Goal: Task Accomplishment & Management: Use online tool/utility

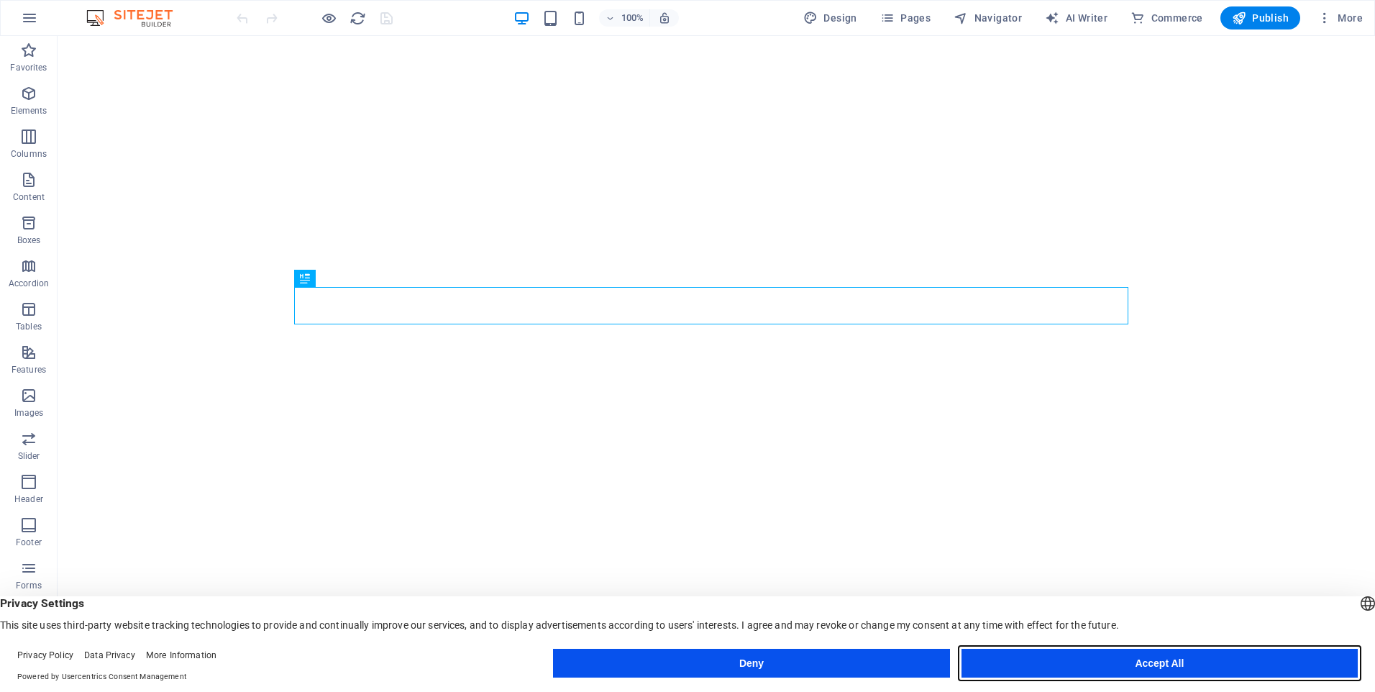
click at [1075, 659] on button "Accept All" at bounding box center [1159, 662] width 396 height 29
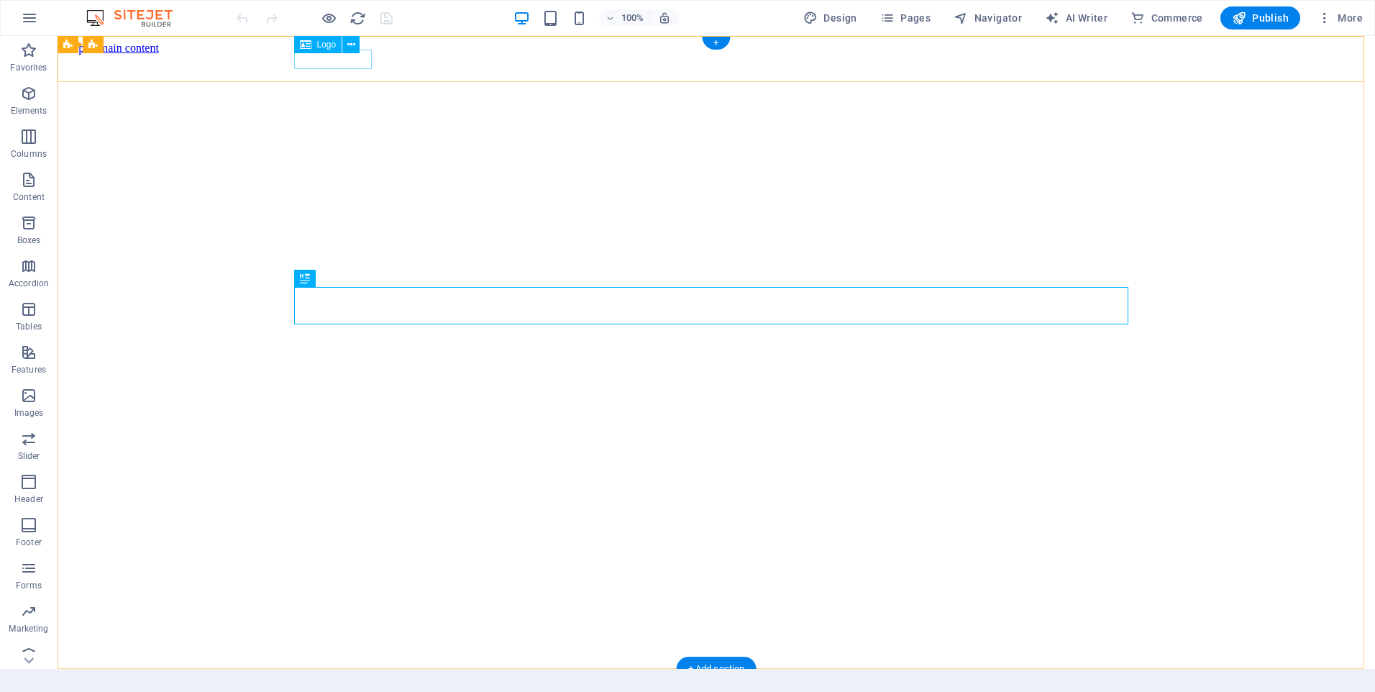
click at [141, 687] on img at bounding box center [102, 693] width 78 height 13
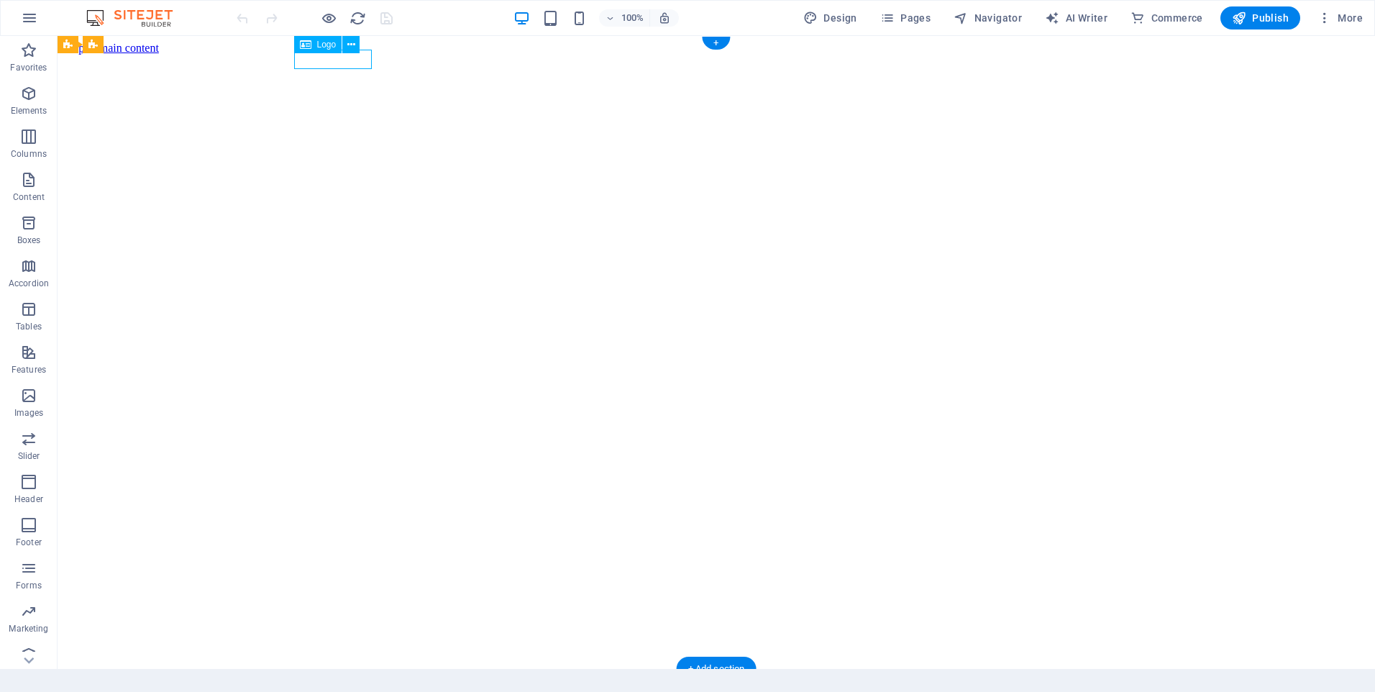
click at [141, 687] on img at bounding box center [102, 693] width 78 height 13
select select "px"
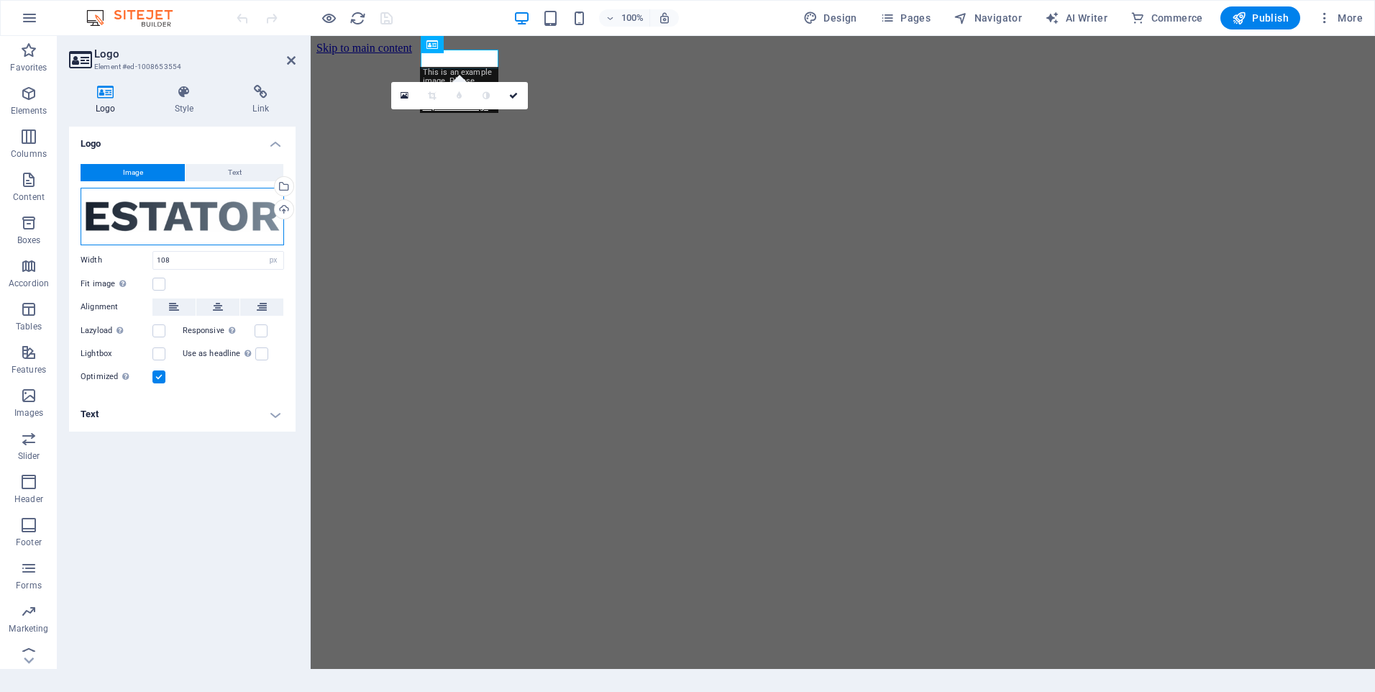
click at [178, 224] on div "Drag files here, click to choose files or select files from Files or our free s…" at bounding box center [182, 217] width 203 height 58
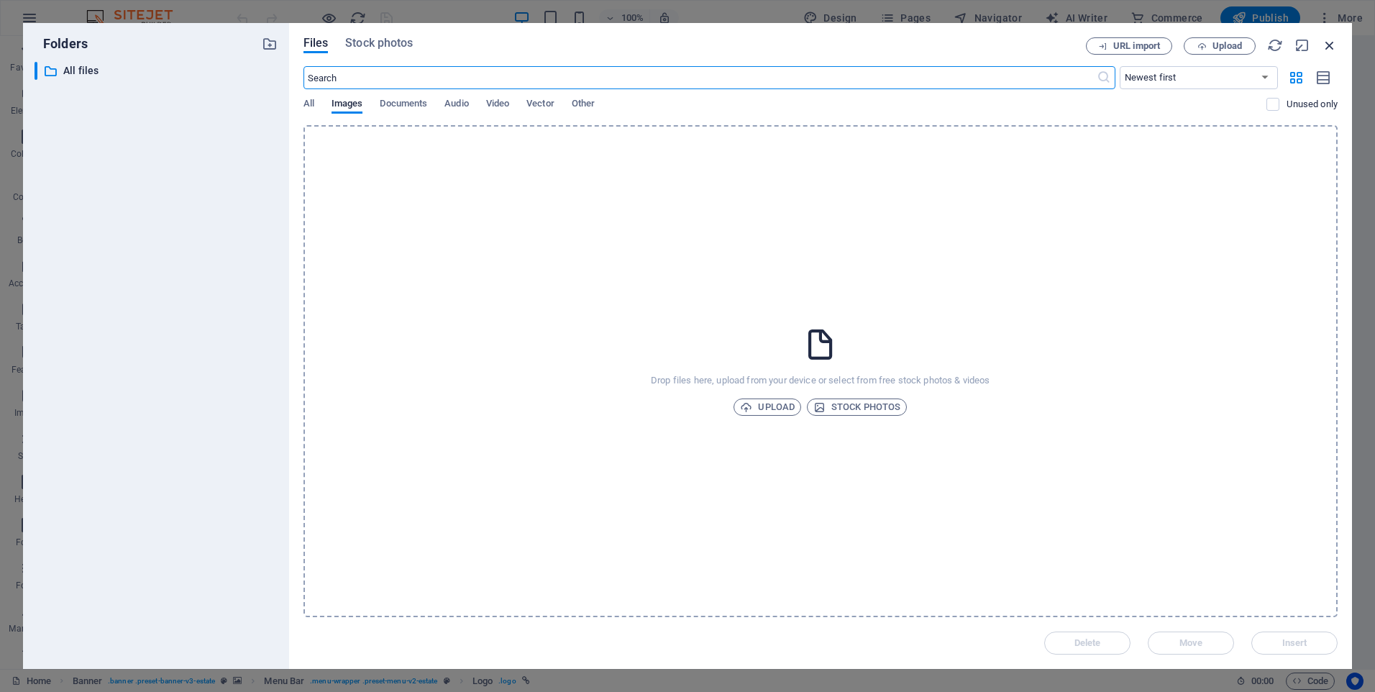
click at [1332, 41] on icon "button" at bounding box center [1329, 45] width 16 height 16
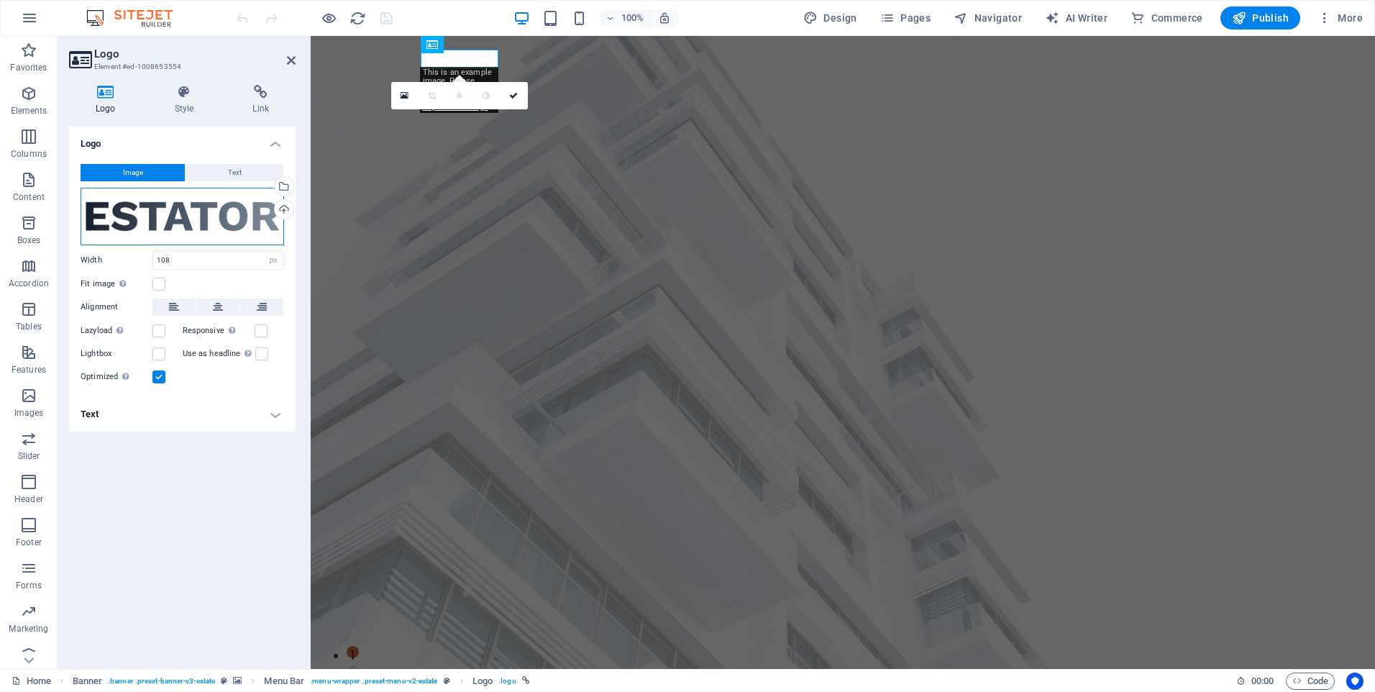
click at [194, 217] on div "Drag files here, click to choose files or select files from Files or our free s…" at bounding box center [182, 217] width 203 height 58
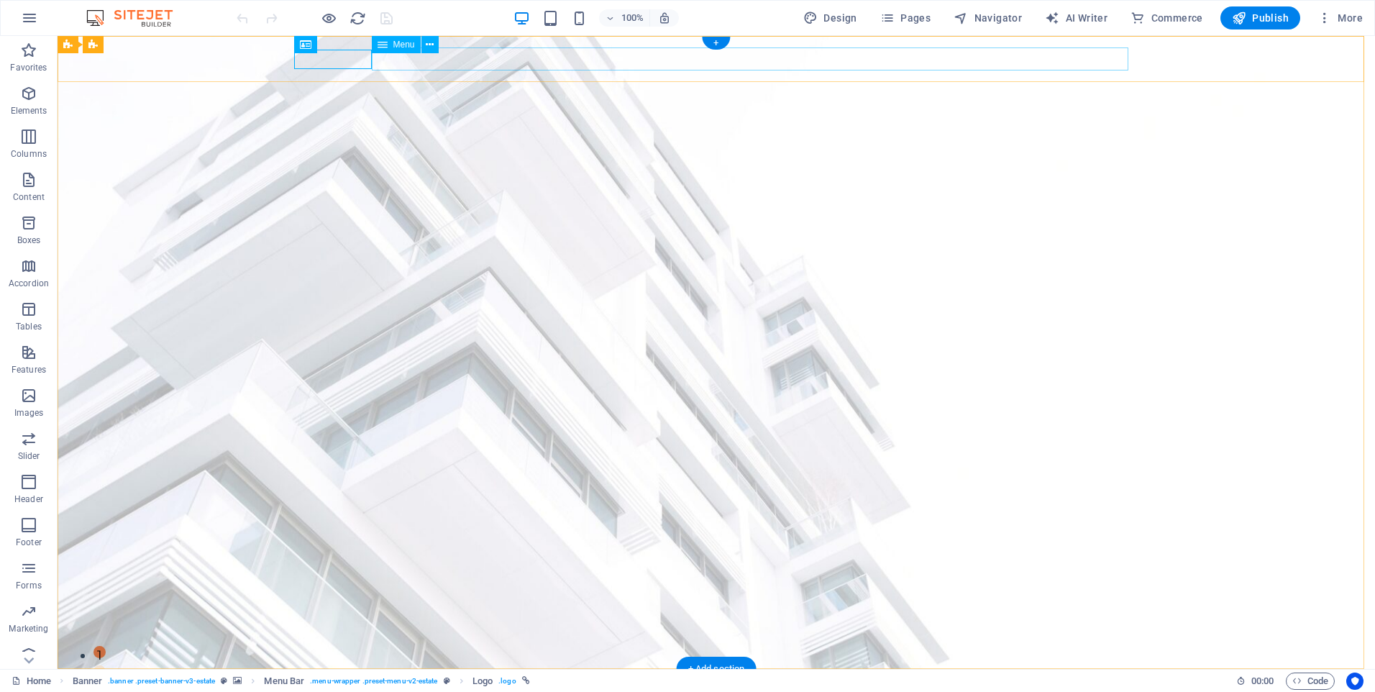
select select
select select "1"
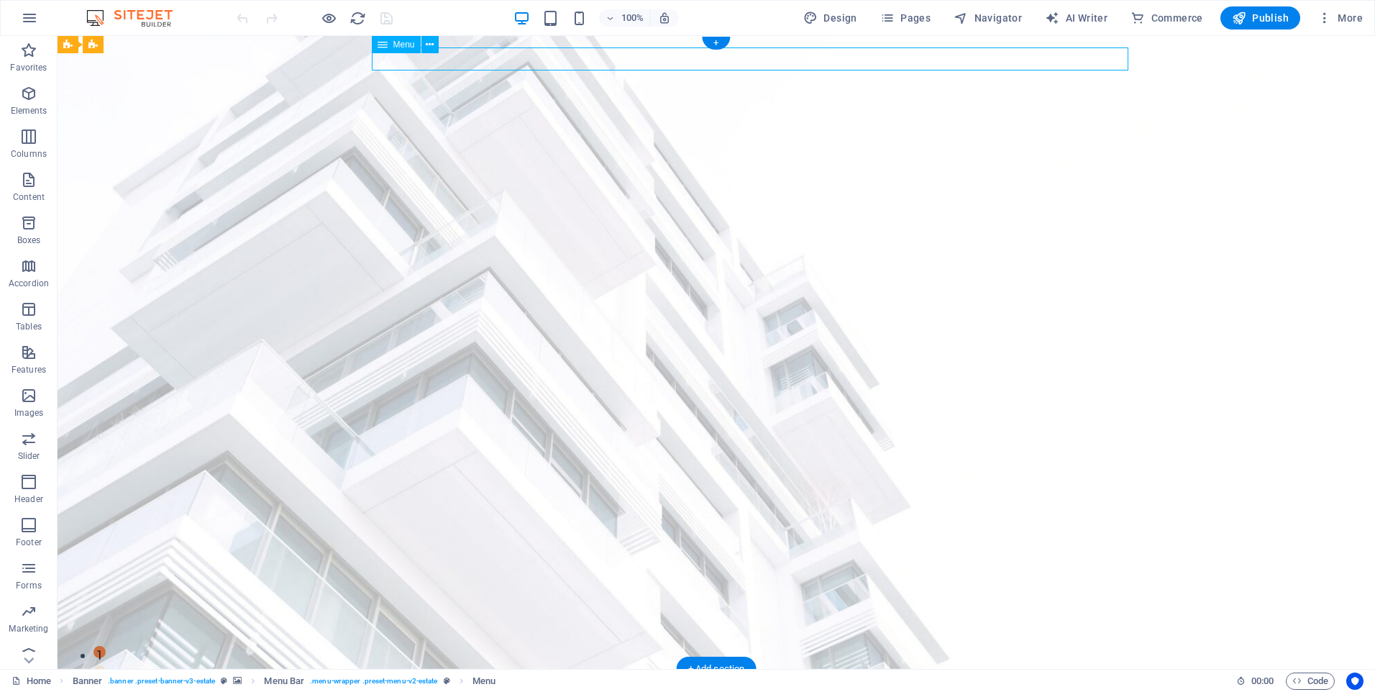
select select
select select "2"
select select
select select "3"
select select
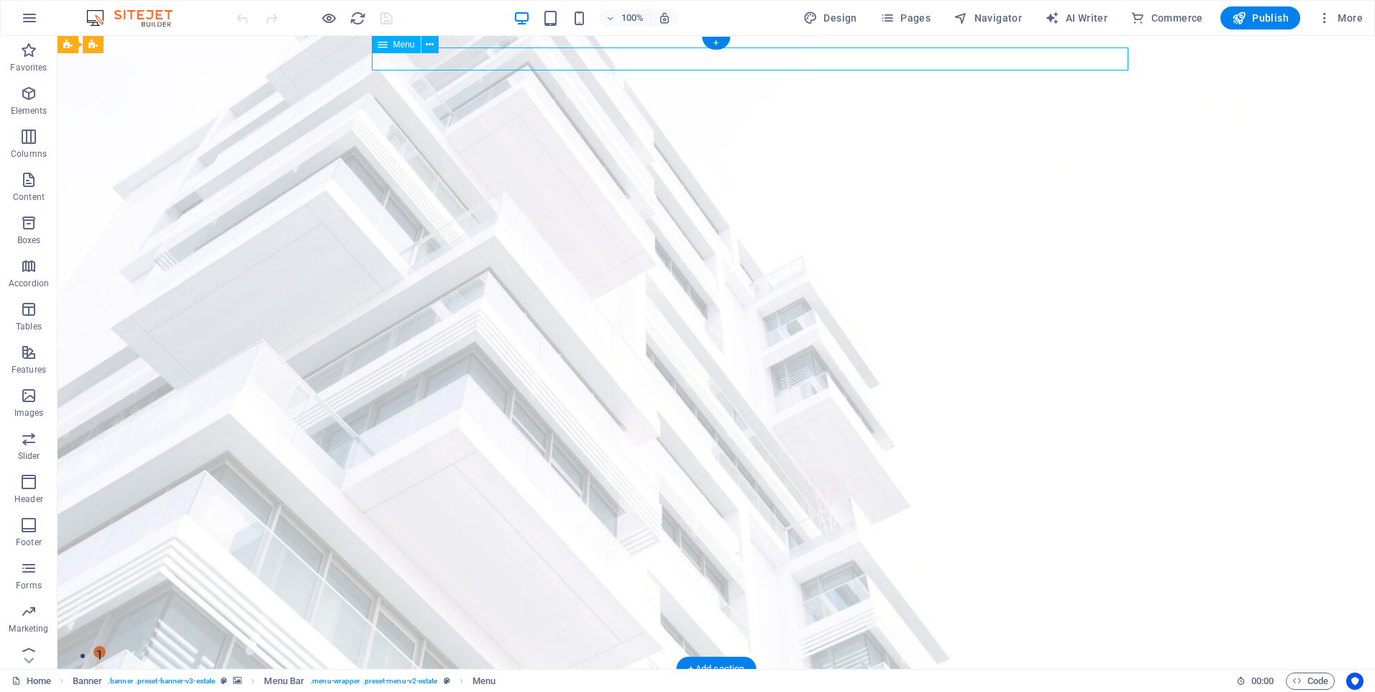
select select "4"
select select
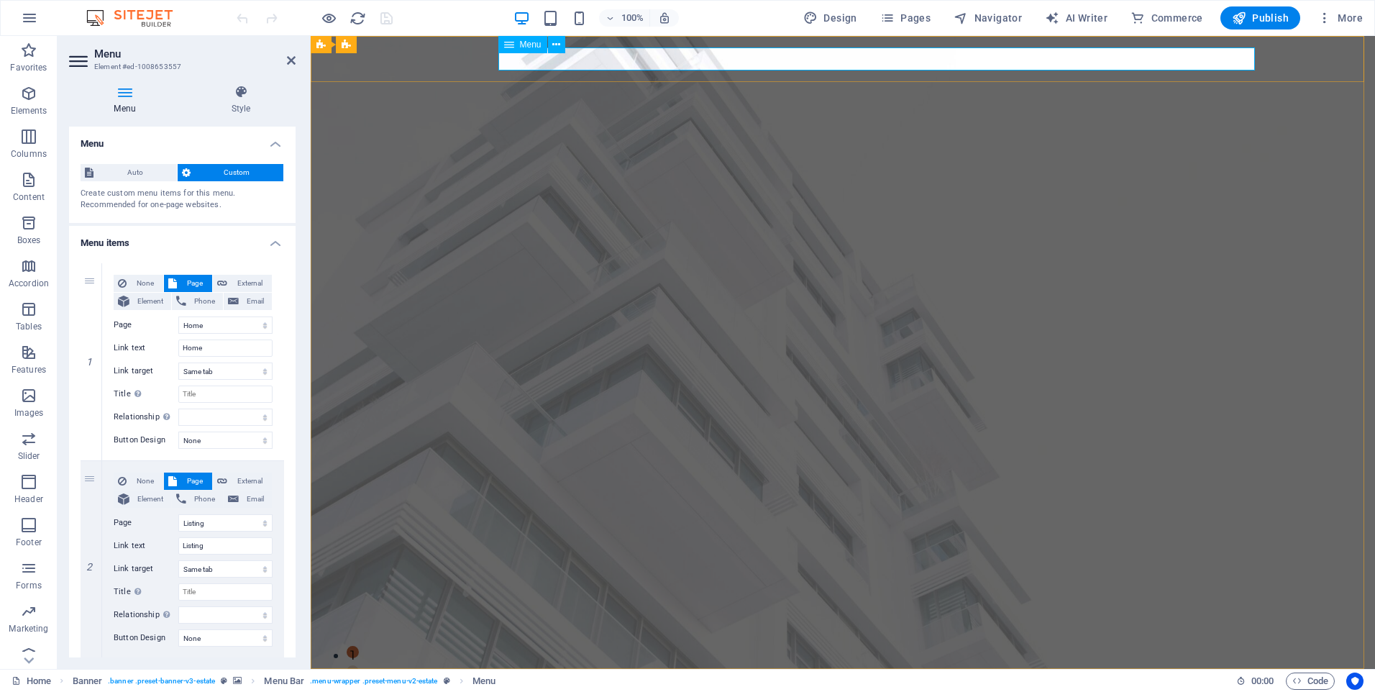
click at [193, 324] on select "Home Listing News Our Team Contact Legal Notice Privacy" at bounding box center [225, 324] width 94 height 17
click at [193, 331] on select "Home Listing News Our Team Contact Legal Notice Privacy" at bounding box center [225, 324] width 94 height 17
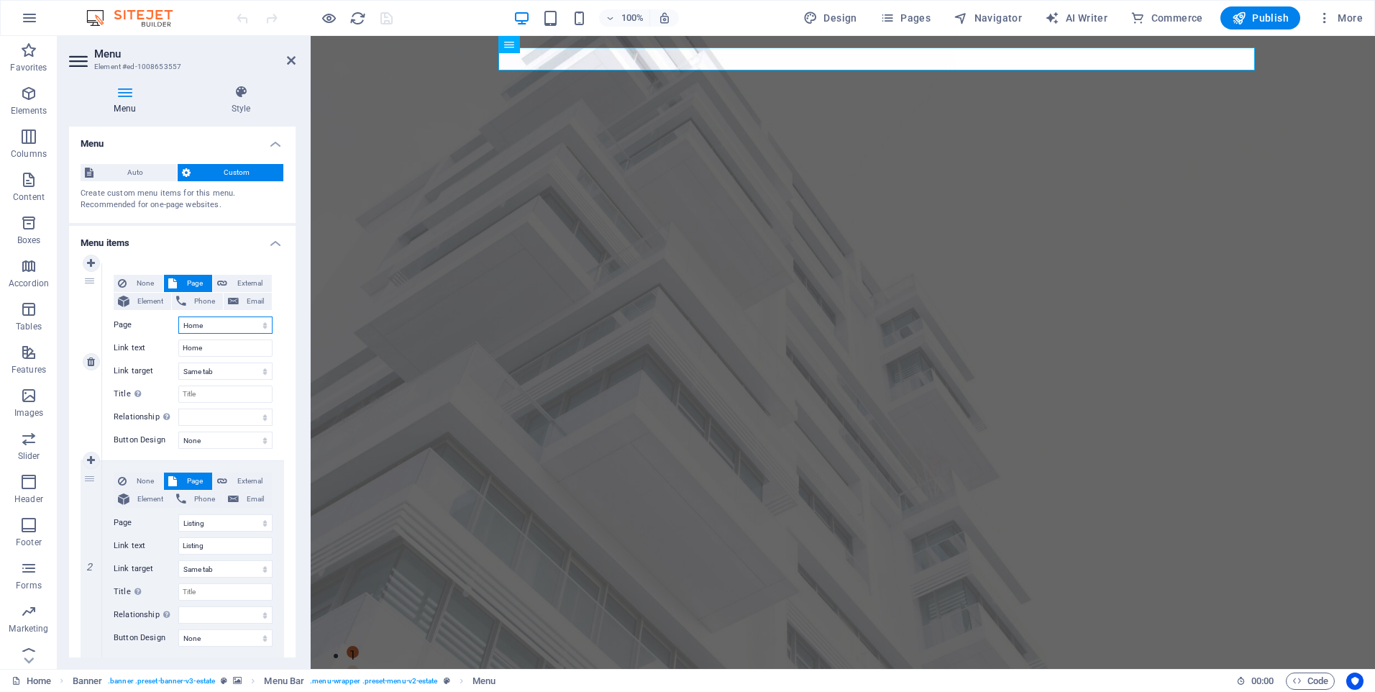
click at [193, 331] on select "Home Listing News Our Team Contact Legal Notice Privacy" at bounding box center [225, 324] width 94 height 17
click at [139, 281] on span "None" at bounding box center [145, 283] width 28 height 17
select select
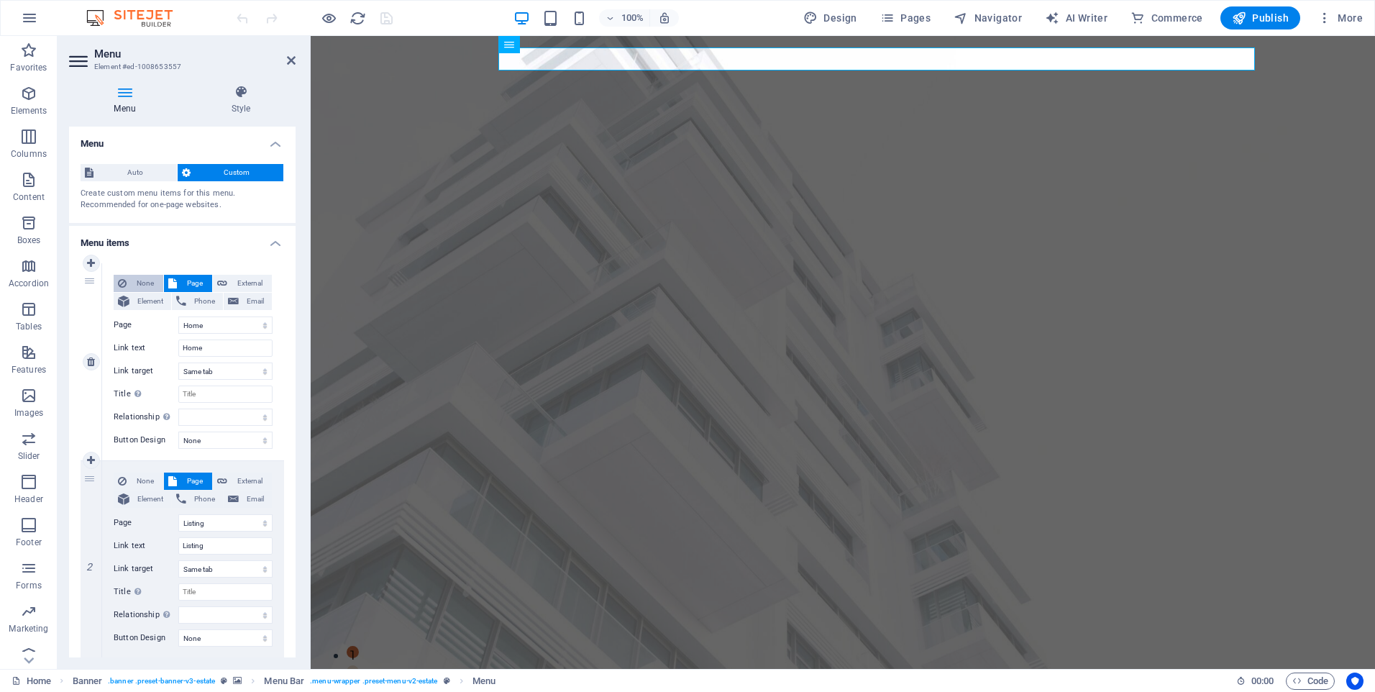
select select
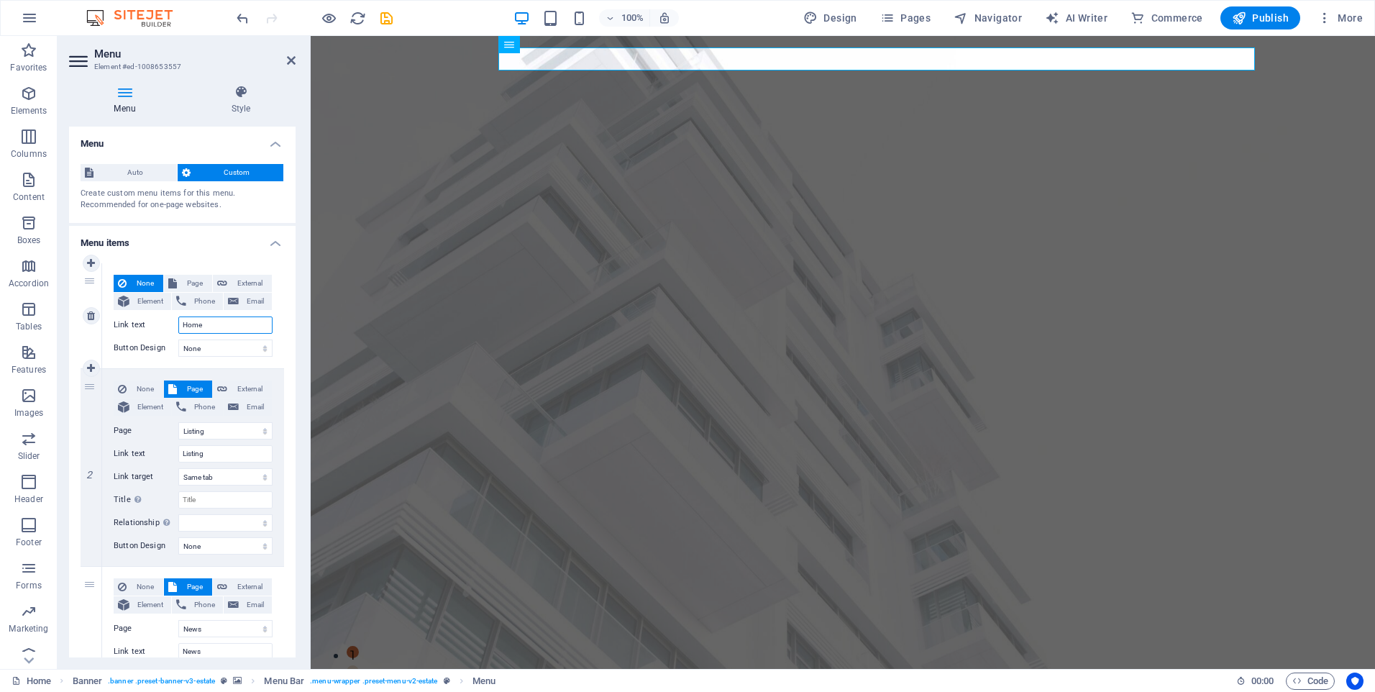
click at [191, 326] on input "Home" at bounding box center [225, 324] width 94 height 17
type input "INICIO"
select select
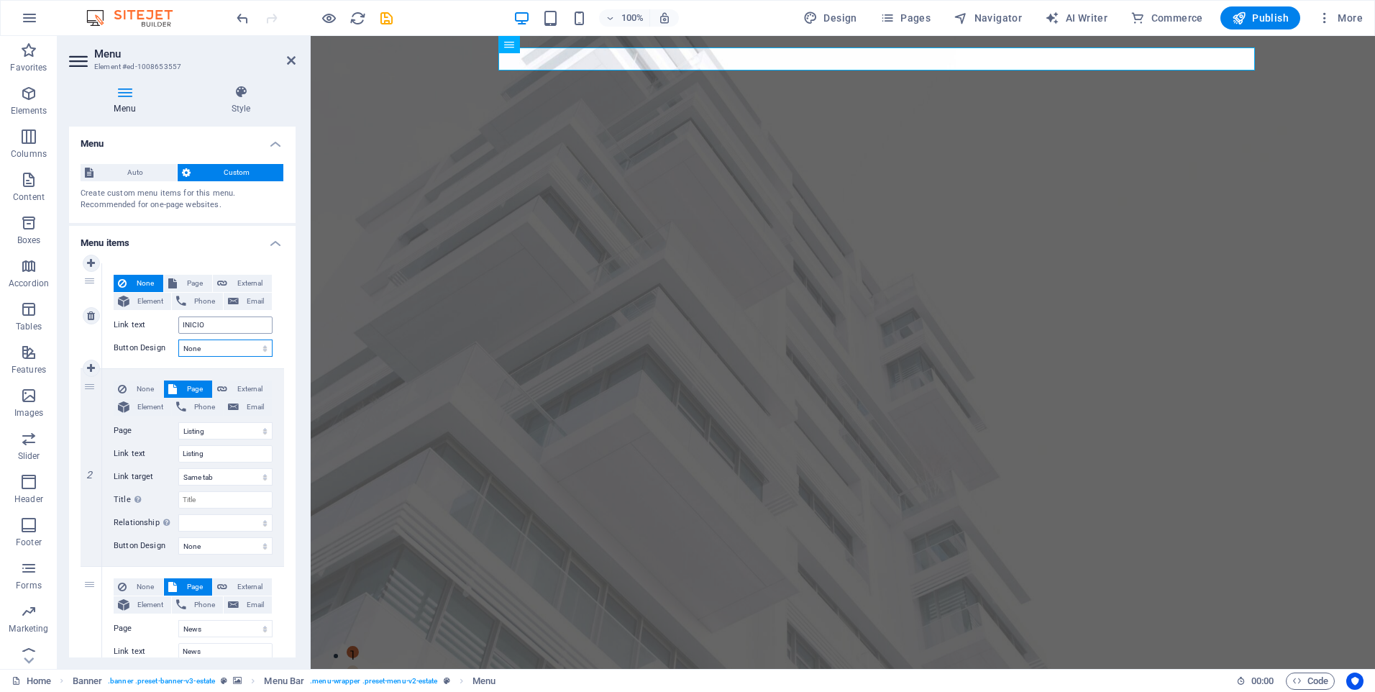
select select
click at [195, 431] on select "Home Listing News Our Team Contact Legal Notice Privacy" at bounding box center [225, 430] width 94 height 17
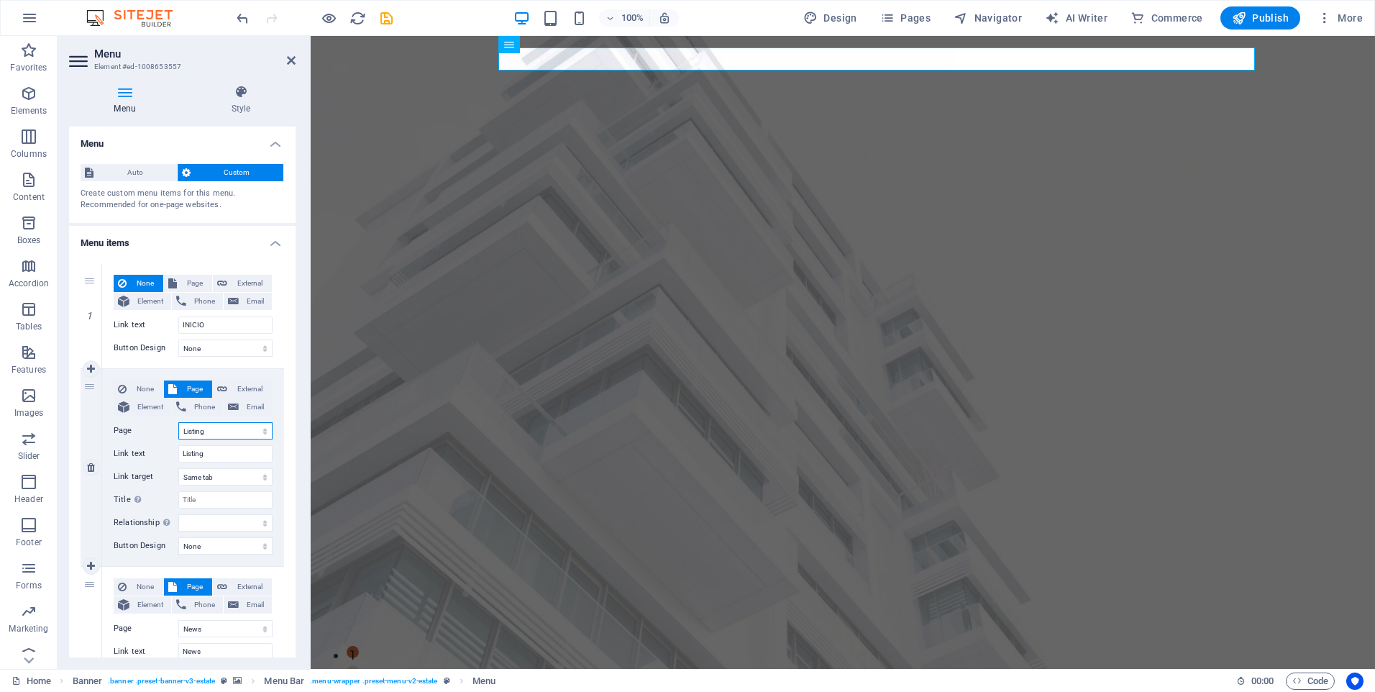
click at [195, 431] on select "Home Listing News Our Team Contact Legal Notice Privacy" at bounding box center [225, 430] width 94 height 17
click at [139, 389] on span "None" at bounding box center [145, 388] width 28 height 17
select select
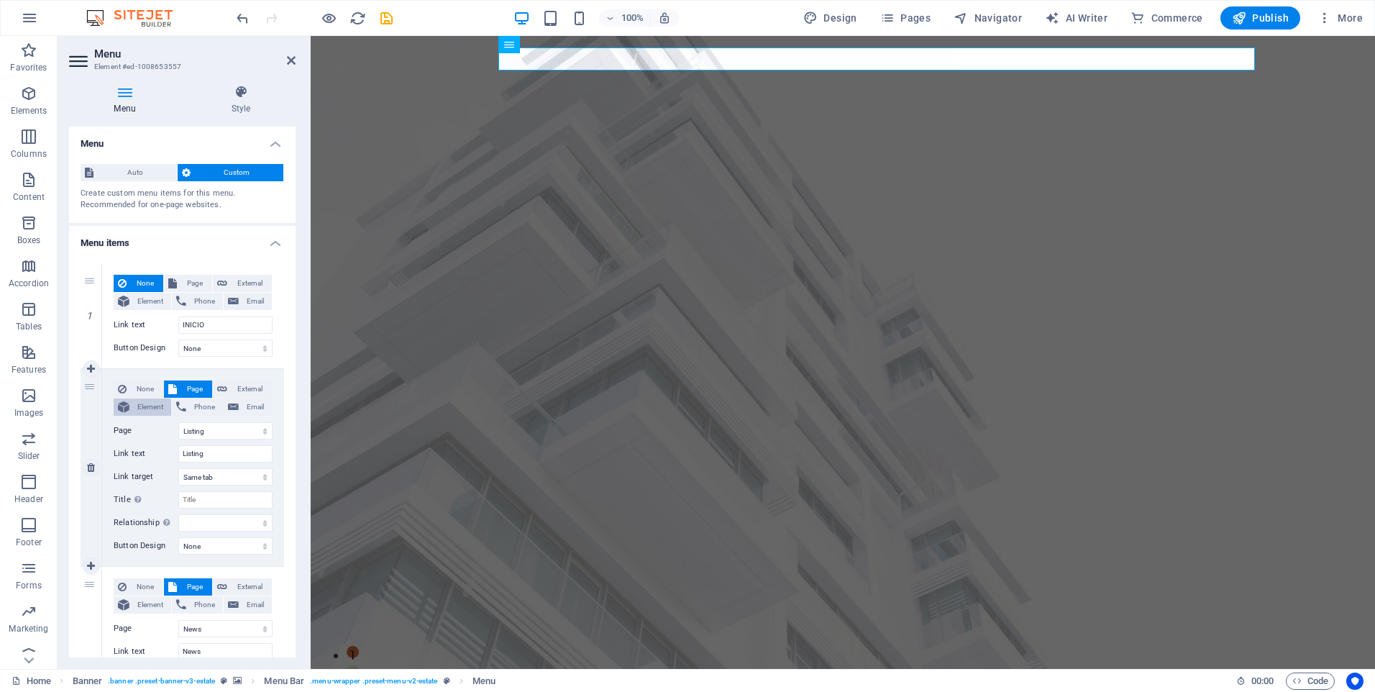
select select
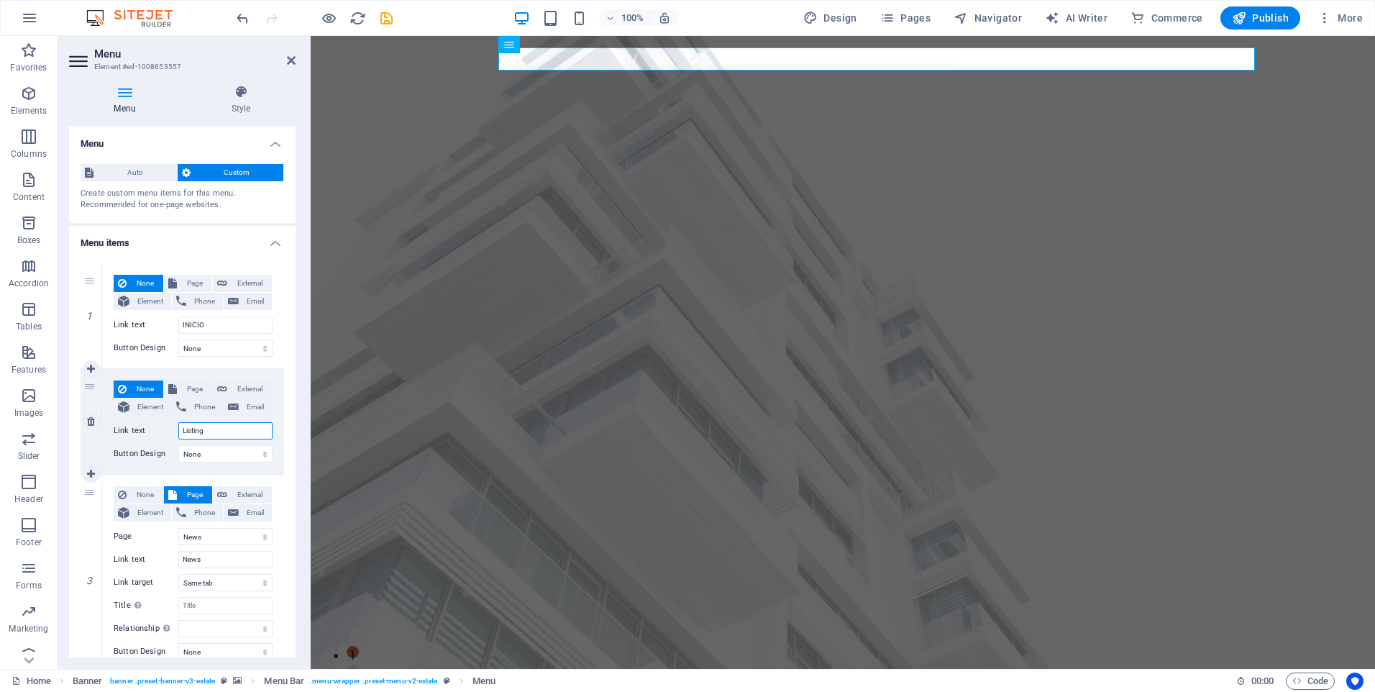
click at [204, 429] on input "Listing" at bounding box center [225, 430] width 94 height 17
type input "SER"
select select
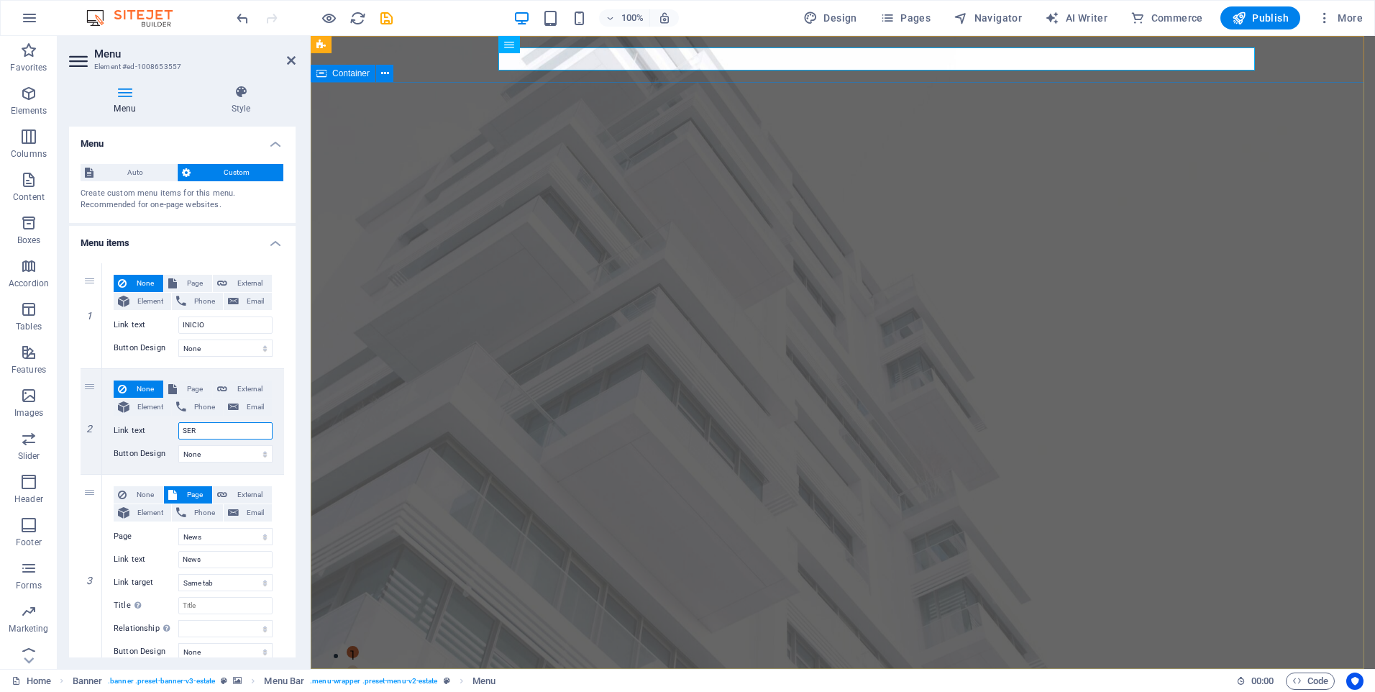
select select
type input "SERVICIOS"
select select
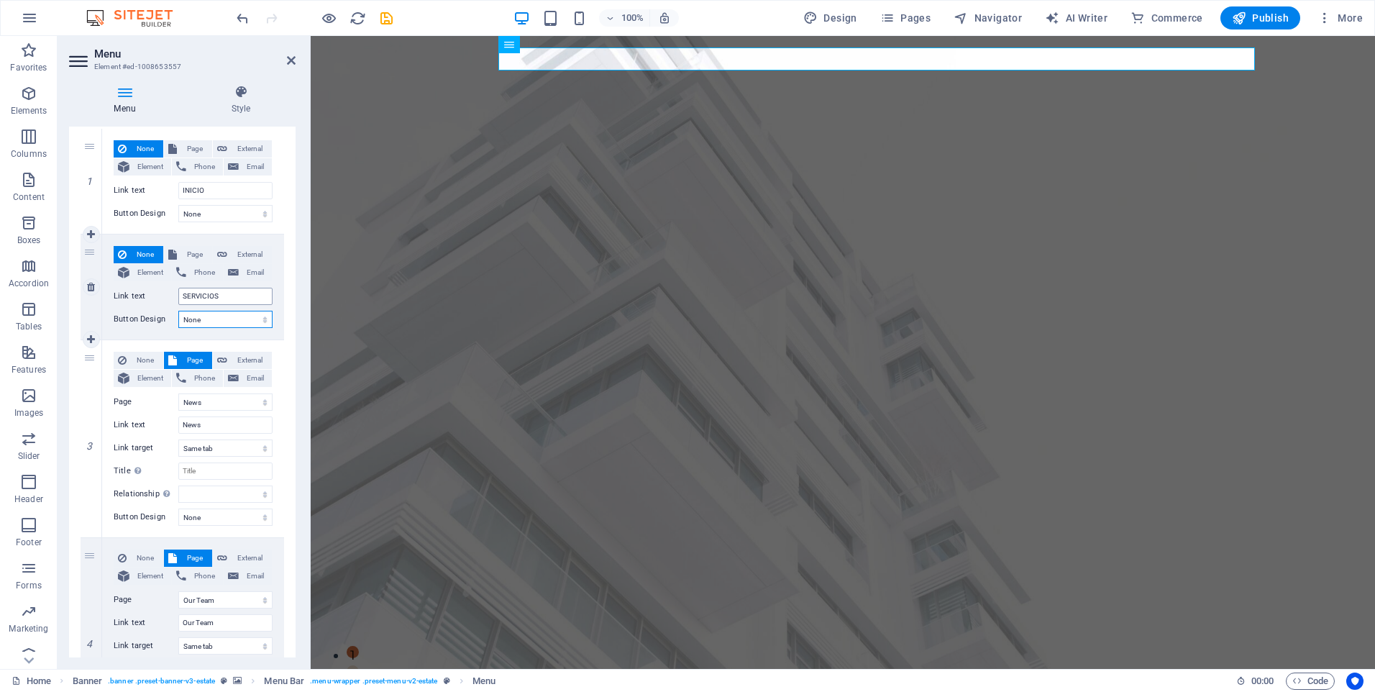
scroll to position [144, 0]
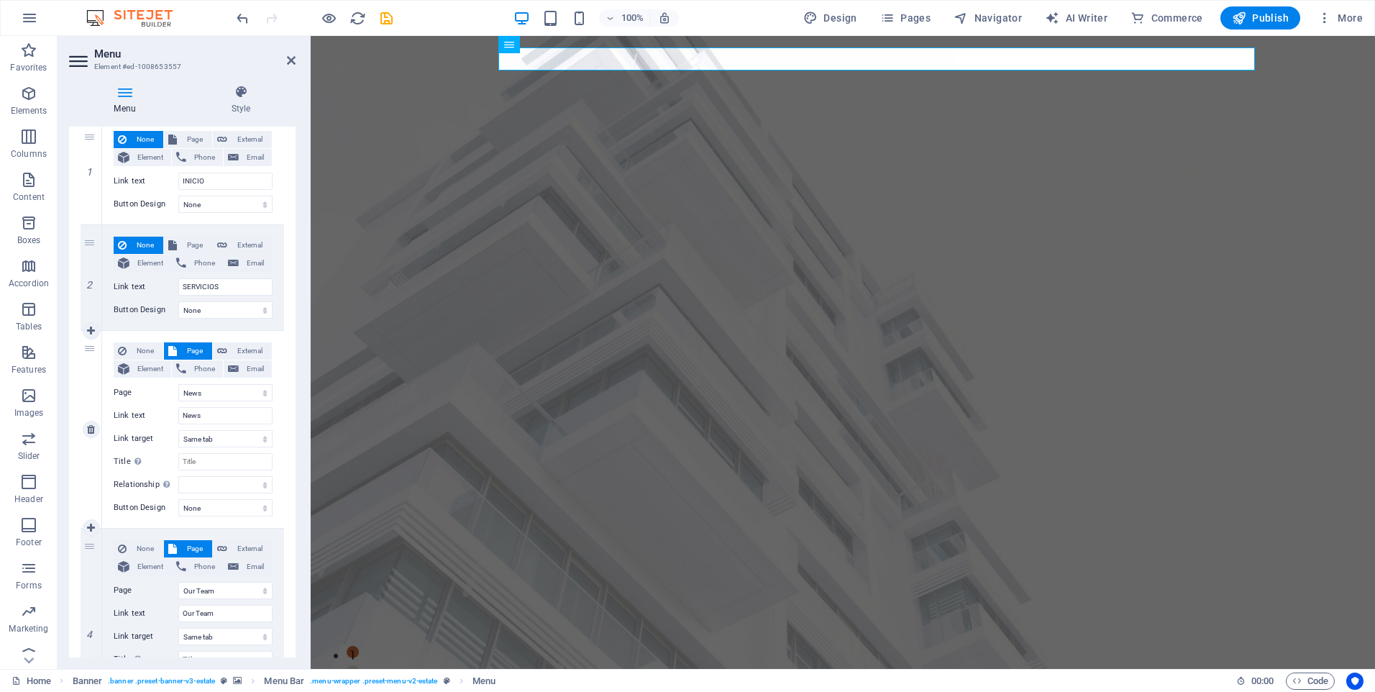
drag, startPoint x: 139, startPoint y: 355, endPoint x: 177, endPoint y: 389, distance: 50.9
click at [139, 355] on span "None" at bounding box center [145, 350] width 28 height 17
select select
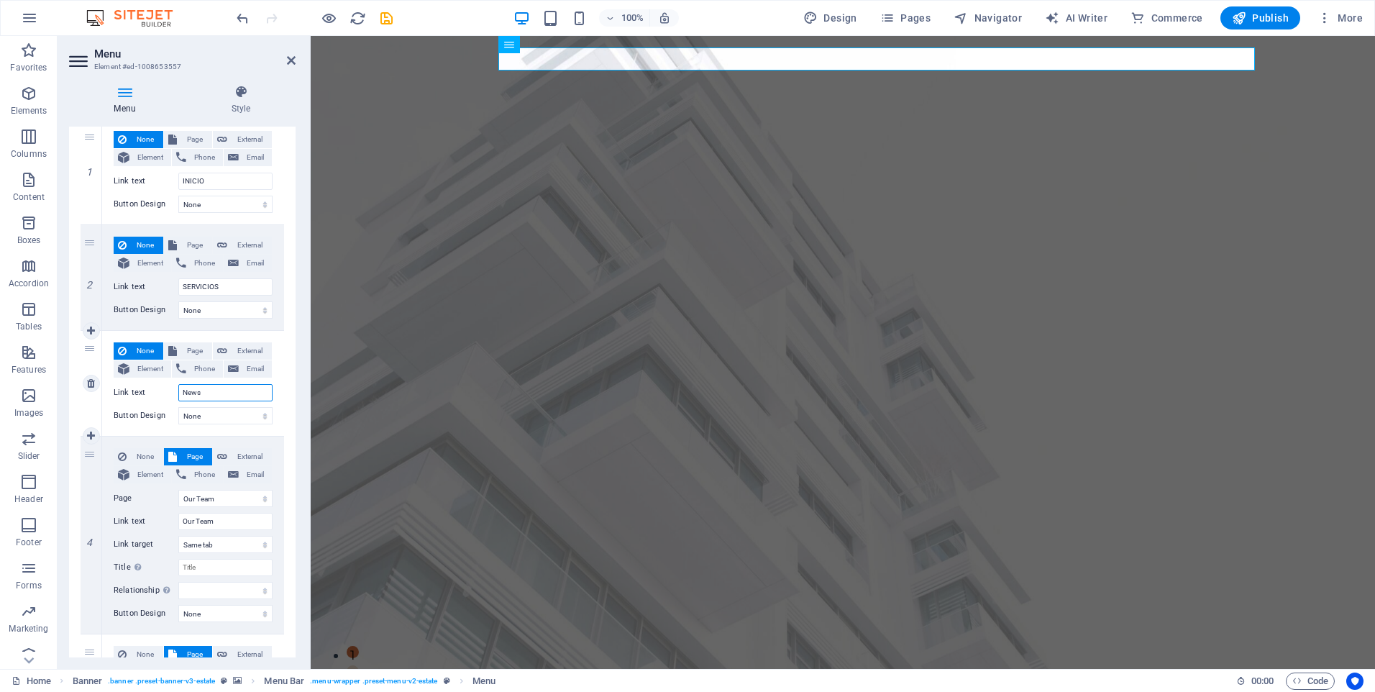
click at [196, 396] on input "News" at bounding box center [225, 392] width 94 height 17
type input "NOVEDADES"
select select
drag, startPoint x: 144, startPoint y: 454, endPoint x: 155, endPoint y: 463, distance: 13.8
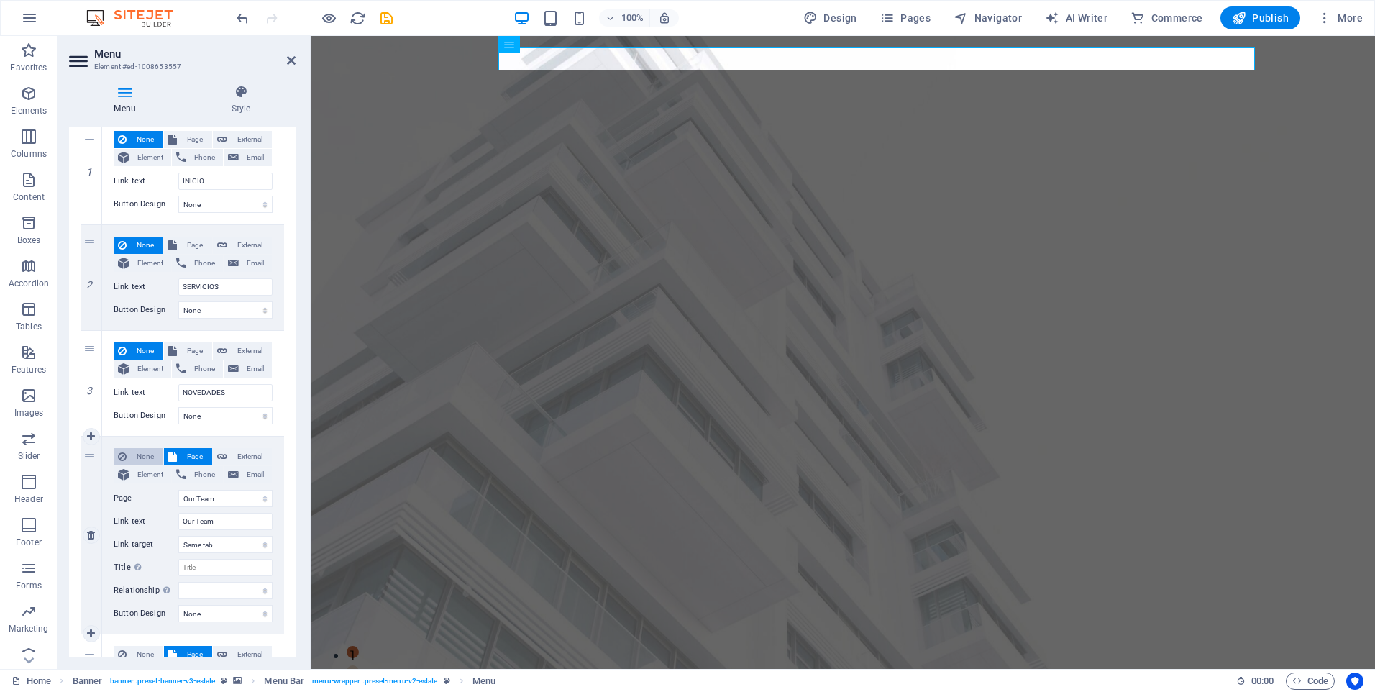
click at [144, 454] on span "None" at bounding box center [145, 456] width 28 height 17
select select
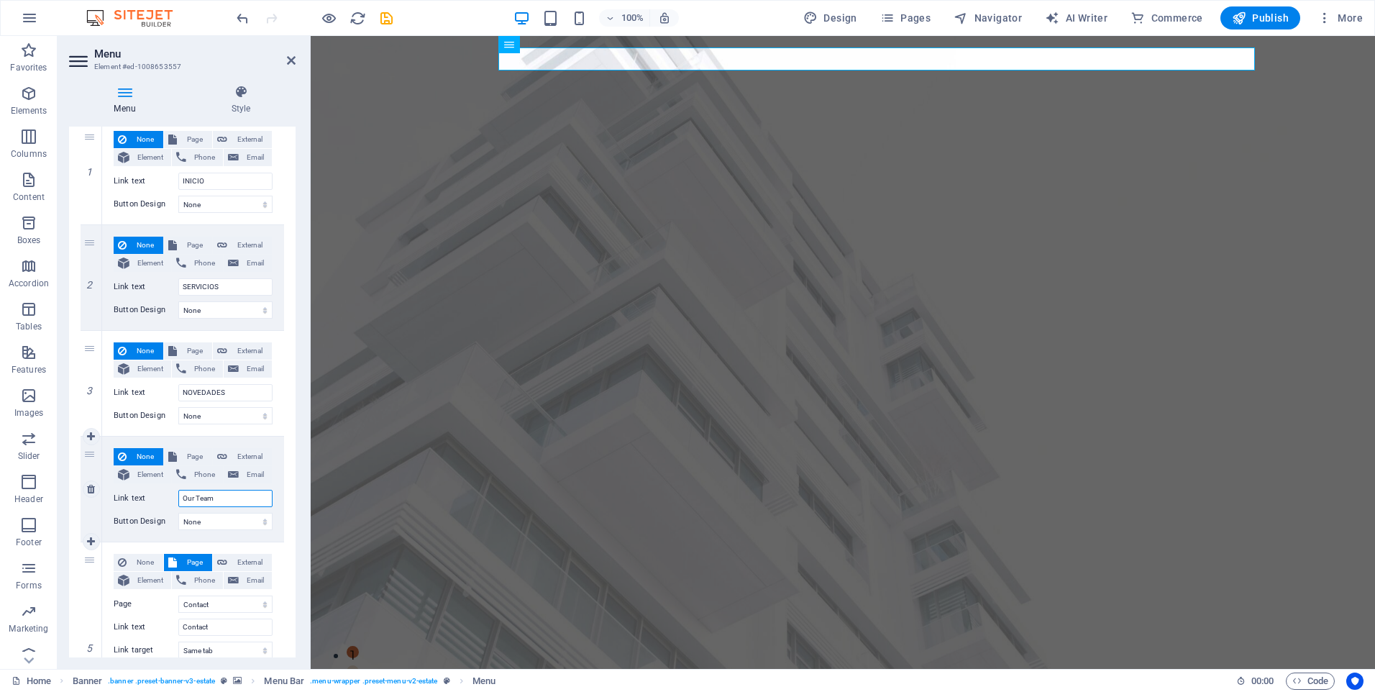
click at [198, 496] on input "Our Team" at bounding box center [225, 498] width 94 height 17
type input "CONSTRUCC"
select select
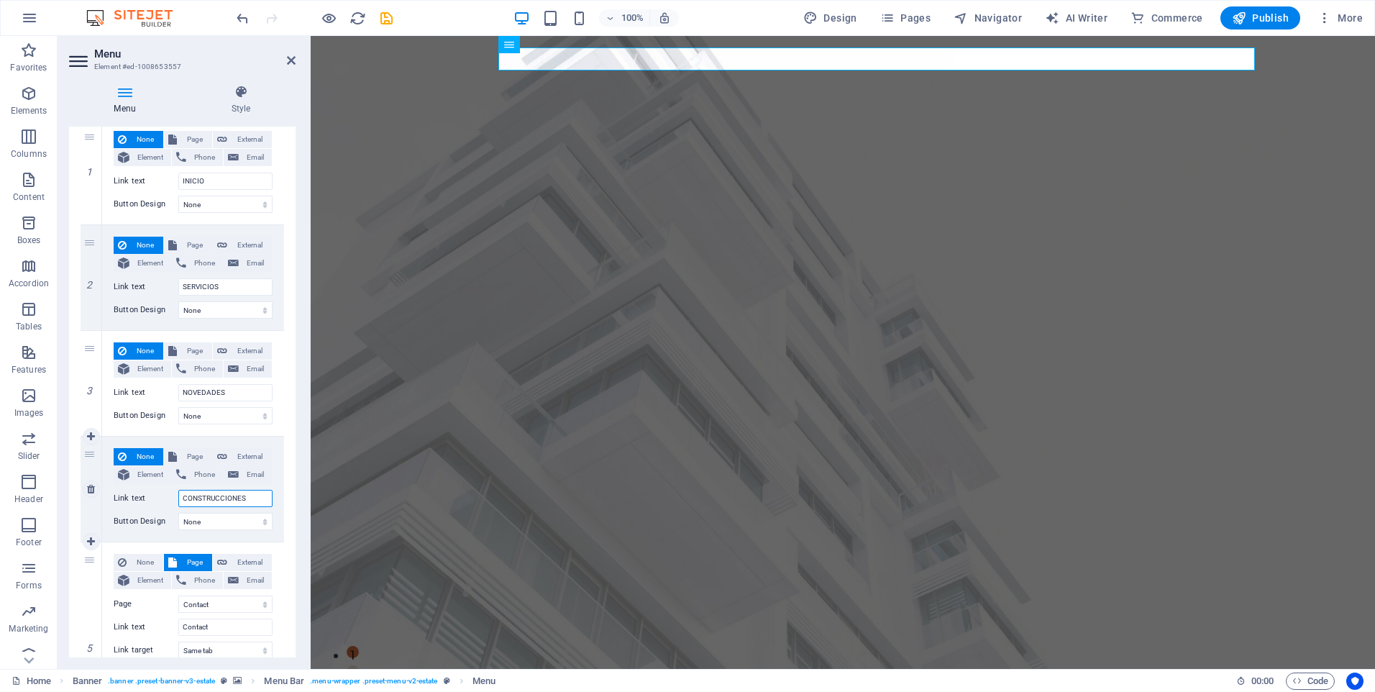
type input "CONSTRUCCIONES"
select select
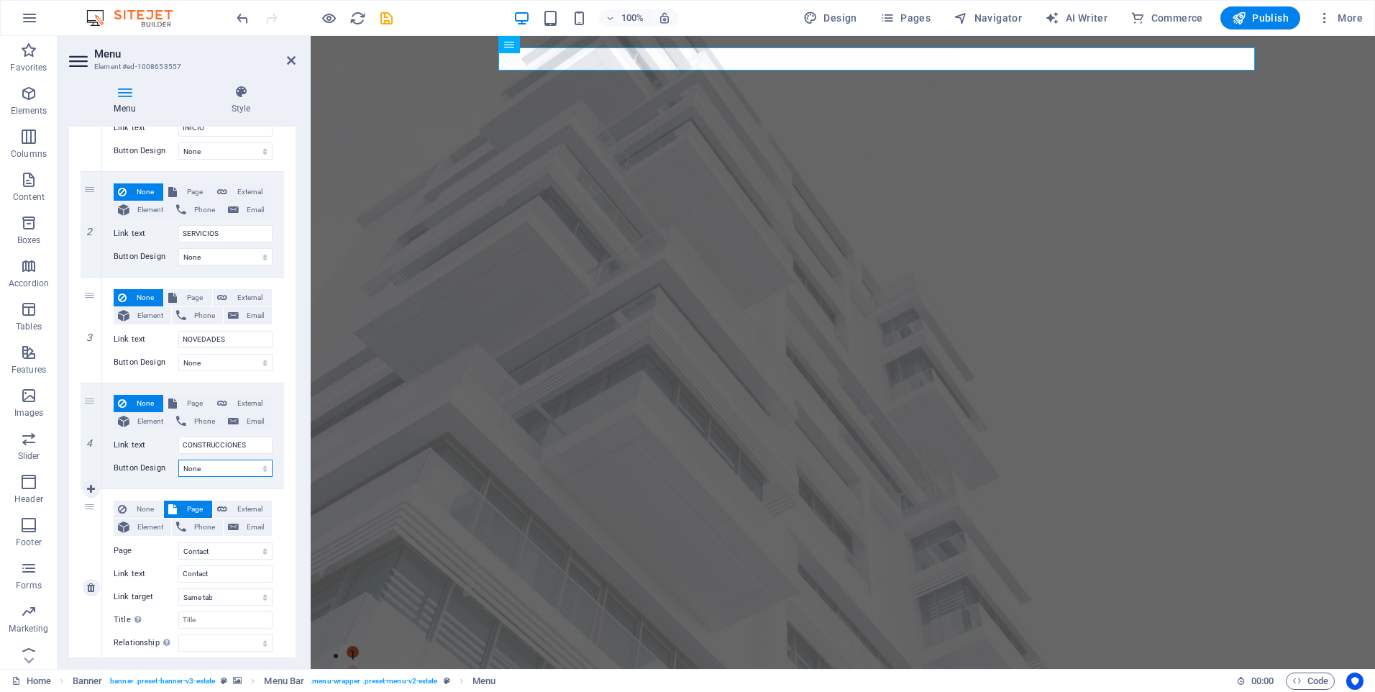
scroll to position [216, 0]
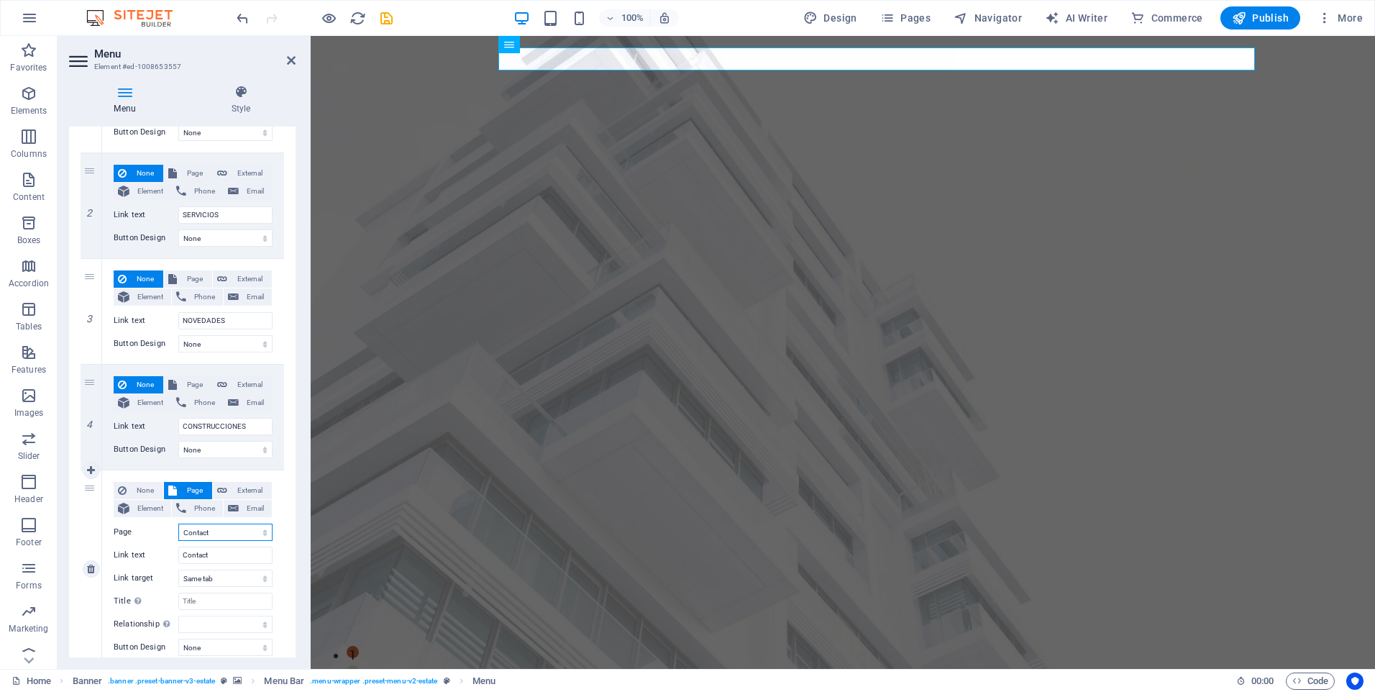
click at [202, 533] on select "Home Listing News Our Team Contact Legal Notice Privacy" at bounding box center [225, 531] width 94 height 17
drag, startPoint x: 202, startPoint y: 533, endPoint x: 181, endPoint y: 521, distance: 23.8
click at [202, 533] on select "Home Listing News Our Team Contact Legal Notice Privacy" at bounding box center [225, 531] width 94 height 17
click at [139, 489] on span "None" at bounding box center [145, 490] width 28 height 17
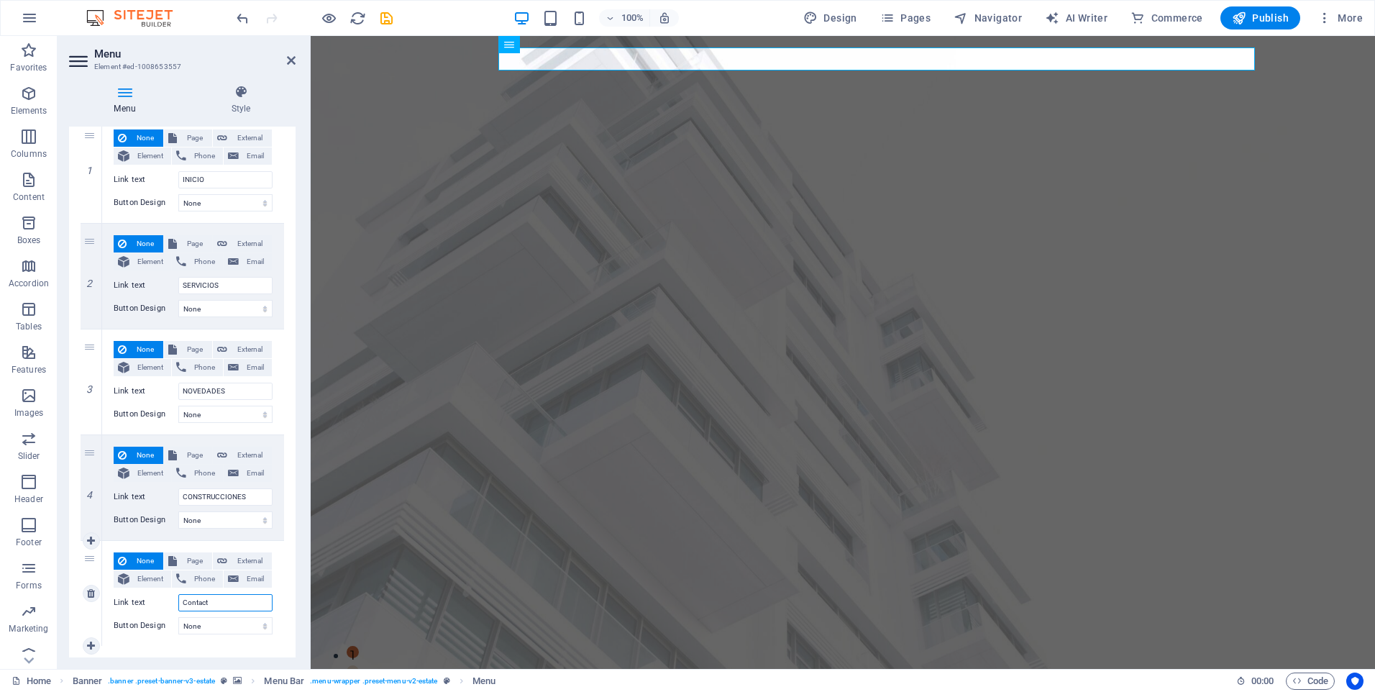
click at [197, 603] on input "Contact" at bounding box center [225, 602] width 94 height 17
type input "CONTACTO"
click at [85, 640] on link at bounding box center [91, 645] width 17 height 17
click at [89, 651] on link at bounding box center [91, 646] width 17 height 17
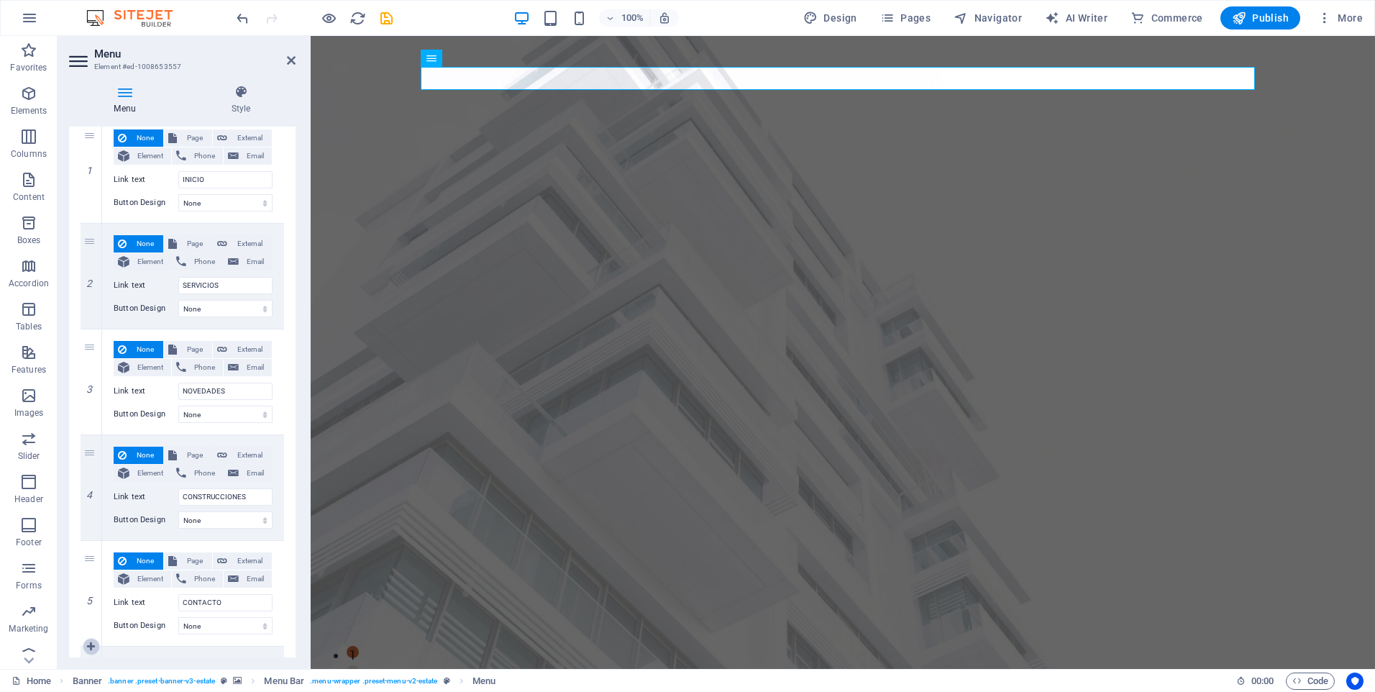
click at [89, 651] on link at bounding box center [91, 646] width 17 height 17
select select
click at [89, 651] on link at bounding box center [91, 646] width 17 height 17
select select
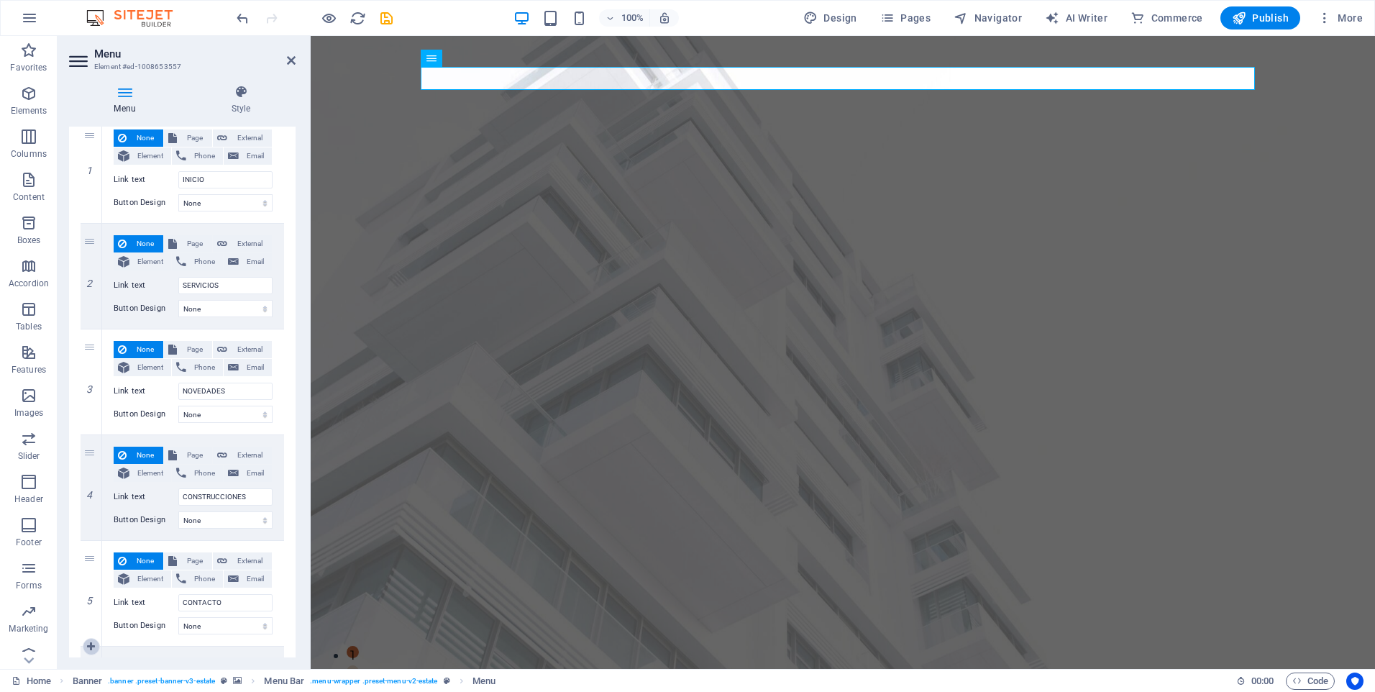
select select
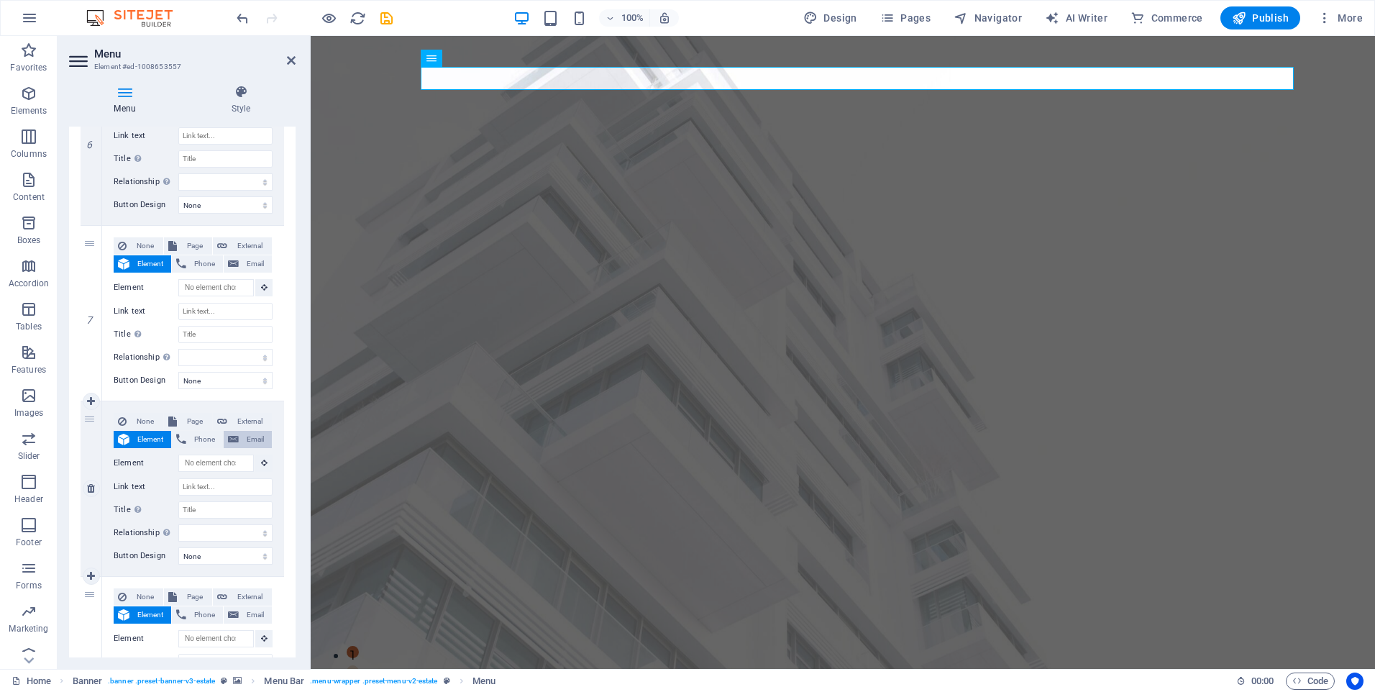
scroll to position [876, 0]
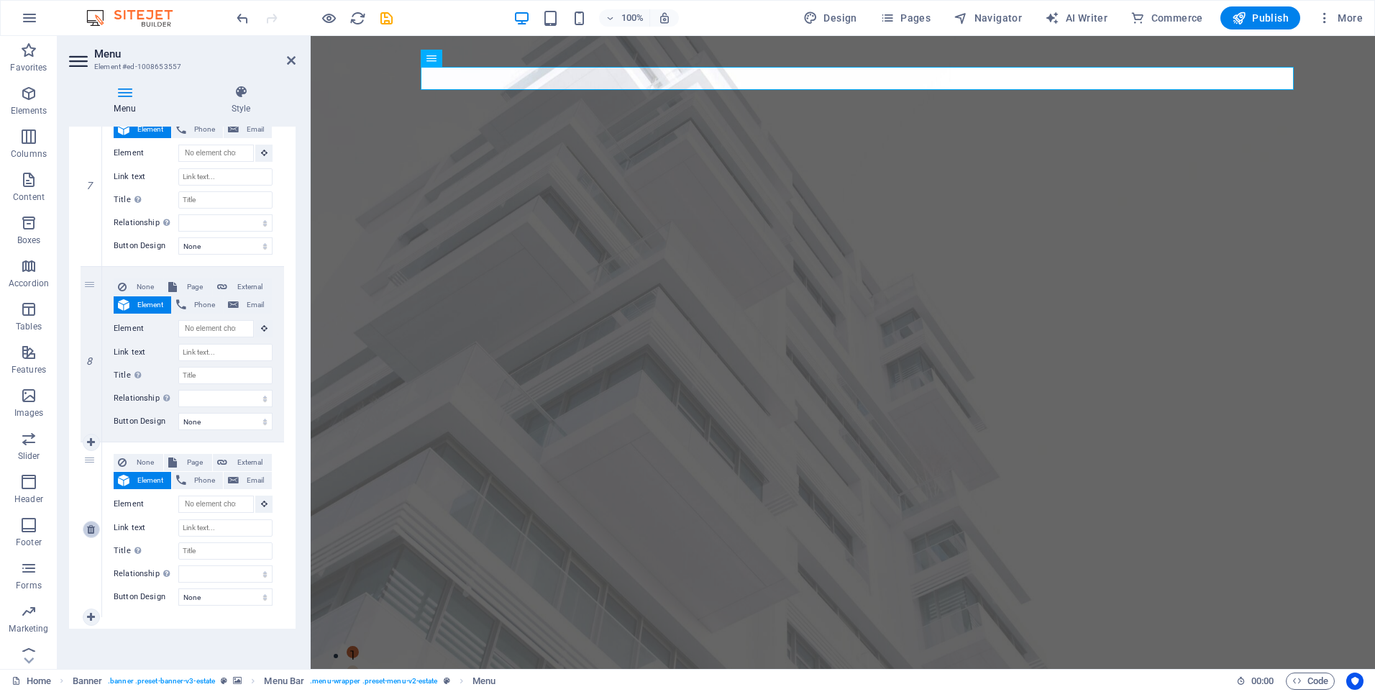
click at [94, 535] on link at bounding box center [91, 528] width 17 height 17
select select
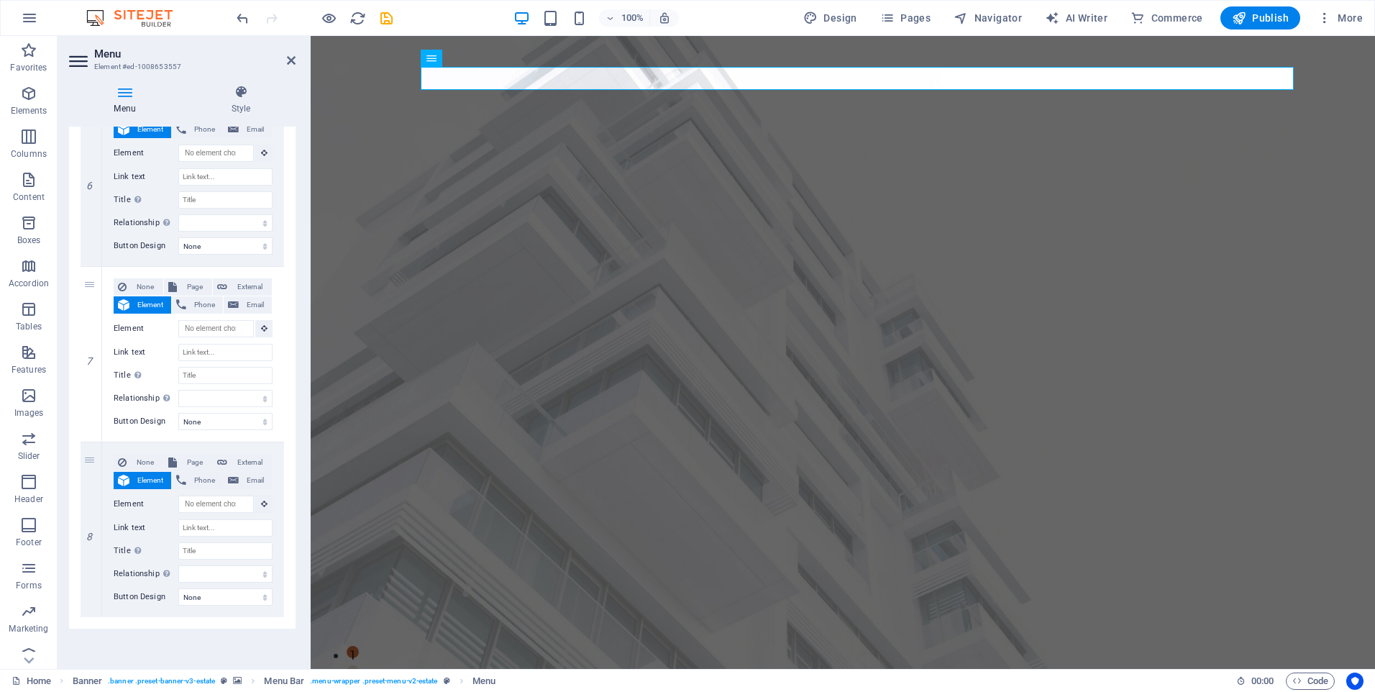
scroll to position [700, 0]
click at [0, 0] on link at bounding box center [0, 0] width 0 height 0
select select
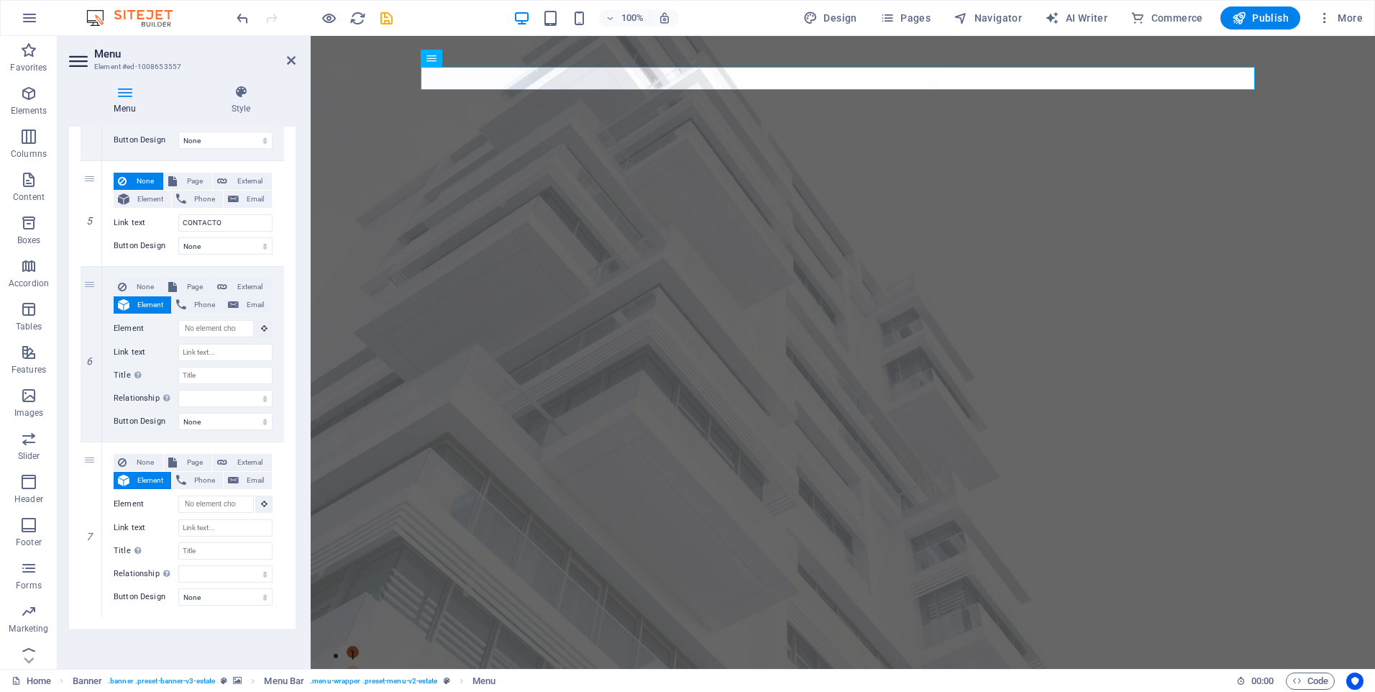
click at [0, 0] on link at bounding box center [0, 0] width 0 height 0
select select
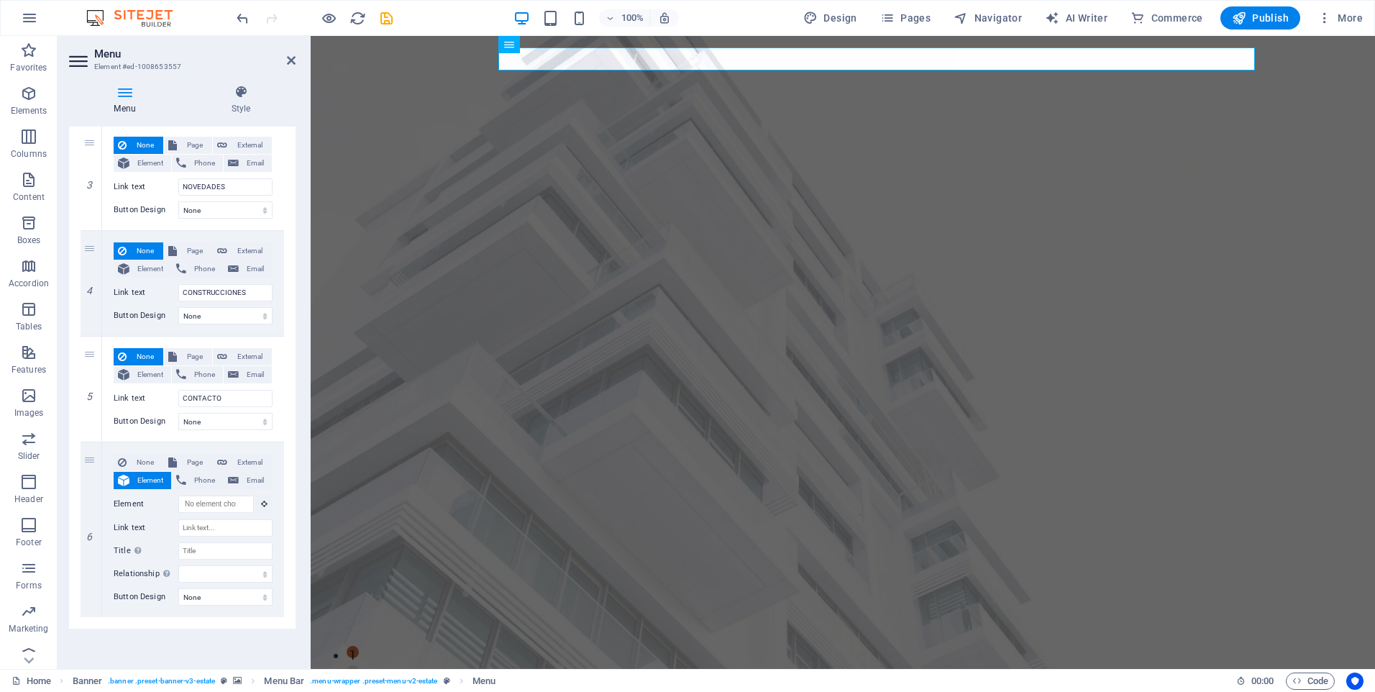
click at [0, 0] on link at bounding box center [0, 0] width 0 height 0
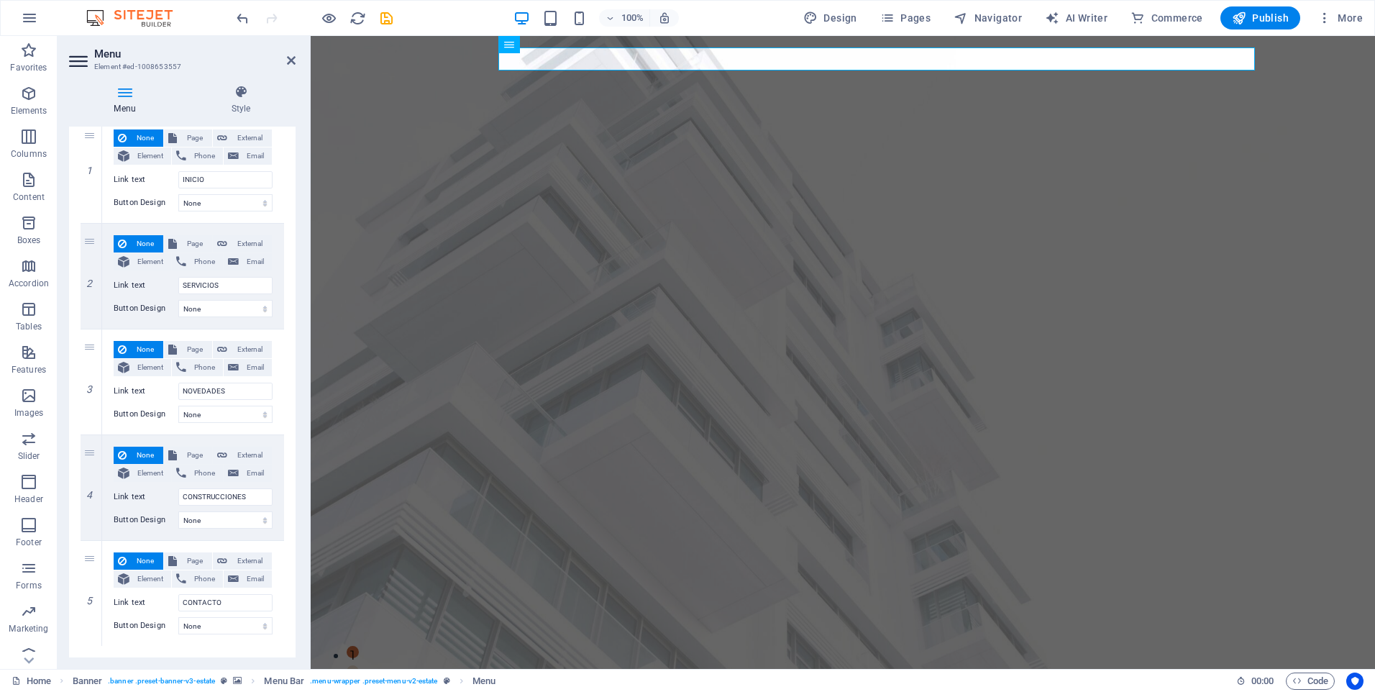
scroll to position [145, 0]
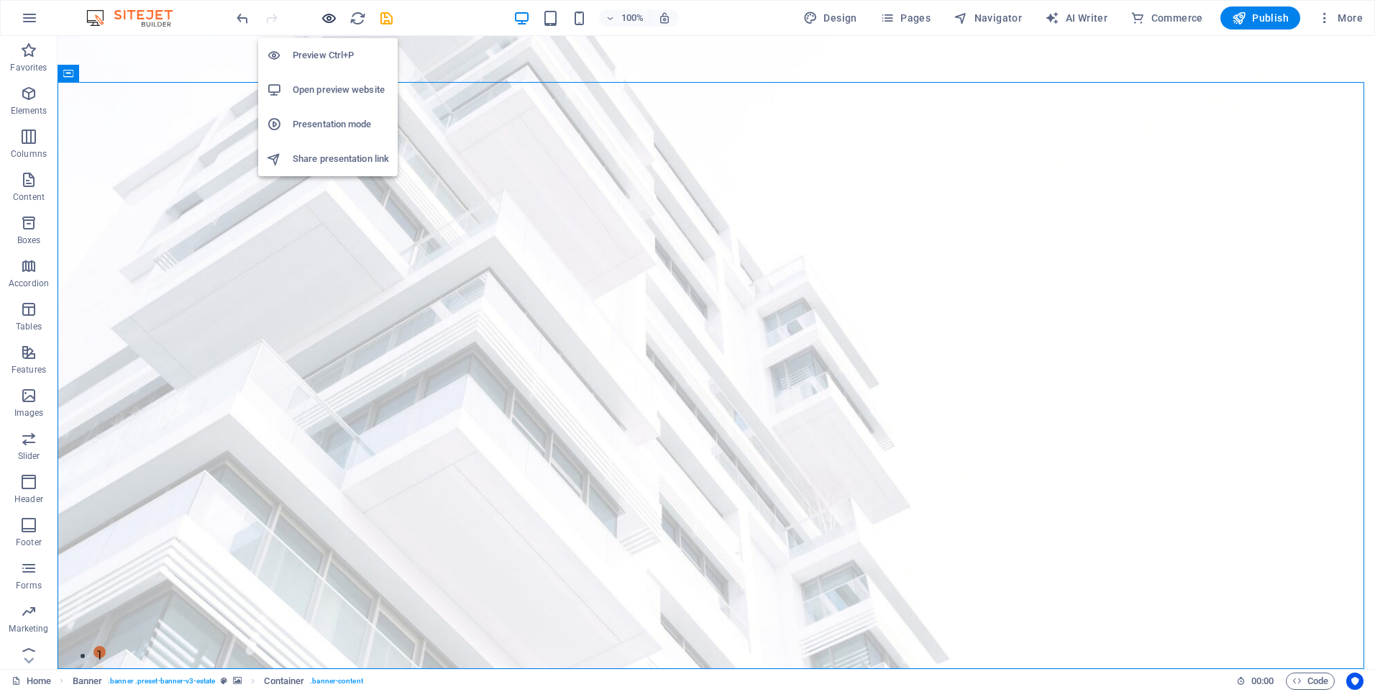
click at [324, 19] on icon "button" at bounding box center [329, 18] width 17 height 17
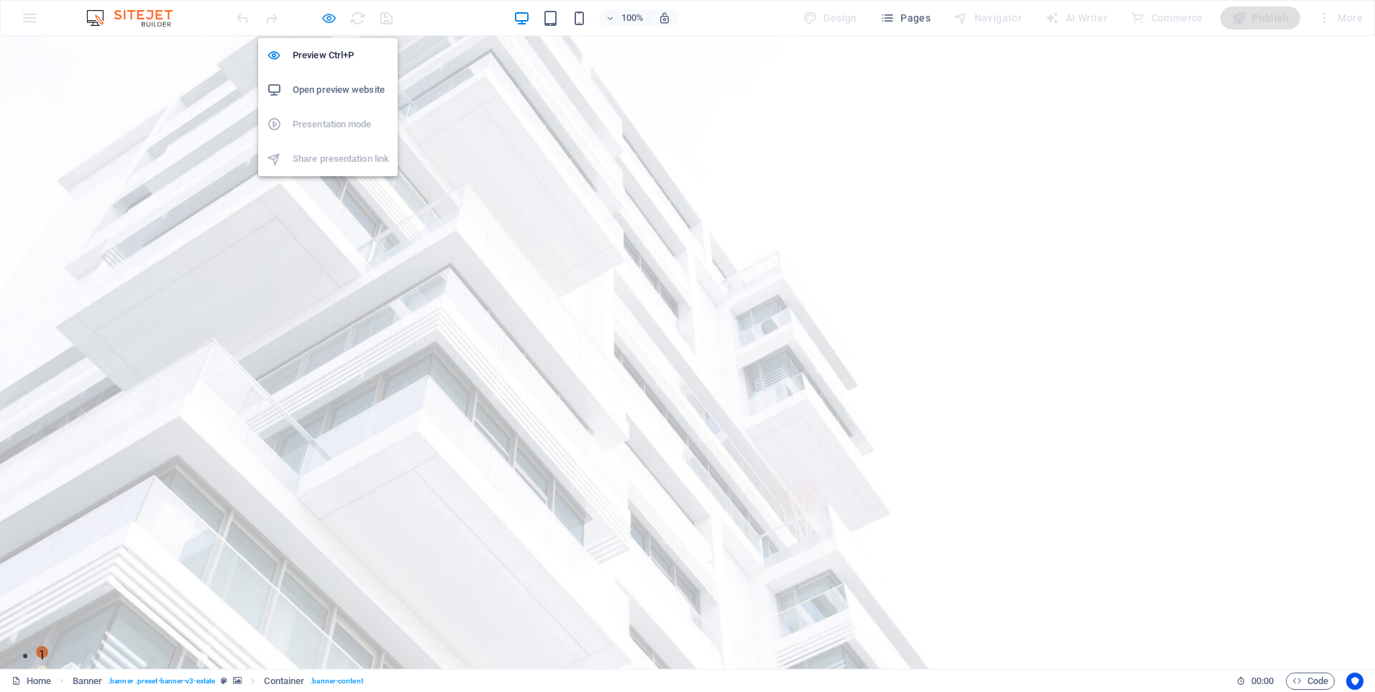
click at [324, 19] on icon "button" at bounding box center [329, 18] width 17 height 17
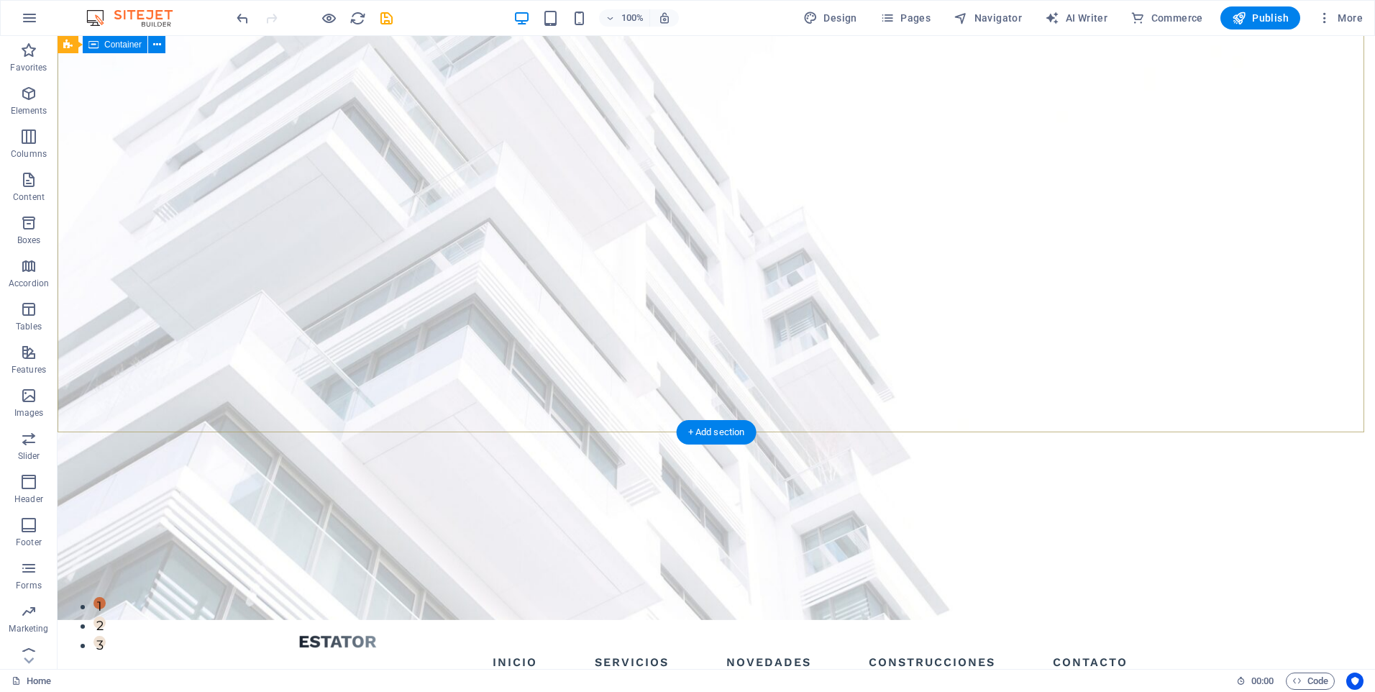
scroll to position [0, 0]
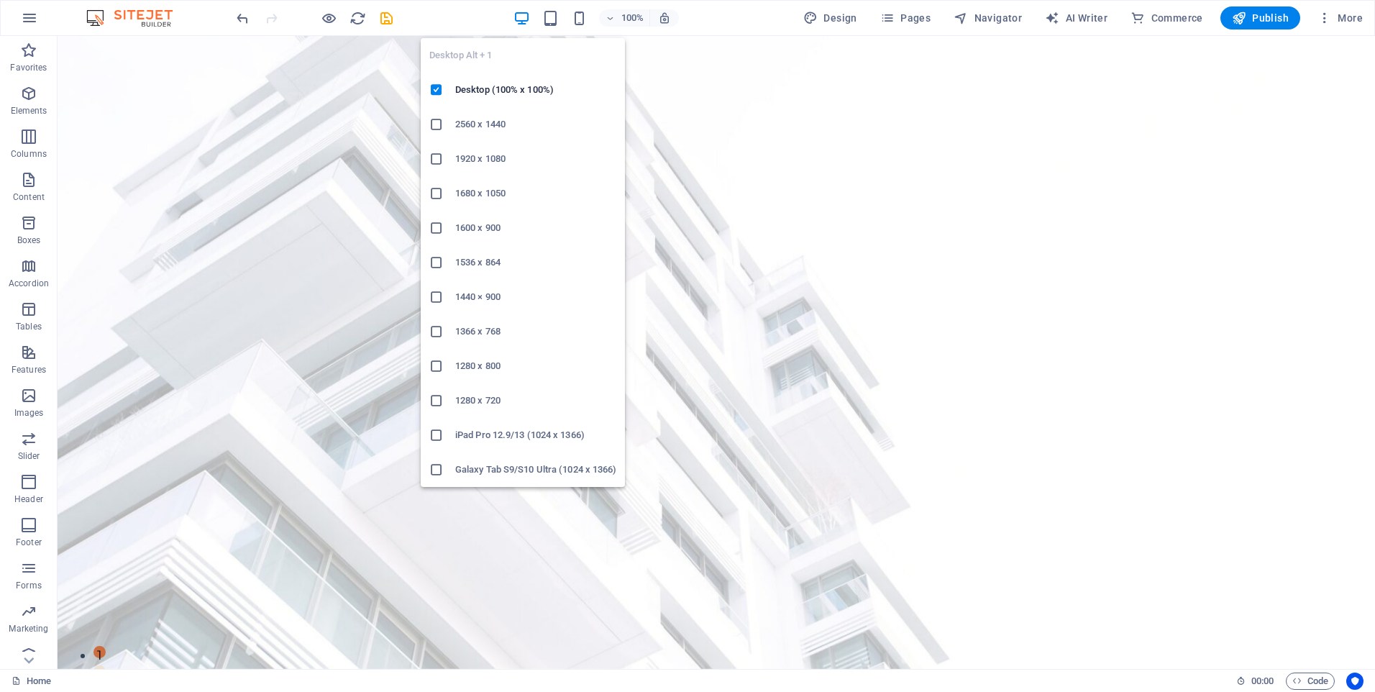
click at [582, 29] on div "Desktop Alt + 1 Desktop (100% x 100%) 2560 x 1440 1920 x 1080 1680 x [PHONE_NUM…" at bounding box center [523, 257] width 204 height 460
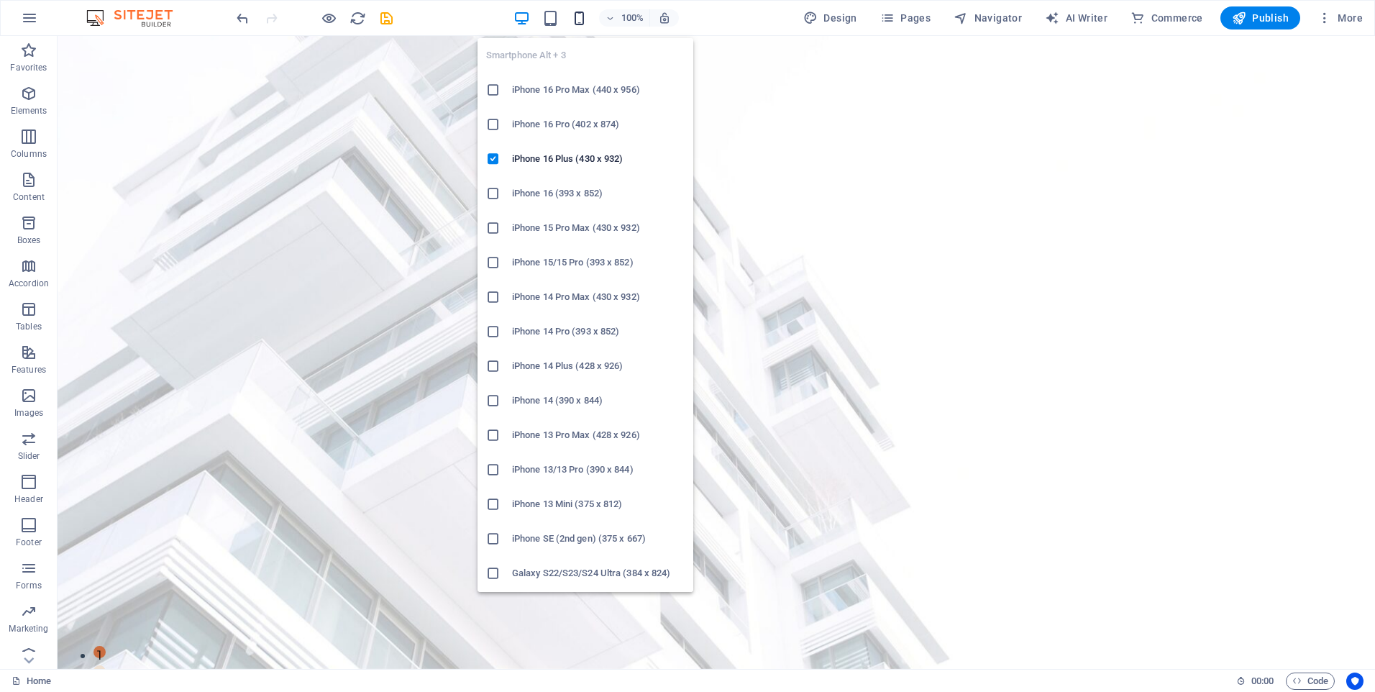
click at [584, 19] on icon "button" at bounding box center [579, 18] width 17 height 17
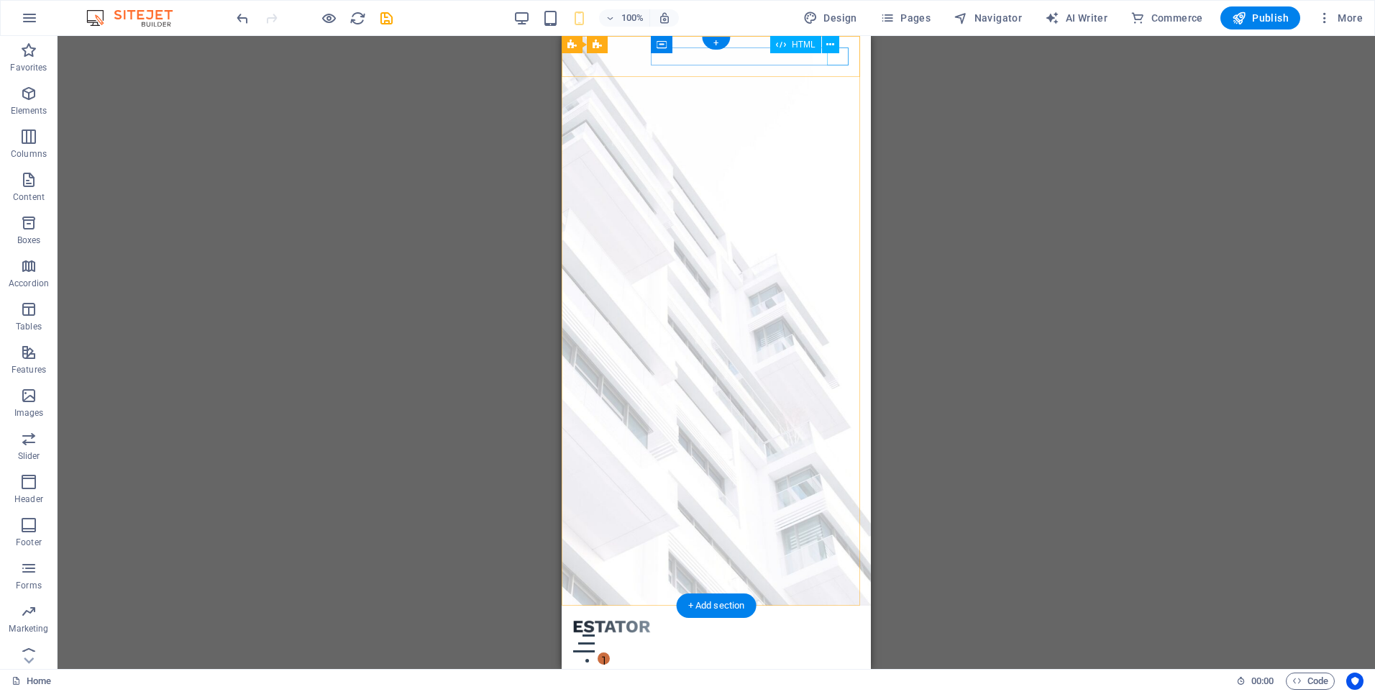
click at [835, 634] on div "Menu" at bounding box center [716, 643] width 286 height 18
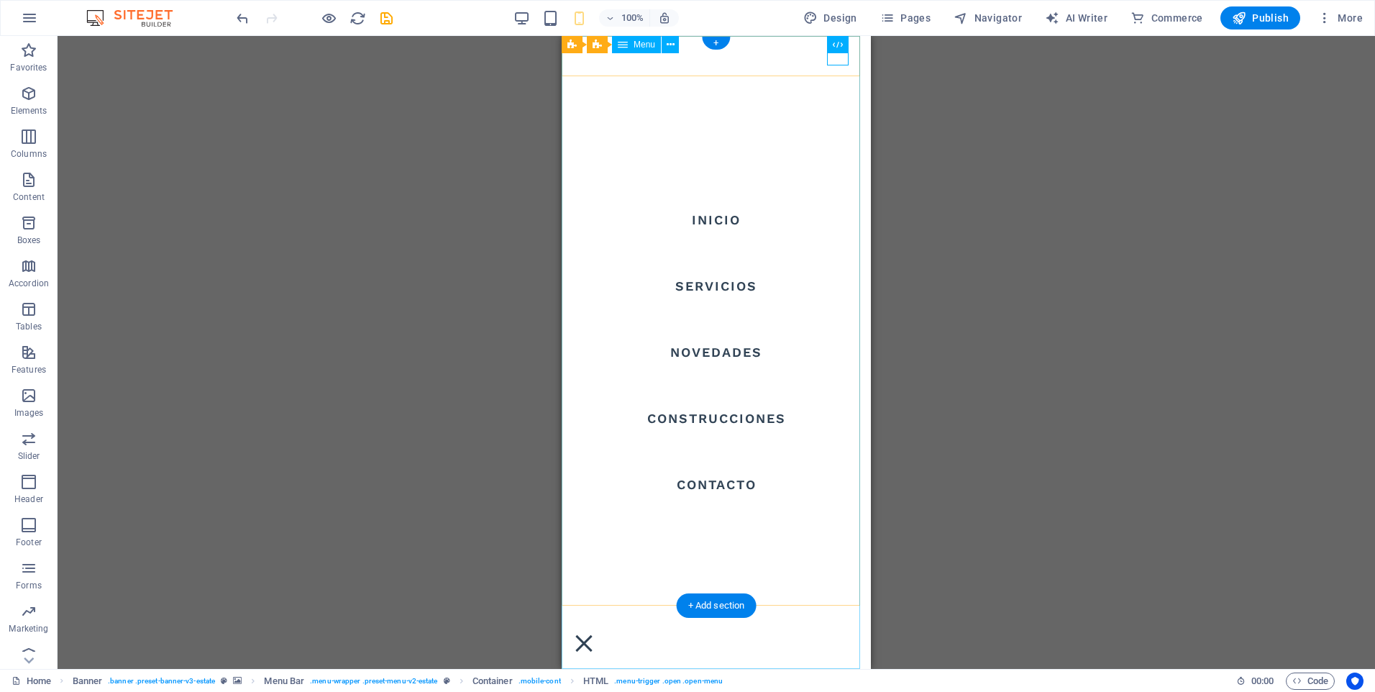
click at [718, 416] on nav "INICIO SERVICIOS NOVEDADES CONSTRUCCIONES CONTACTO" at bounding box center [715, 352] width 309 height 633
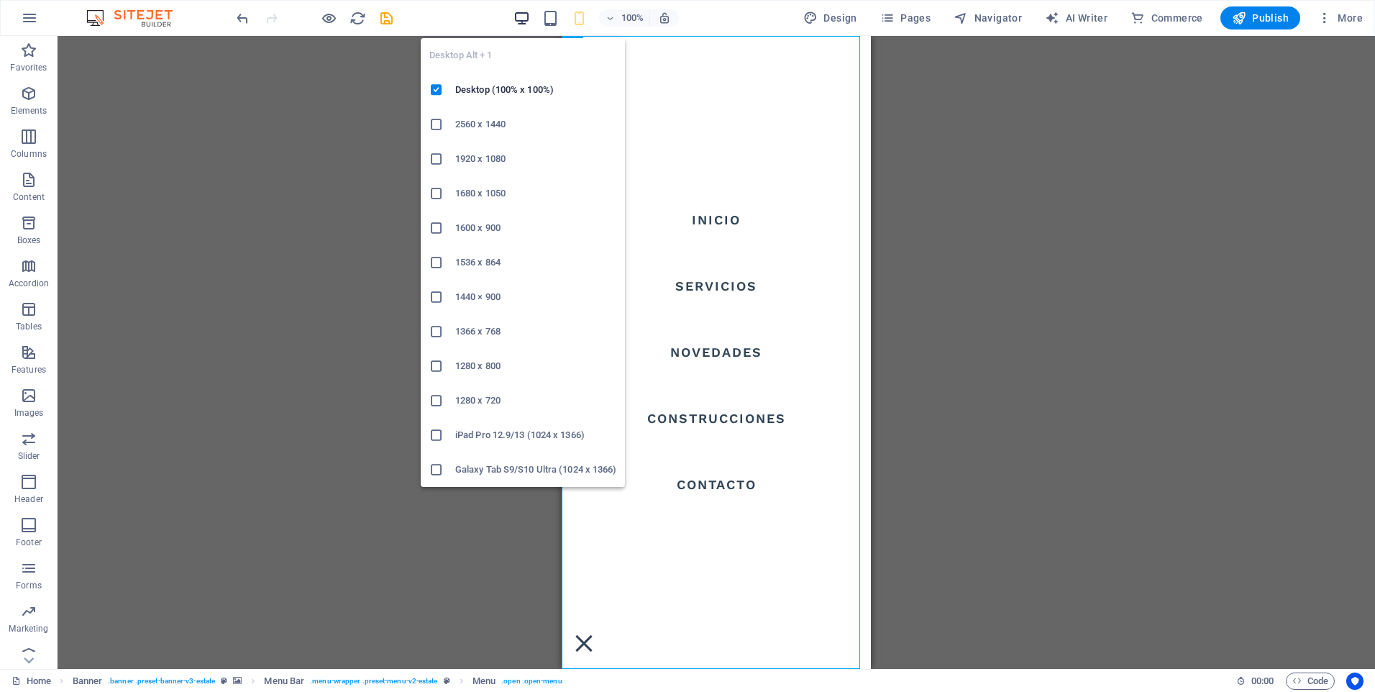
click at [530, 18] on icon "button" at bounding box center [521, 18] width 17 height 17
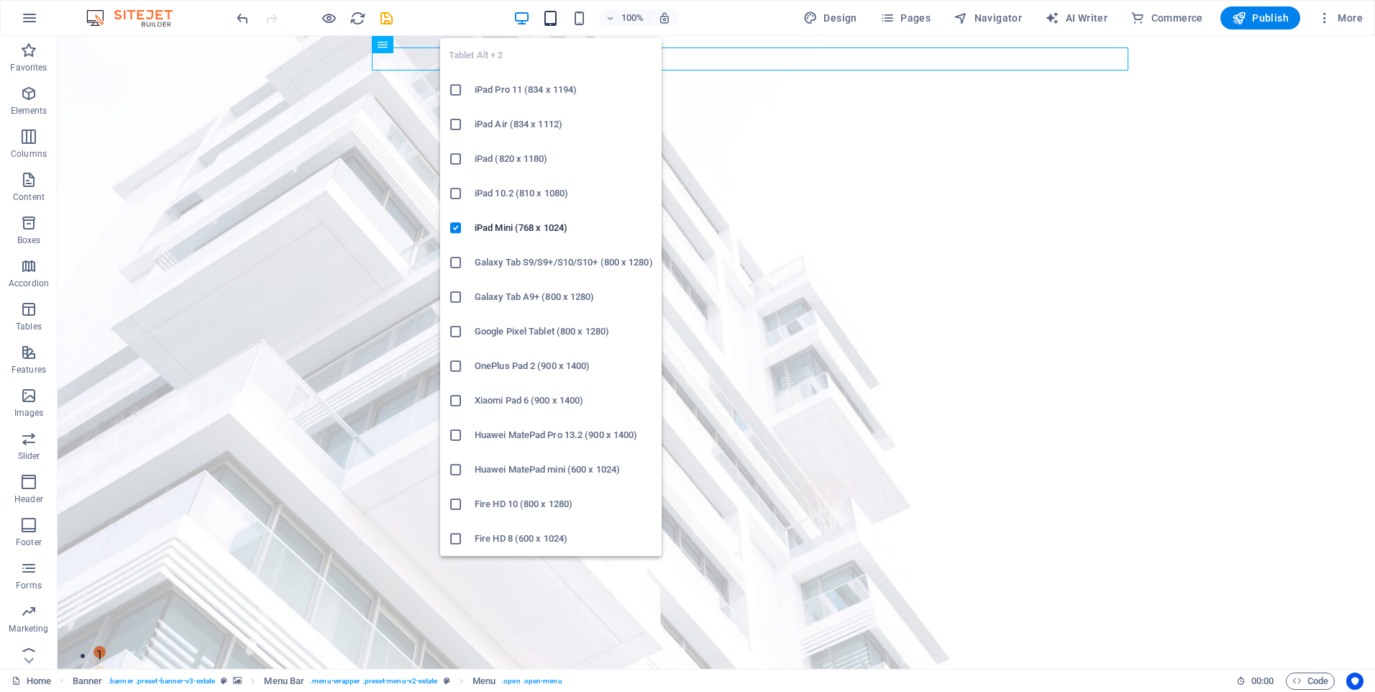
click at [546, 23] on icon "button" at bounding box center [550, 18] width 17 height 17
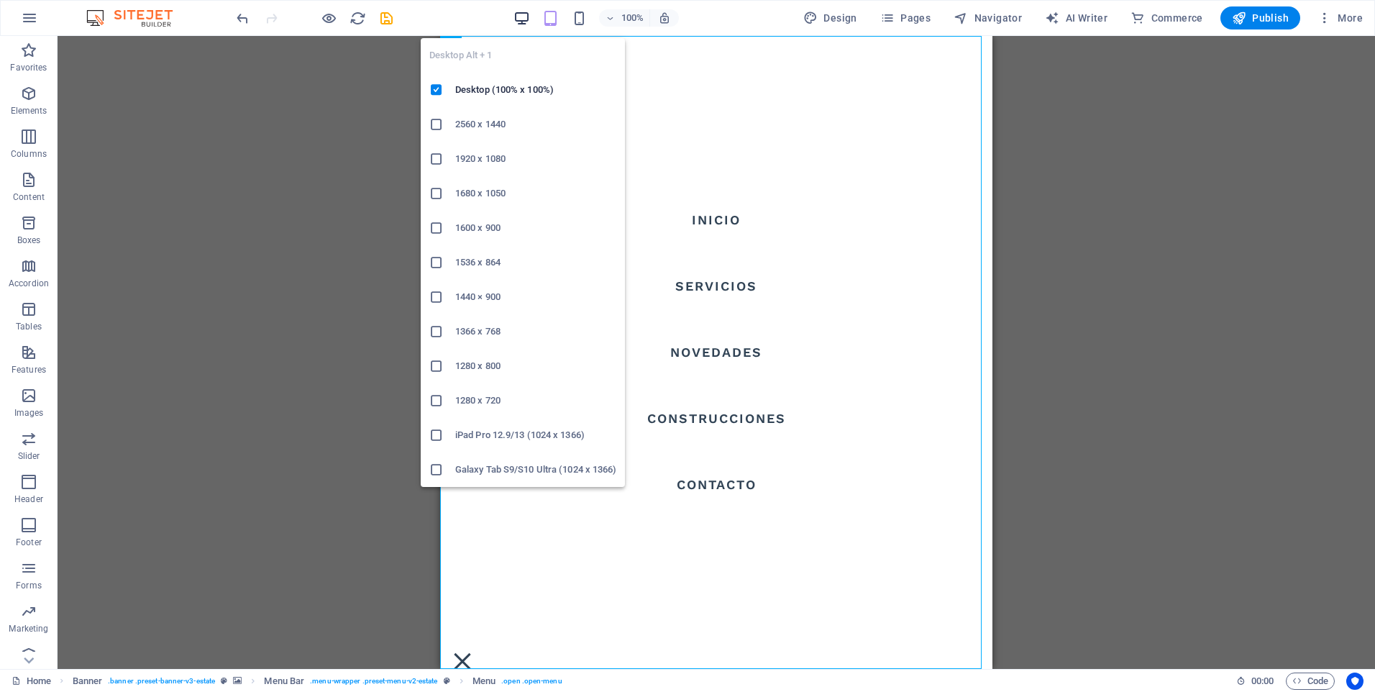
click at [528, 23] on icon "button" at bounding box center [521, 18] width 17 height 17
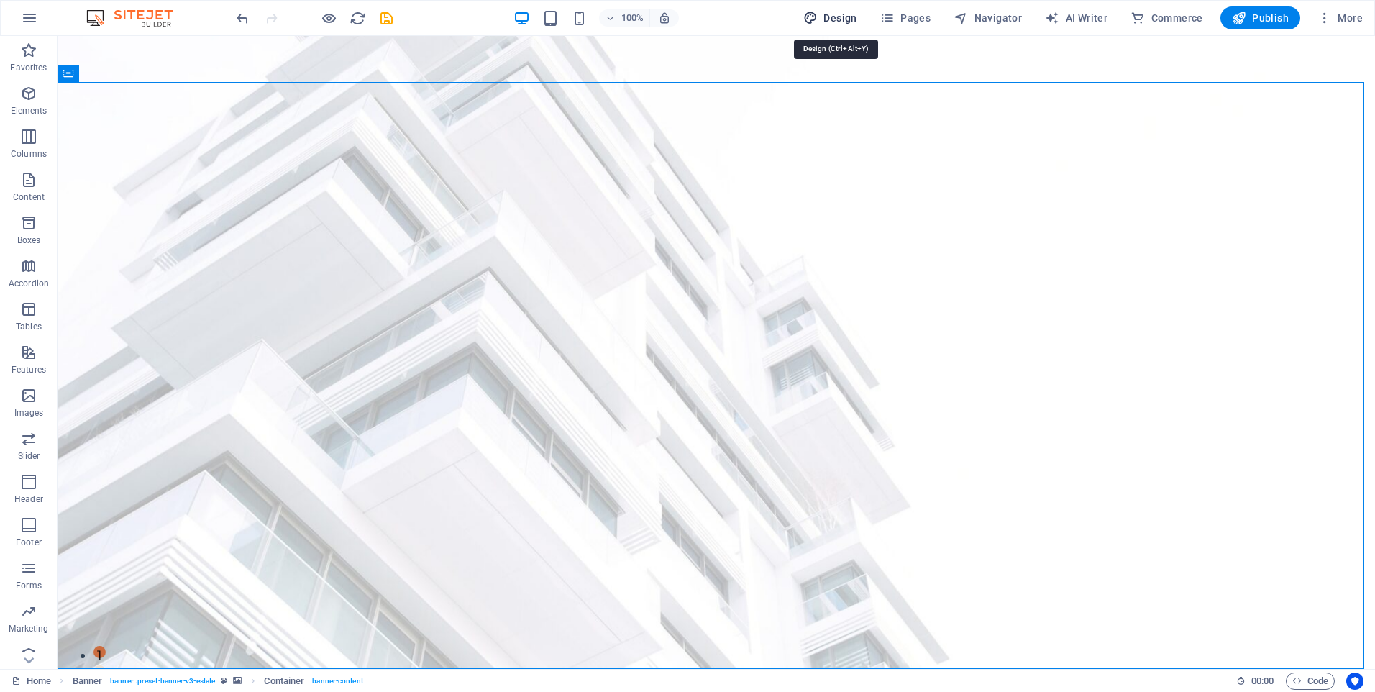
click at [838, 24] on span "Design" at bounding box center [830, 18] width 54 height 14
select select "px"
select select "500"
select select "px"
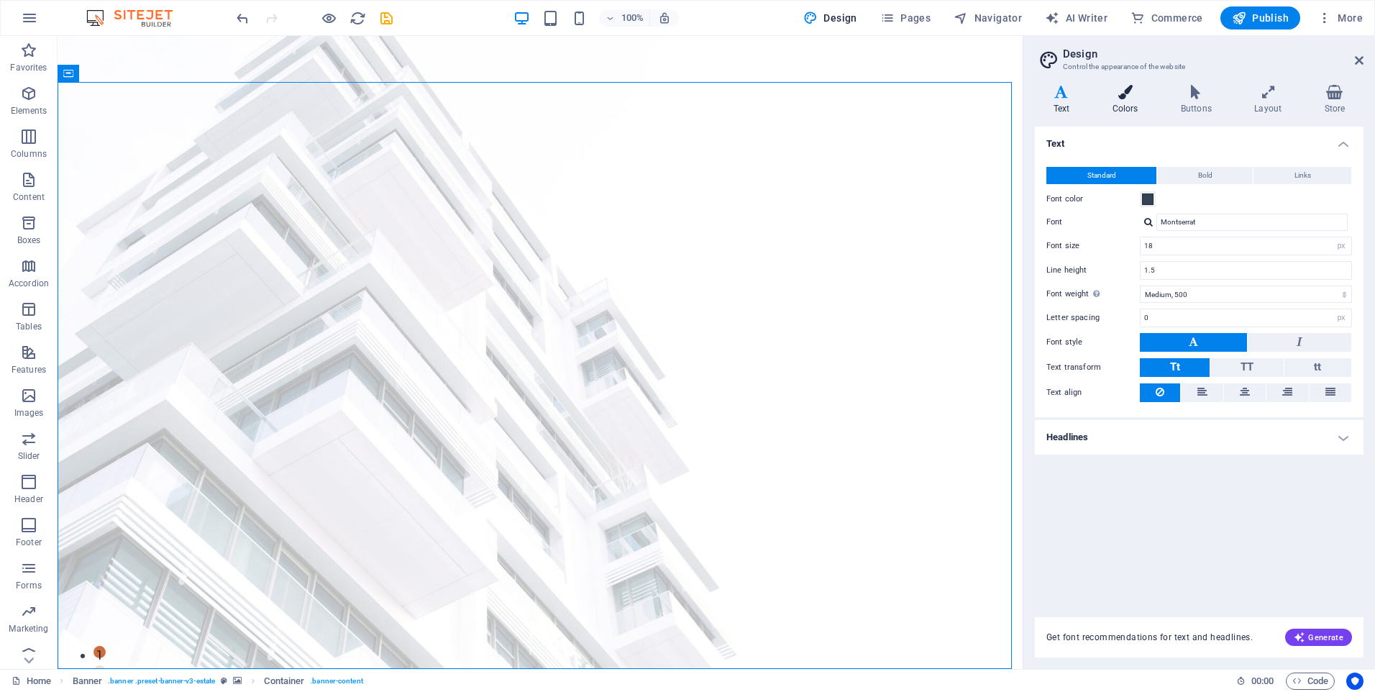
click at [1139, 96] on icon at bounding box center [1124, 92] width 63 height 14
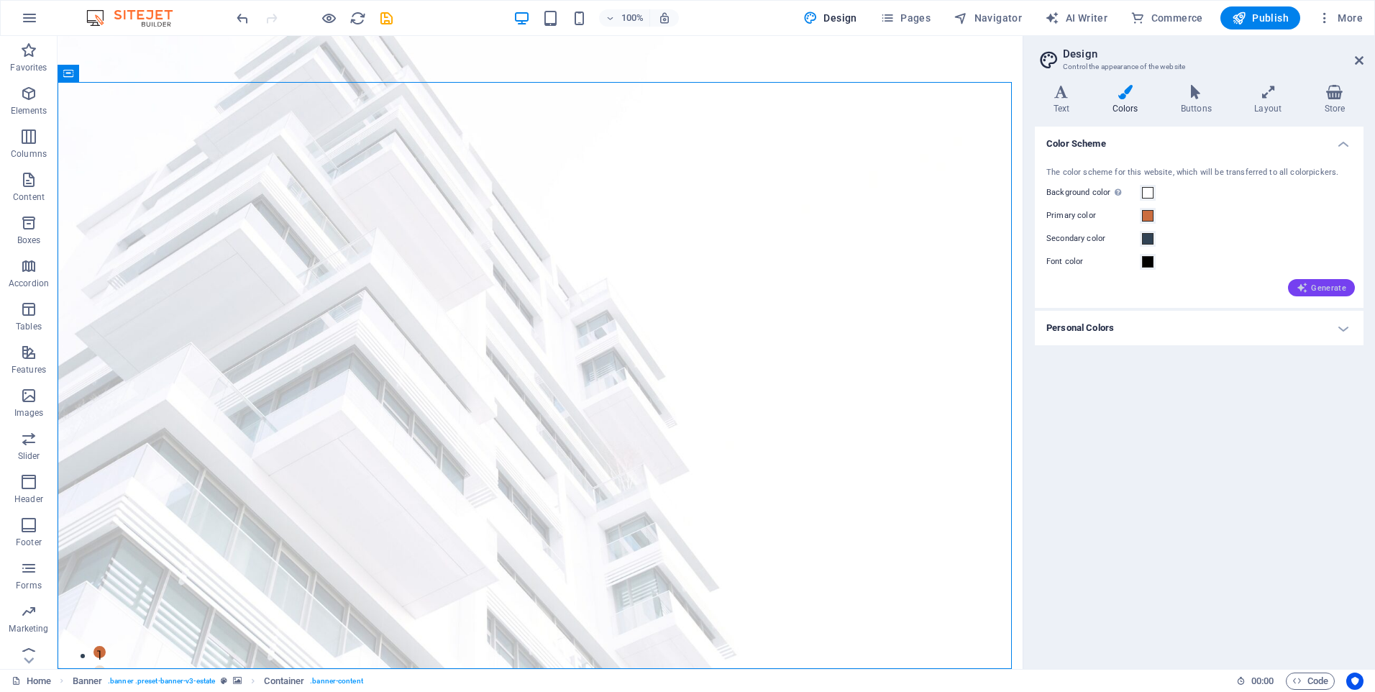
click at [1318, 285] on span "Generate" at bounding box center [1321, 288] width 50 height 12
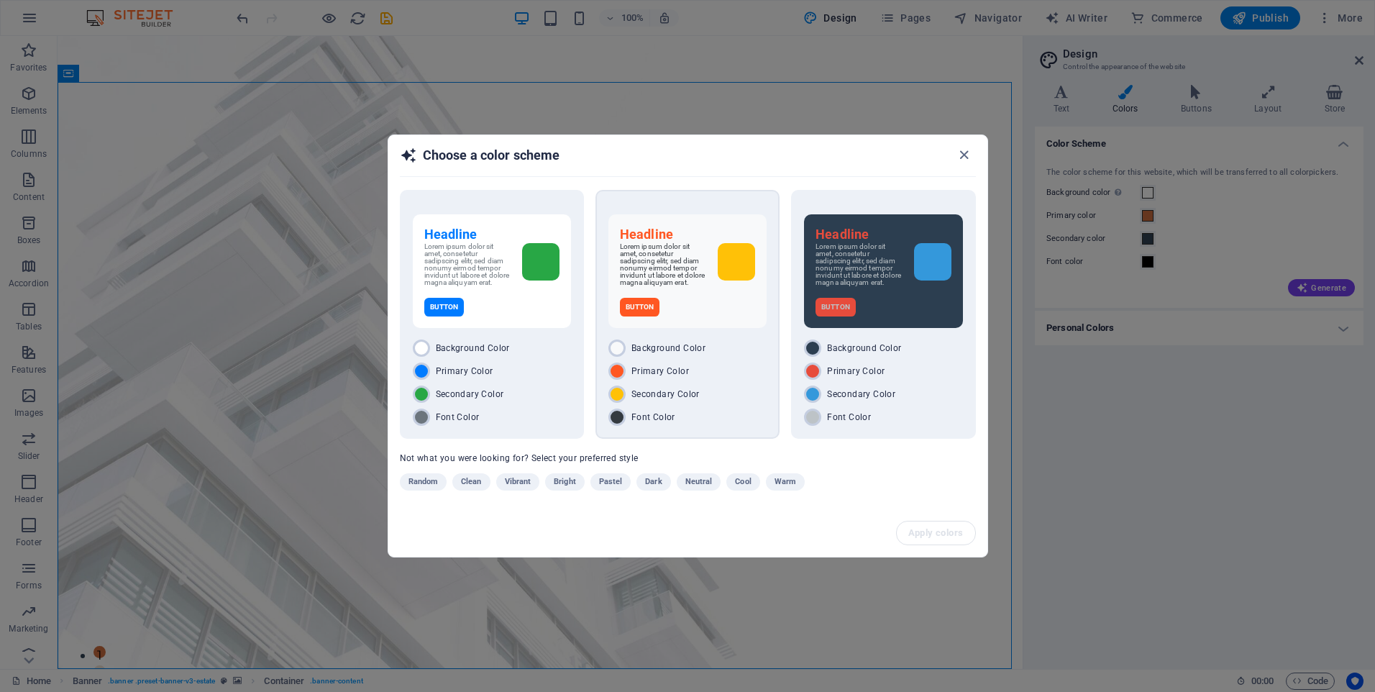
click at [717, 316] on div "Button" at bounding box center [687, 307] width 135 height 19
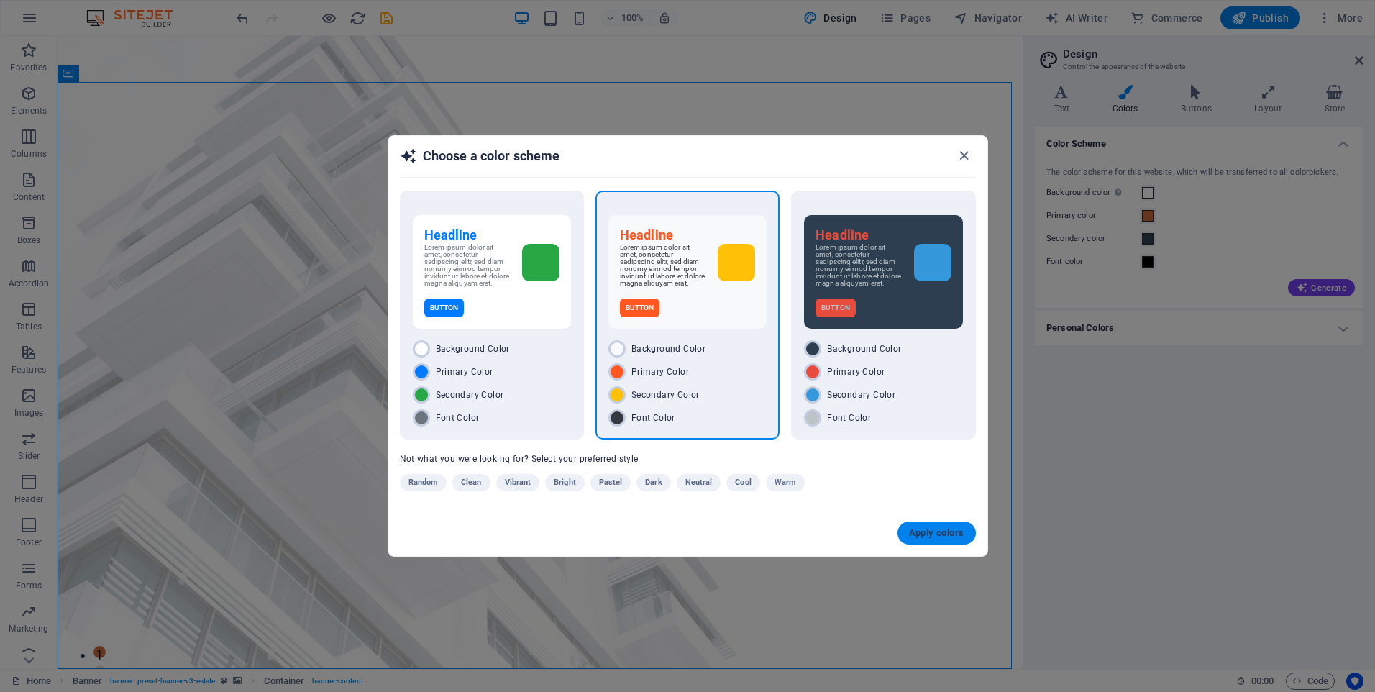
click at [923, 538] on span "Apply colors" at bounding box center [936, 533] width 55 height 12
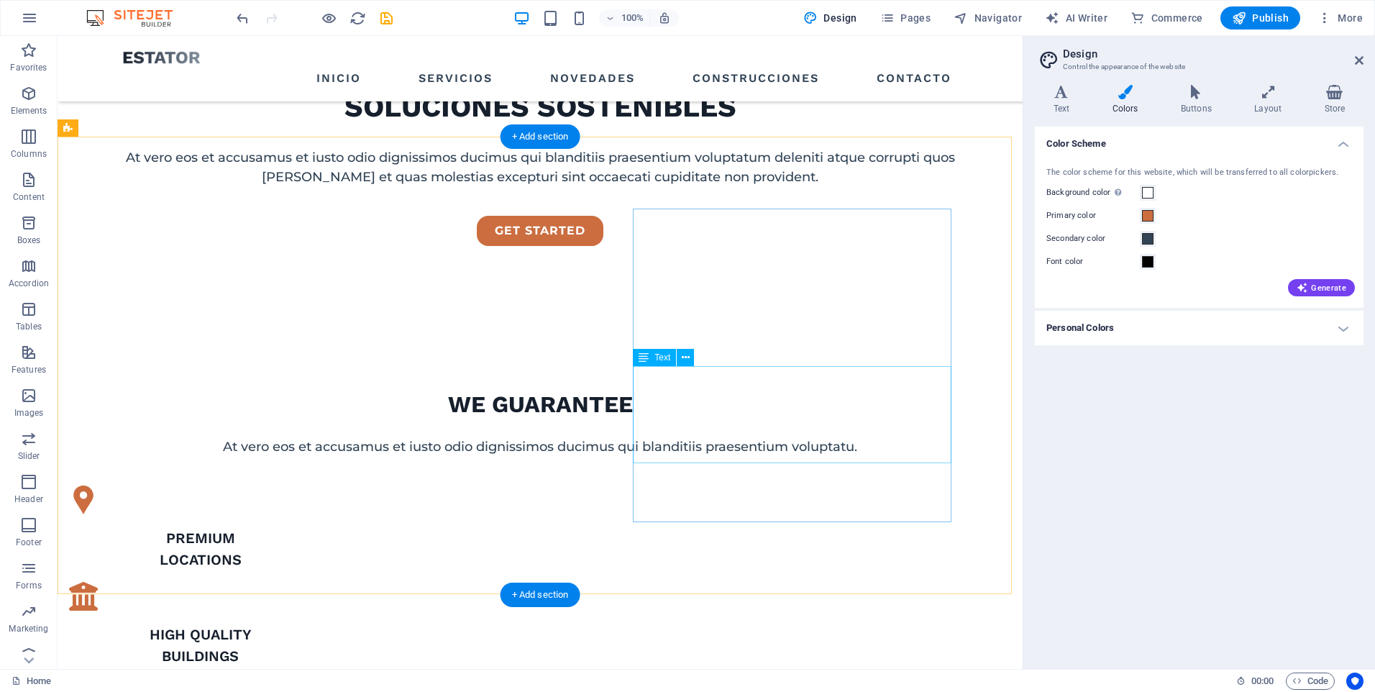
scroll to position [935, 0]
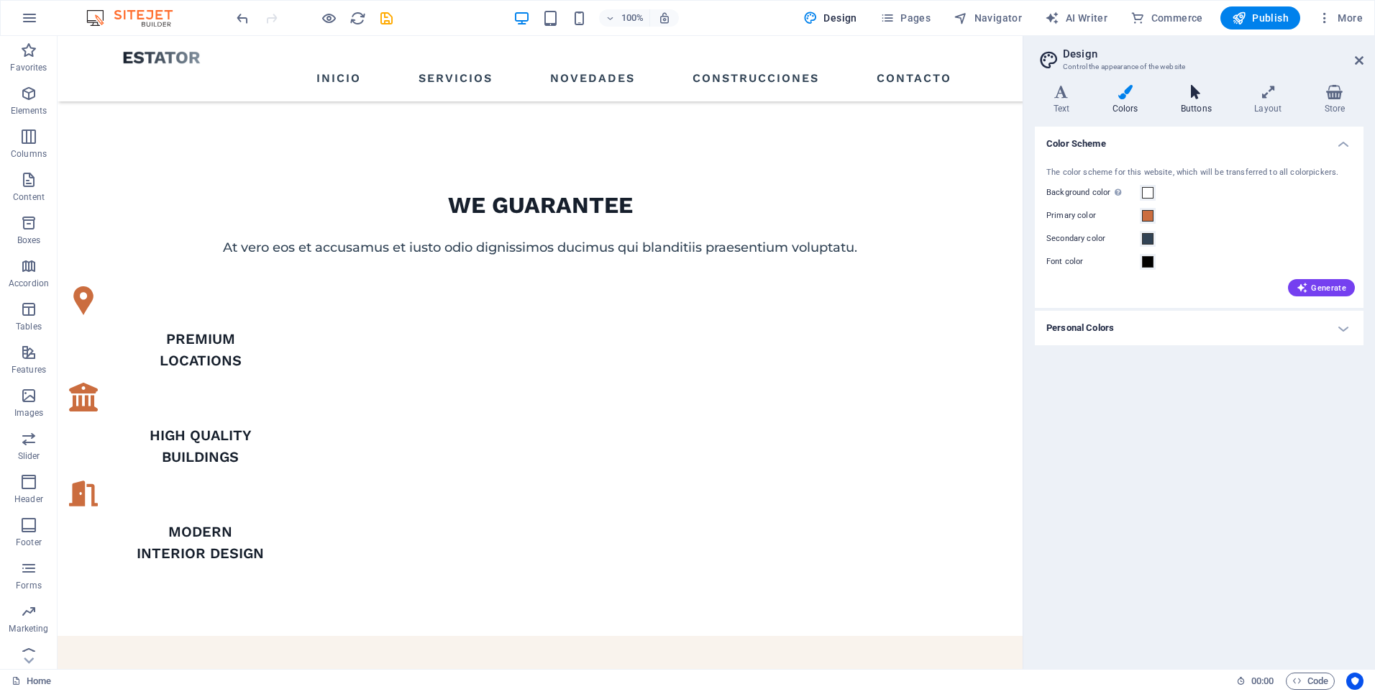
click at [1194, 96] on icon at bounding box center [1196, 92] width 68 height 14
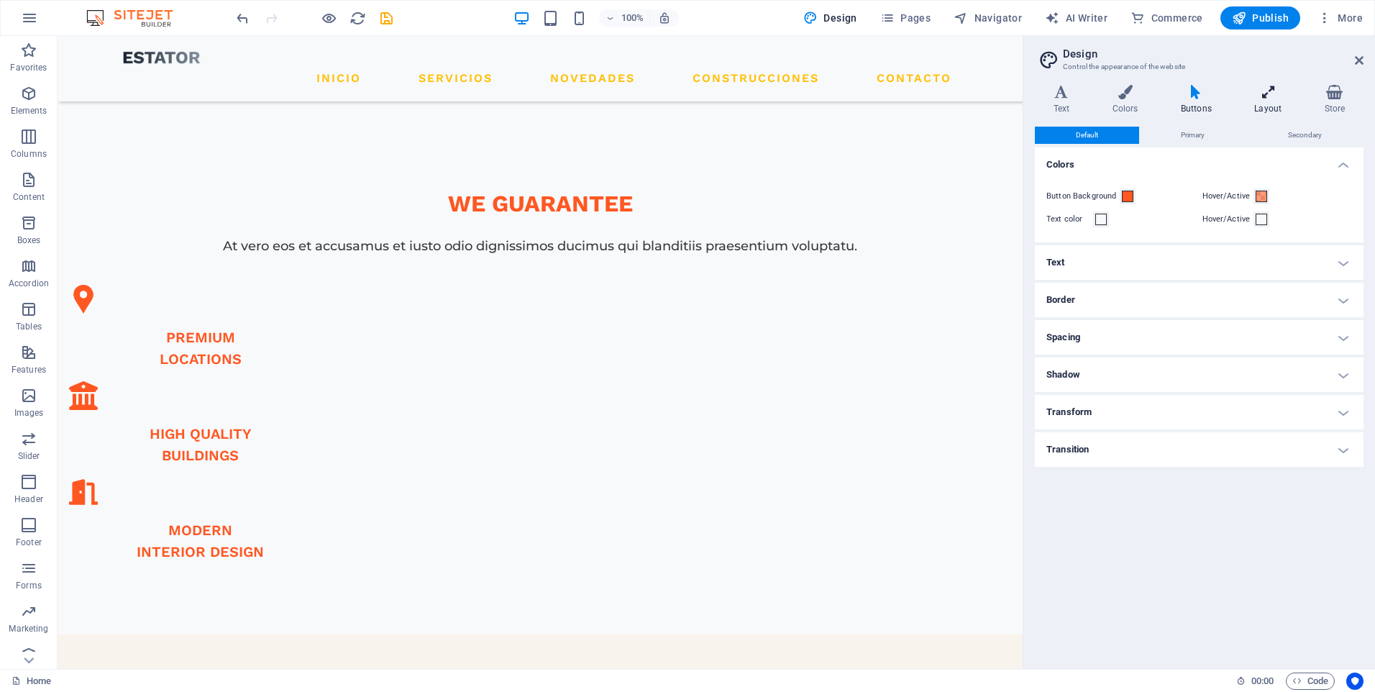
click at [1258, 94] on icon at bounding box center [1268, 92] width 64 height 14
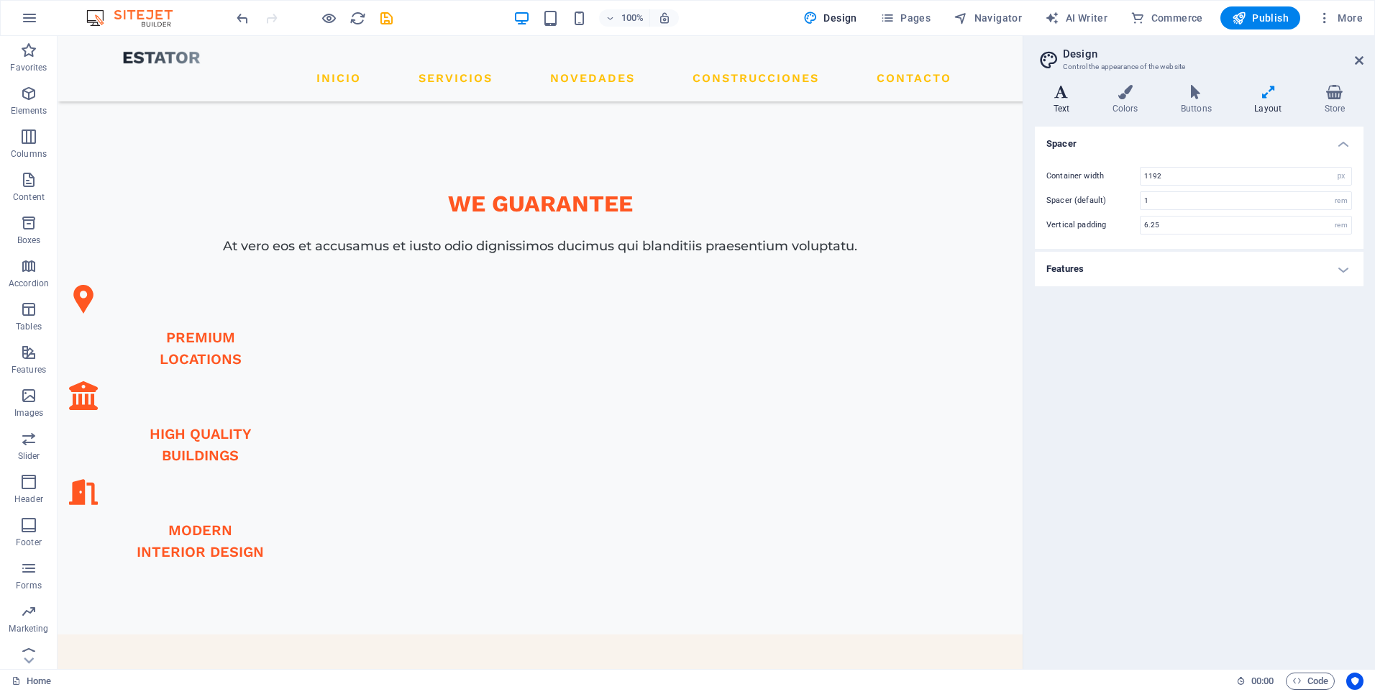
click at [1073, 96] on icon at bounding box center [1060, 92] width 53 height 14
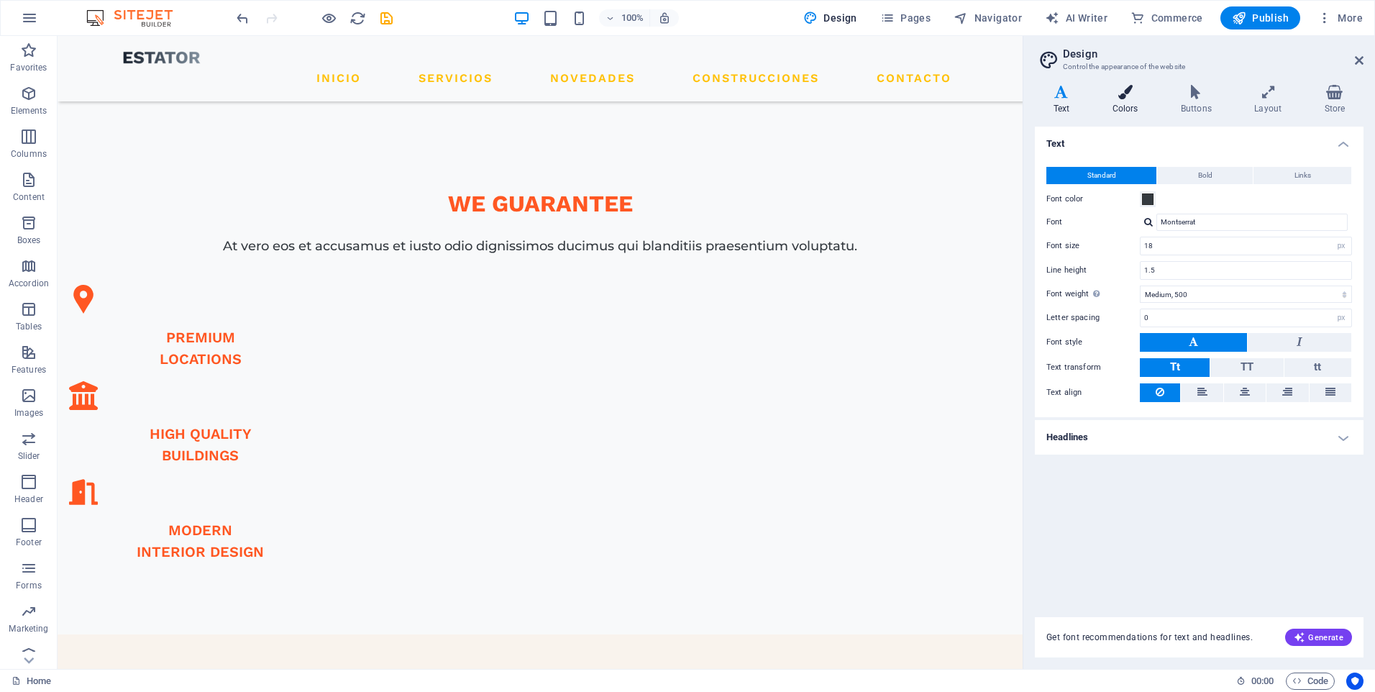
click at [1125, 93] on icon at bounding box center [1124, 92] width 63 height 14
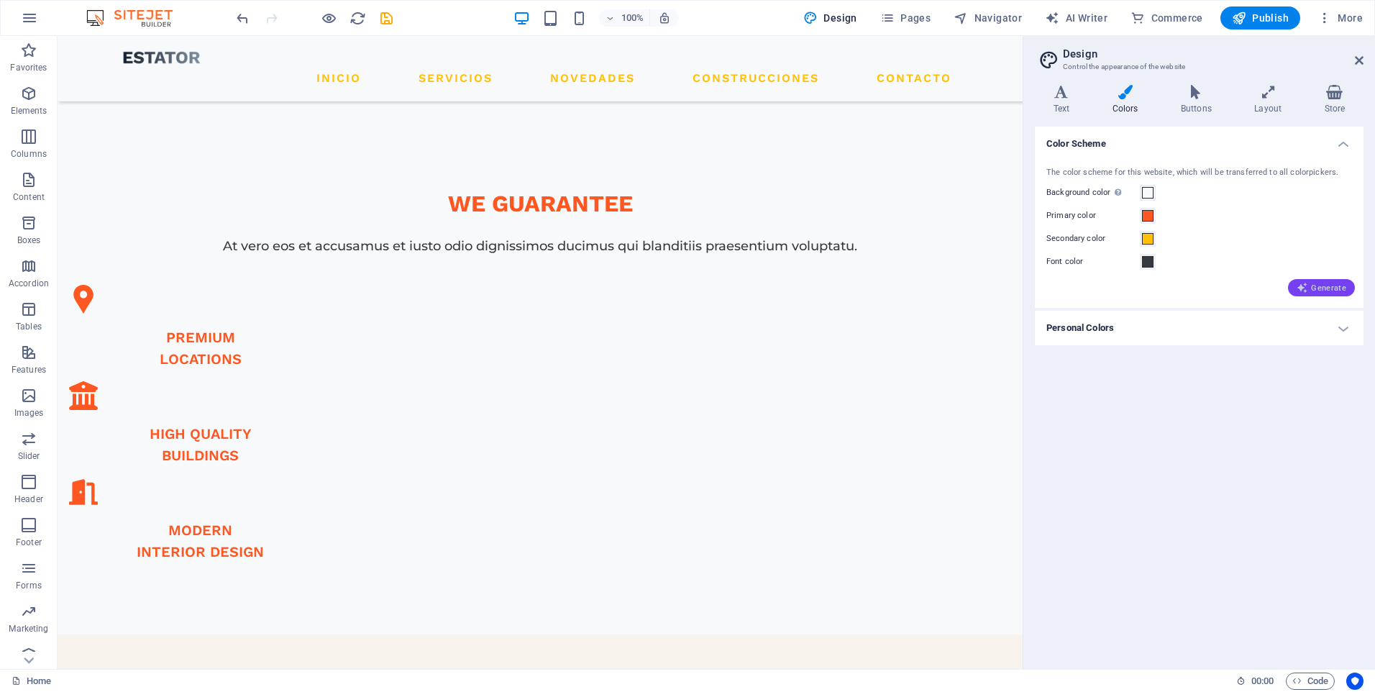
click at [1334, 295] on button "Generate" at bounding box center [1321, 287] width 67 height 17
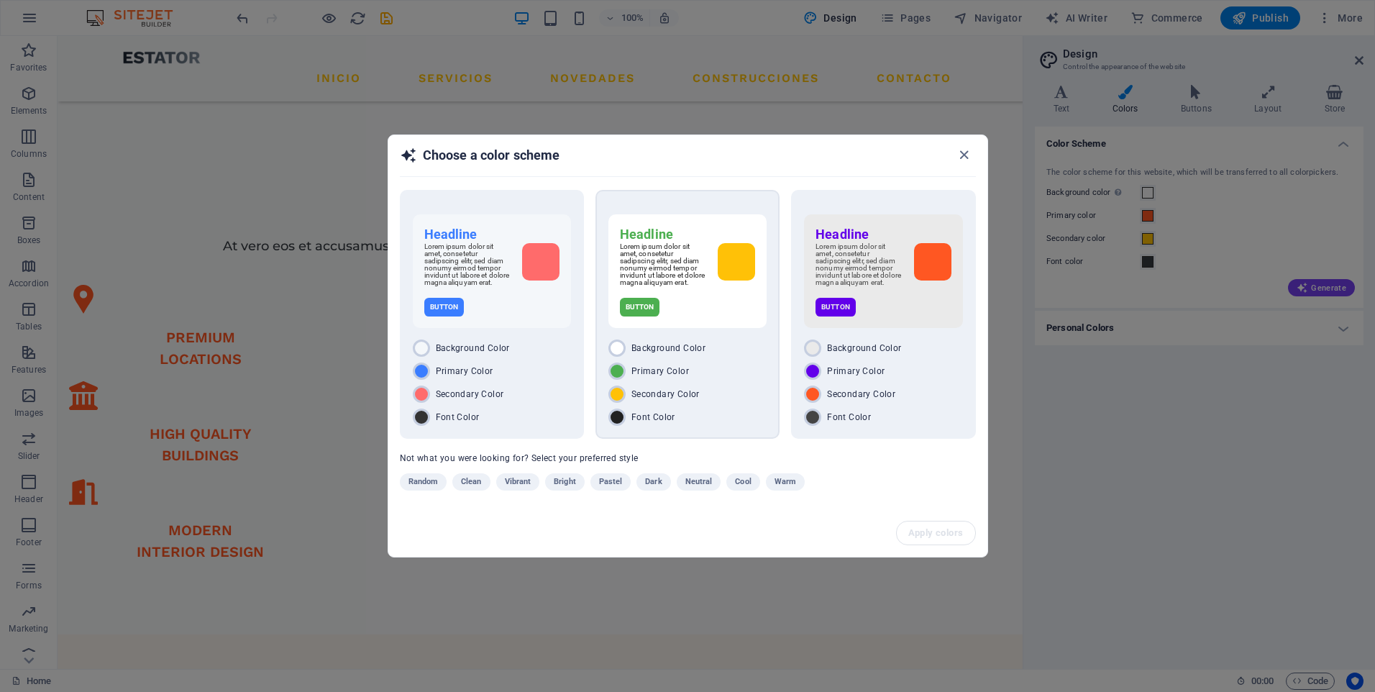
click at [653, 342] on div "Headline Lorem ipsum dolor sit amet, consetetur sadipscing elitr, sed diam nonu…" at bounding box center [687, 314] width 184 height 249
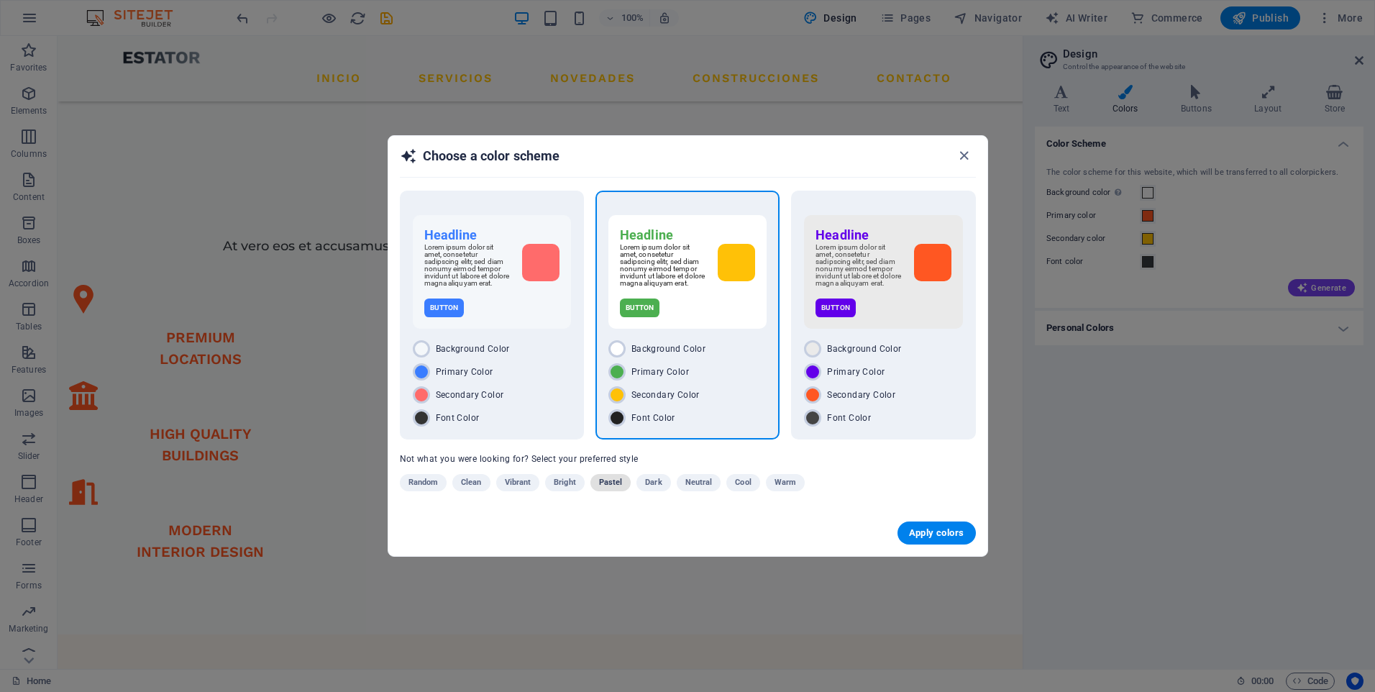
click at [599, 486] on span "Pastel" at bounding box center [611, 482] width 24 height 17
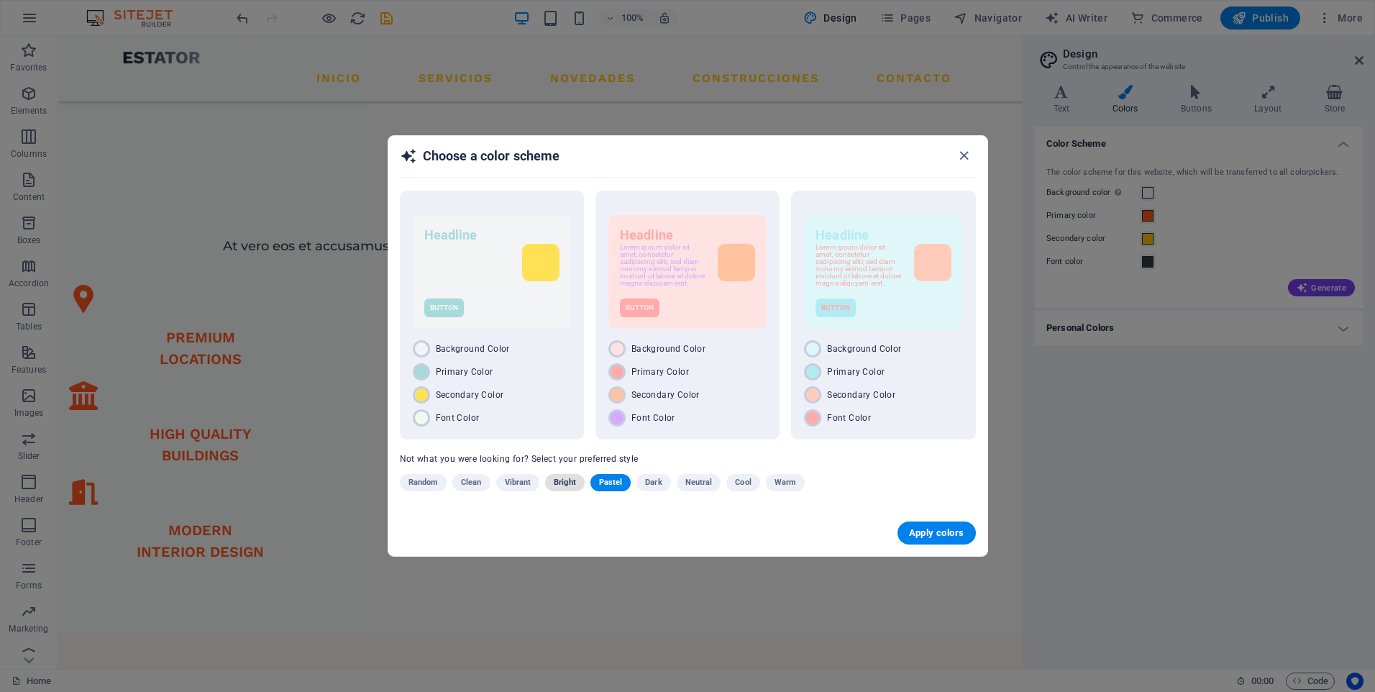
click at [574, 490] on span "Bright" at bounding box center [565, 482] width 22 height 17
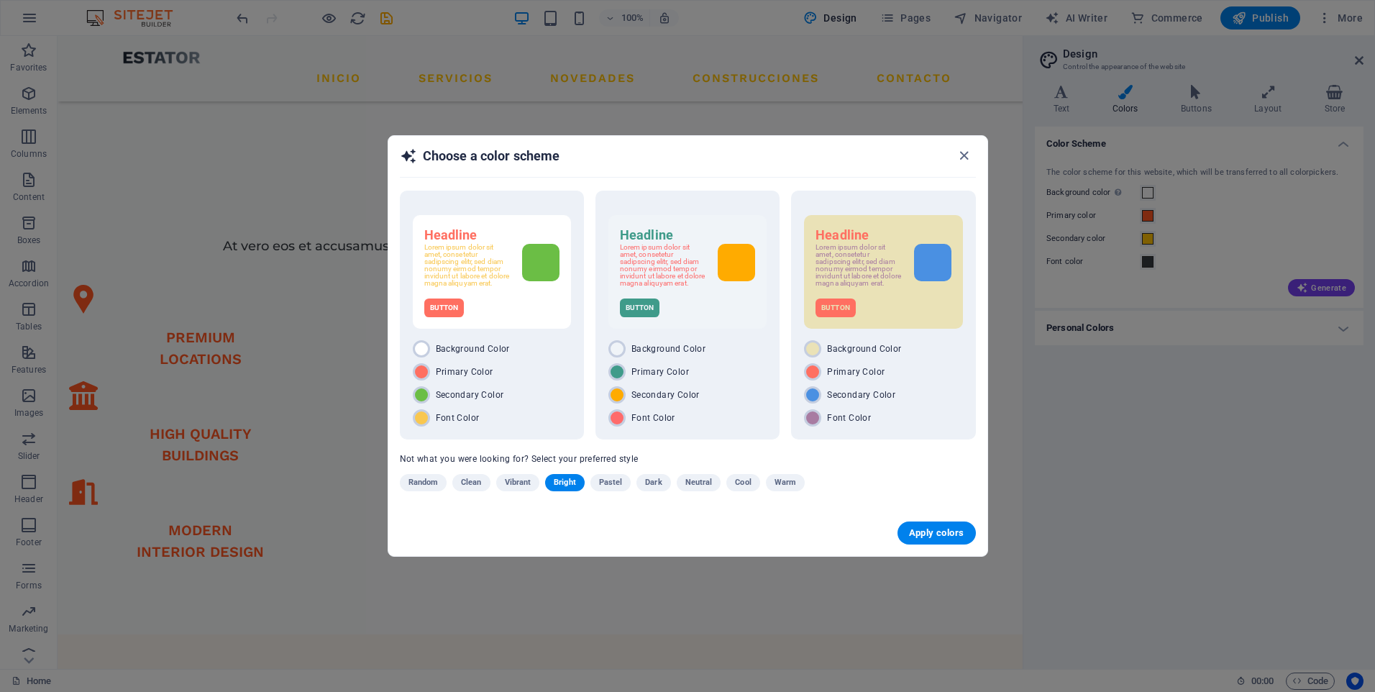
click at [471, 487] on span "Clean" at bounding box center [471, 482] width 20 height 17
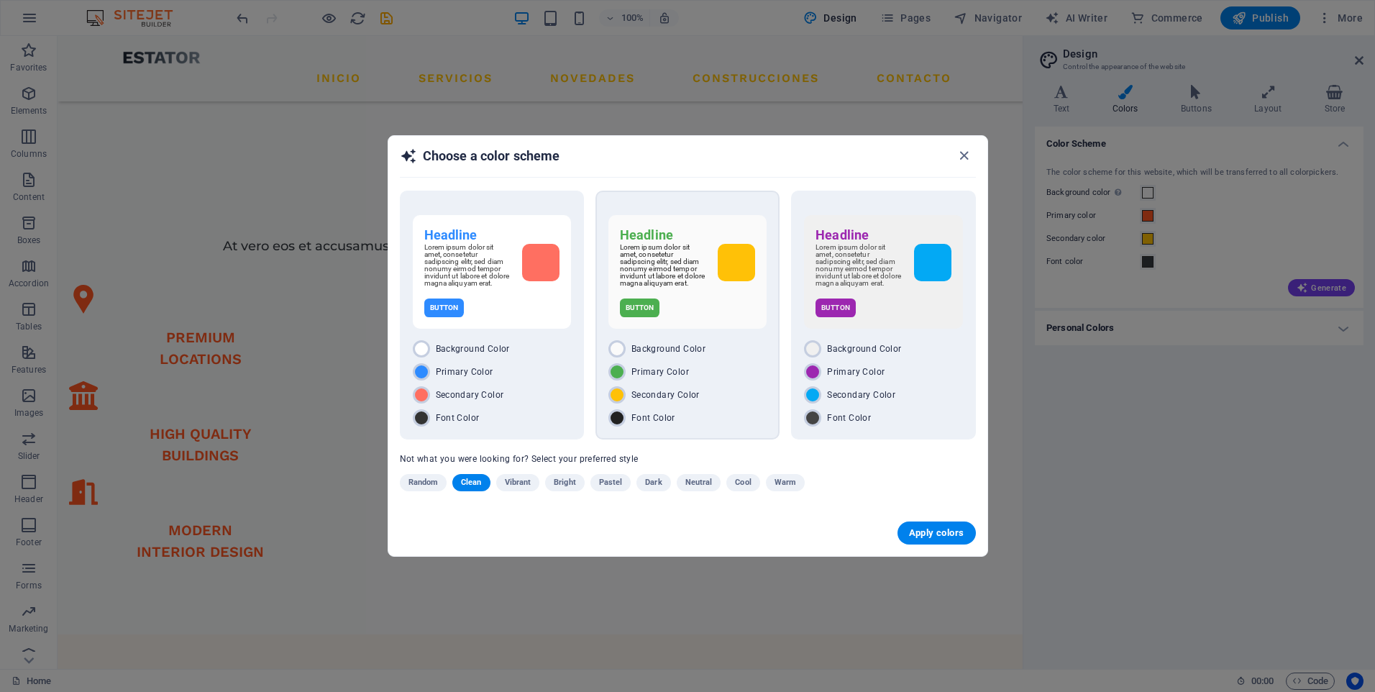
click at [722, 354] on div "Background Color" at bounding box center [687, 348] width 158 height 17
click at [930, 531] on span "Apply colors" at bounding box center [936, 533] width 55 height 12
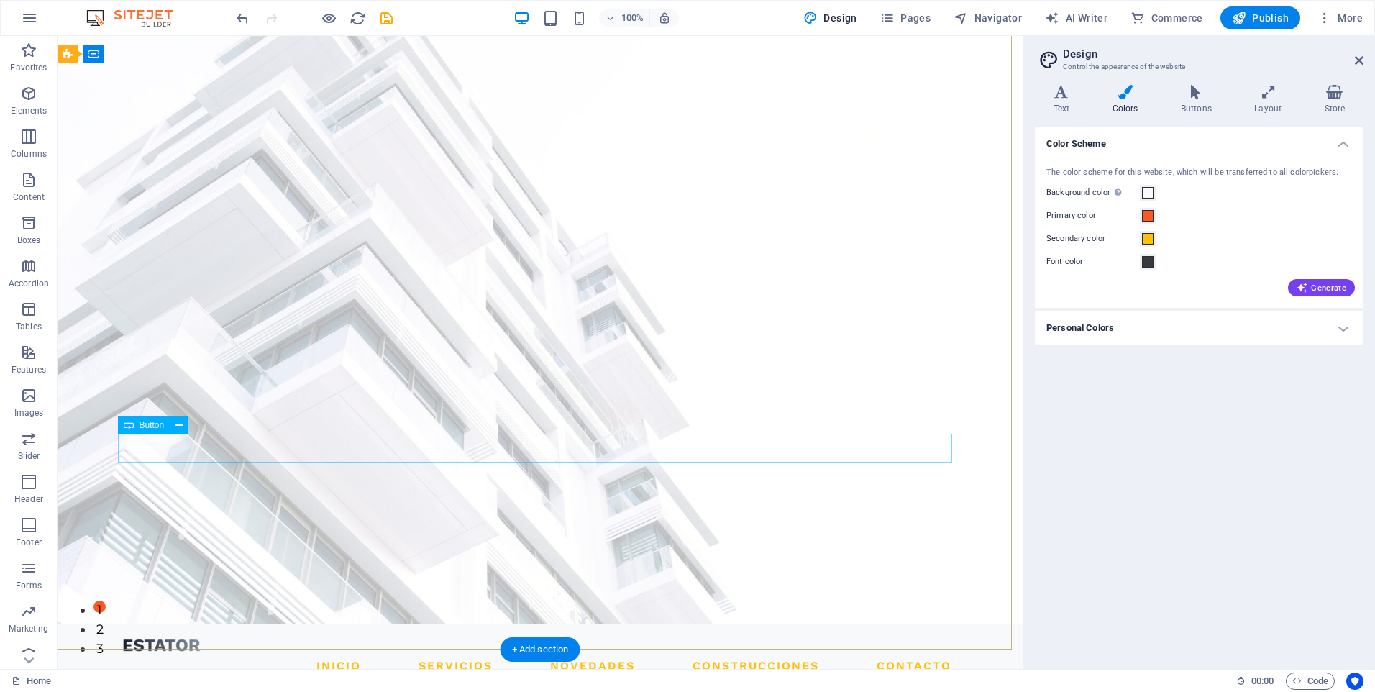
scroll to position [0, 0]
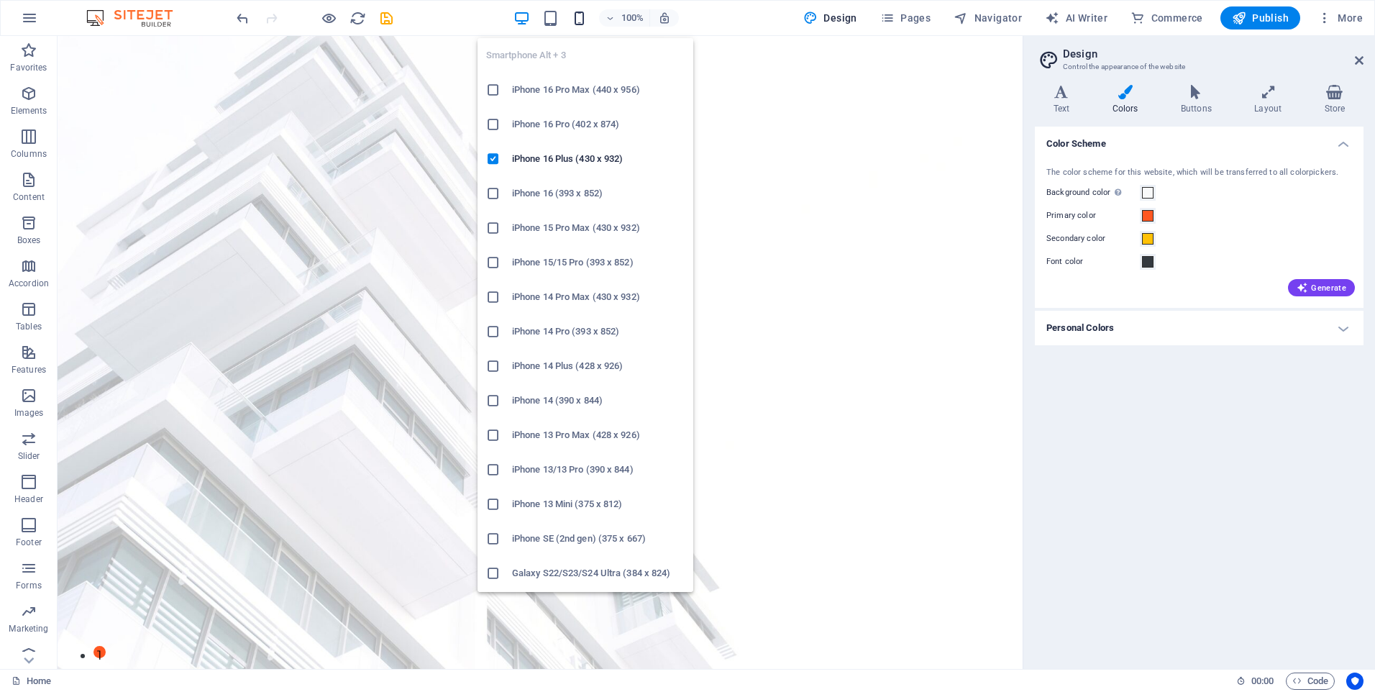
click at [582, 21] on icon "button" at bounding box center [579, 18] width 17 height 17
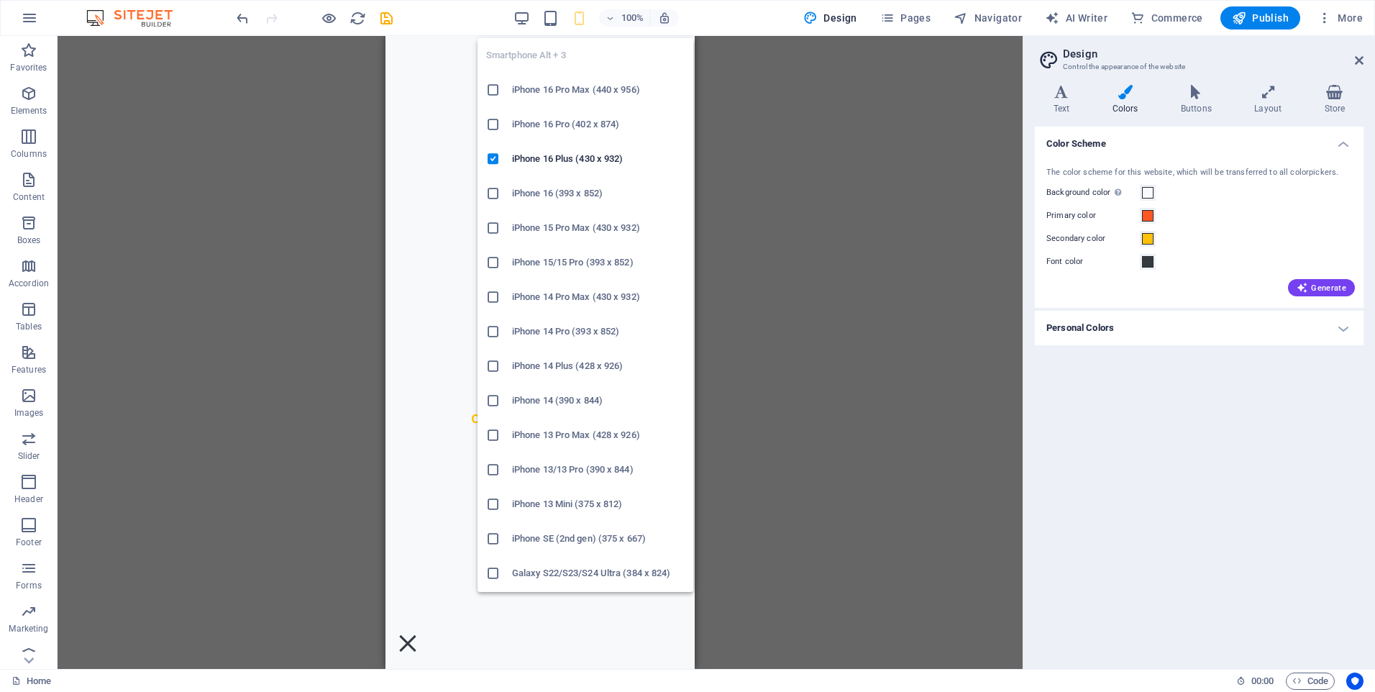
click at [582, 21] on icon "button" at bounding box center [579, 18] width 17 height 17
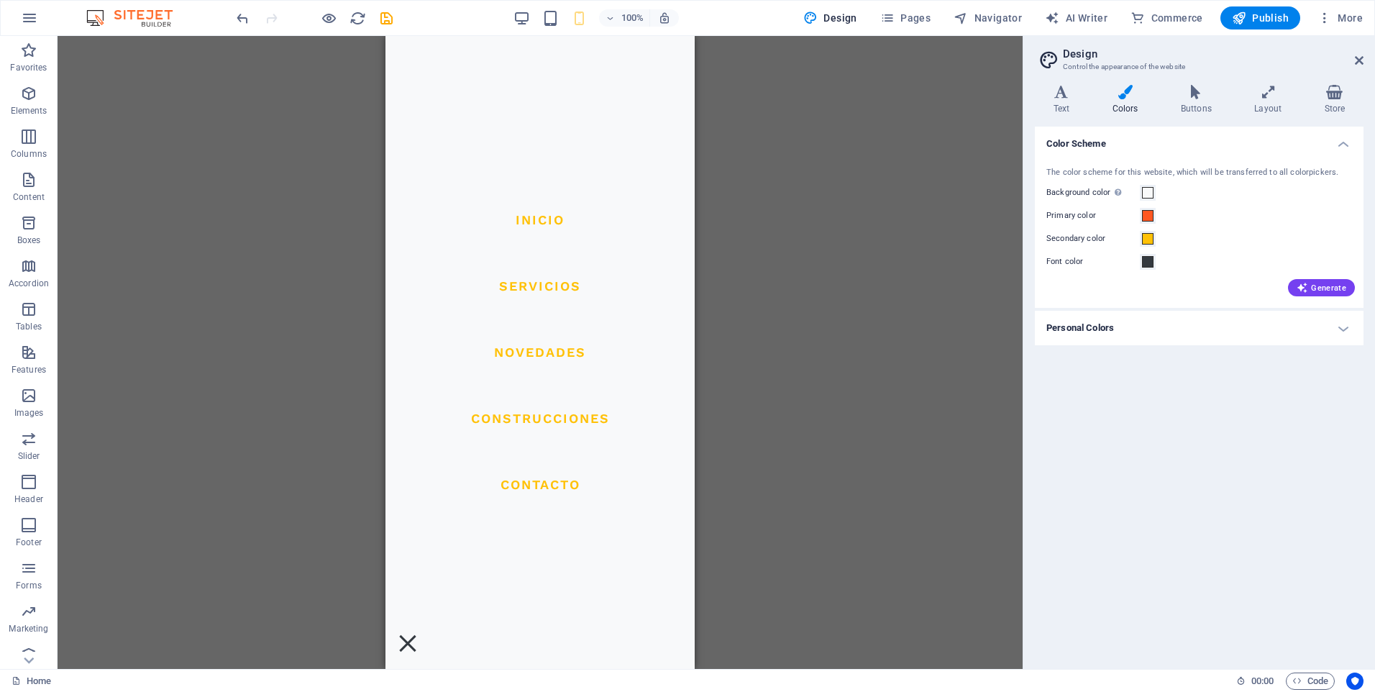
click at [861, 356] on div "H1 Banner Container Button Text Banner Menu Bar Menu Logo Spacer Spacer Contain…" at bounding box center [540, 352] width 965 height 633
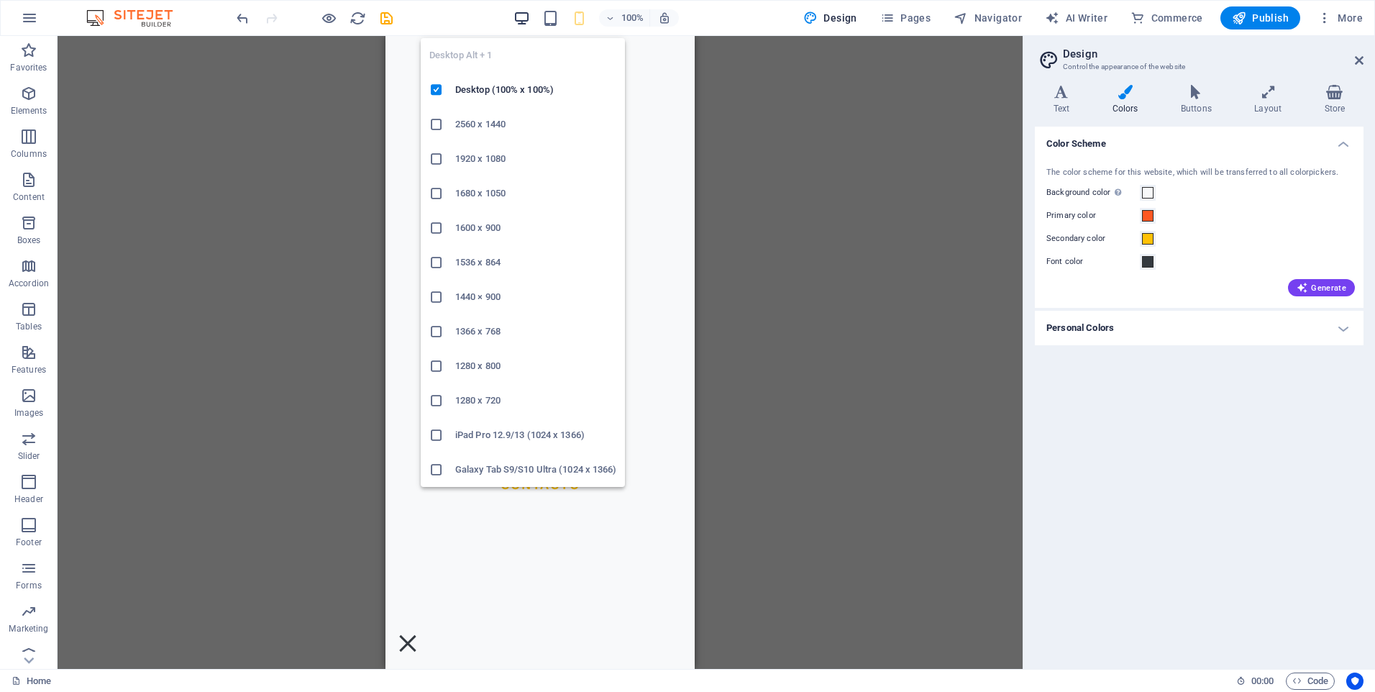
click at [524, 12] on icon "button" at bounding box center [521, 18] width 17 height 17
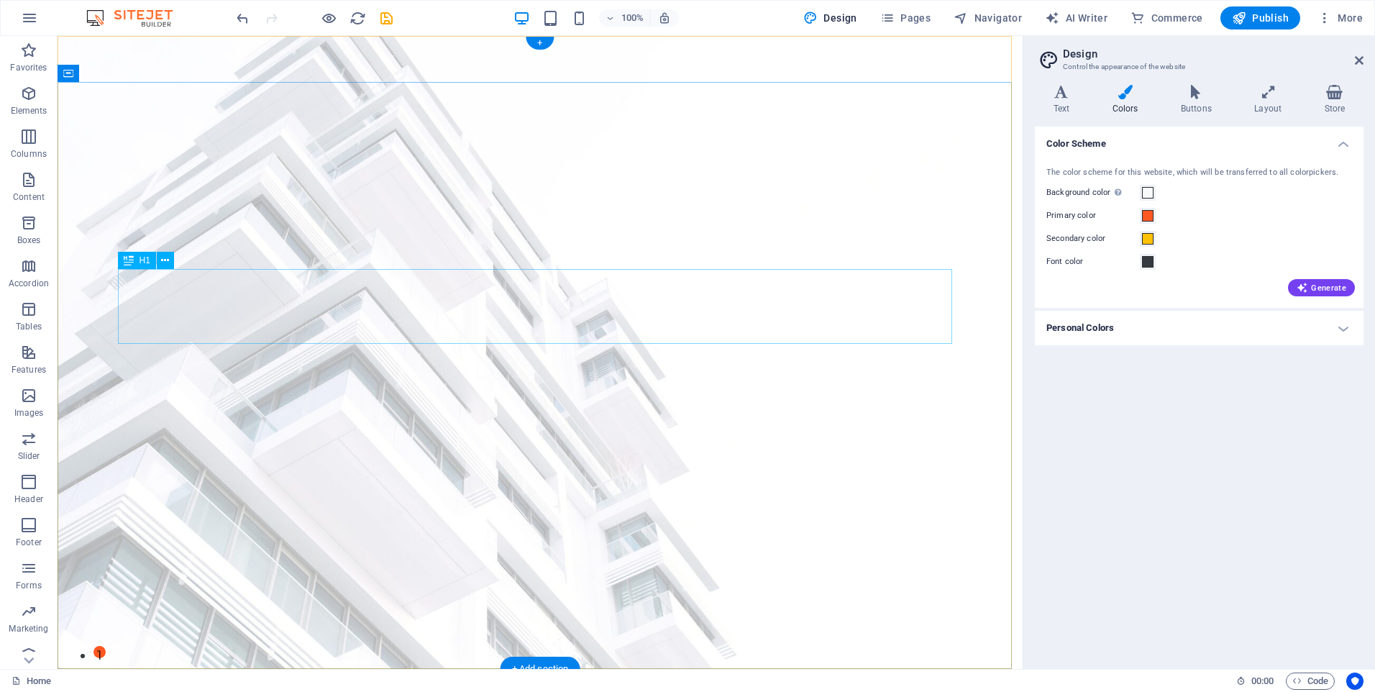
click at [1150, 215] on span at bounding box center [1148, 216] width 12 height 12
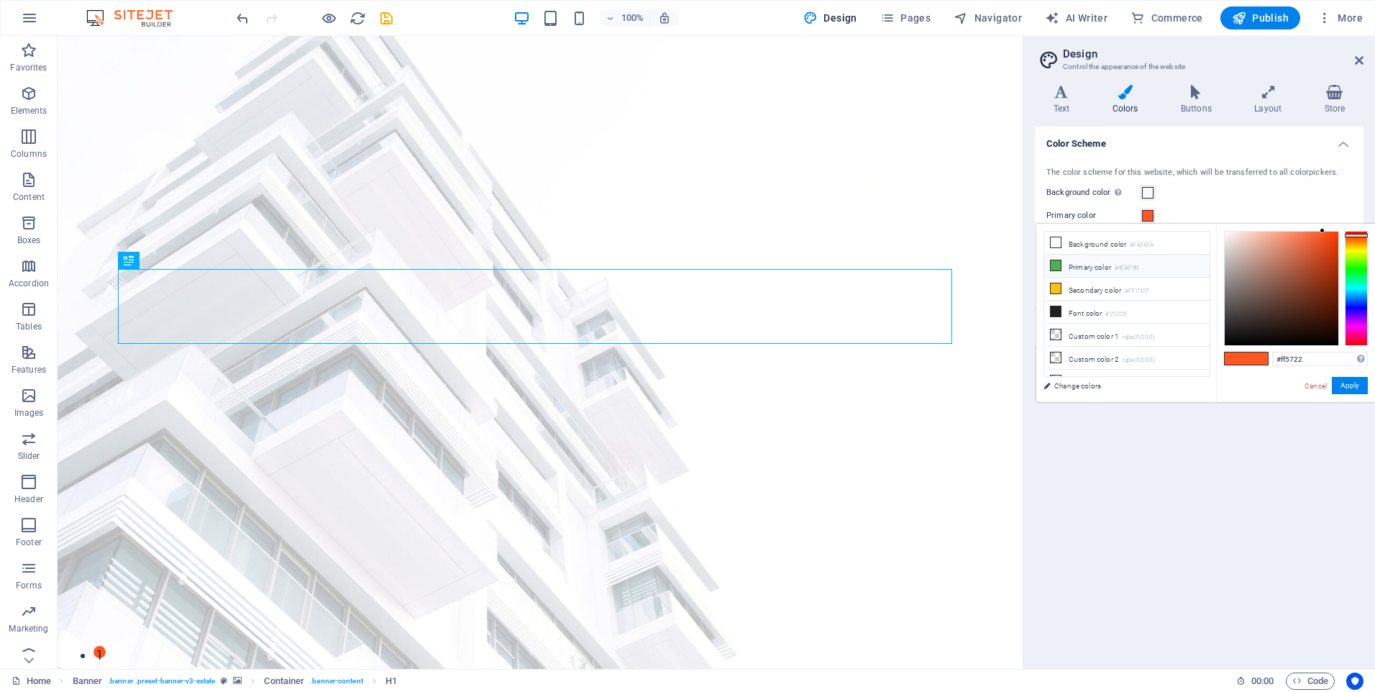
click at [1085, 263] on li "Primary color #4CAF50" at bounding box center [1126, 265] width 165 height 23
type input "#4caf50"
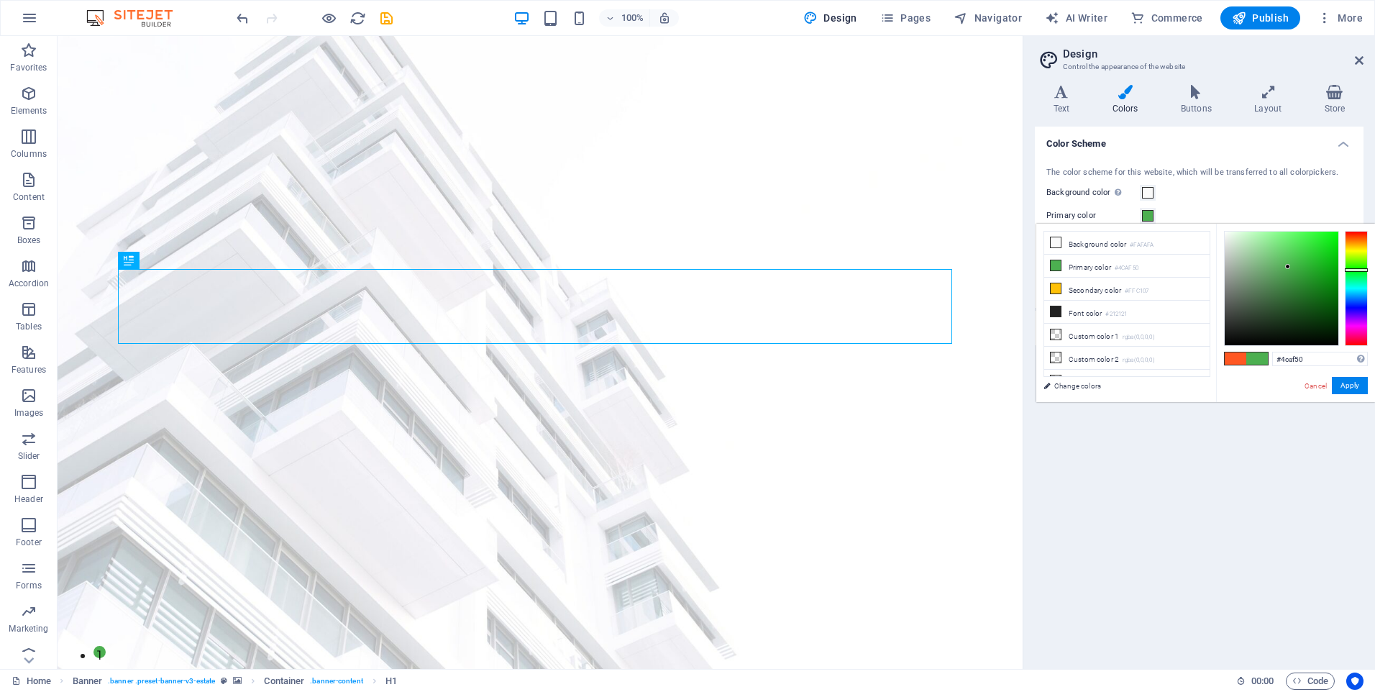
click at [1139, 490] on div "Color Scheme The color scheme for this website, which will be transferred to al…" at bounding box center [1198, 392] width 329 height 531
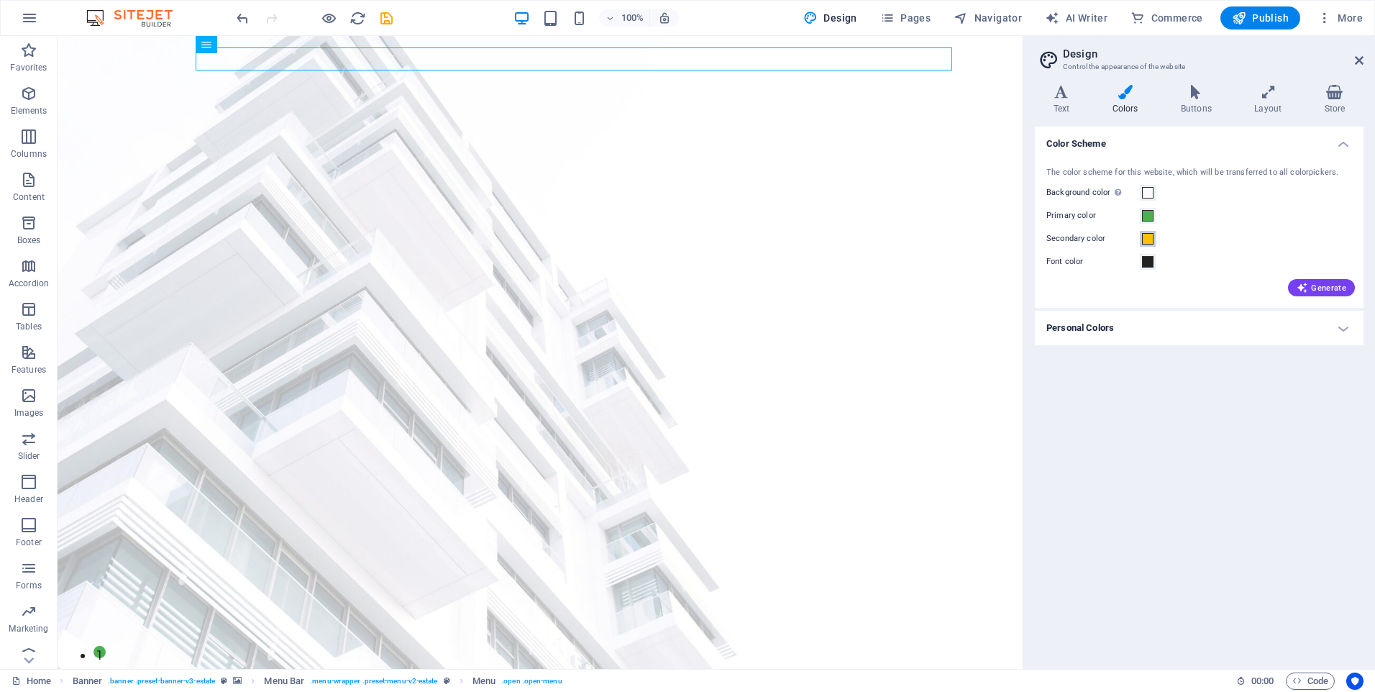
click at [1144, 239] on span at bounding box center [1148, 239] width 12 height 12
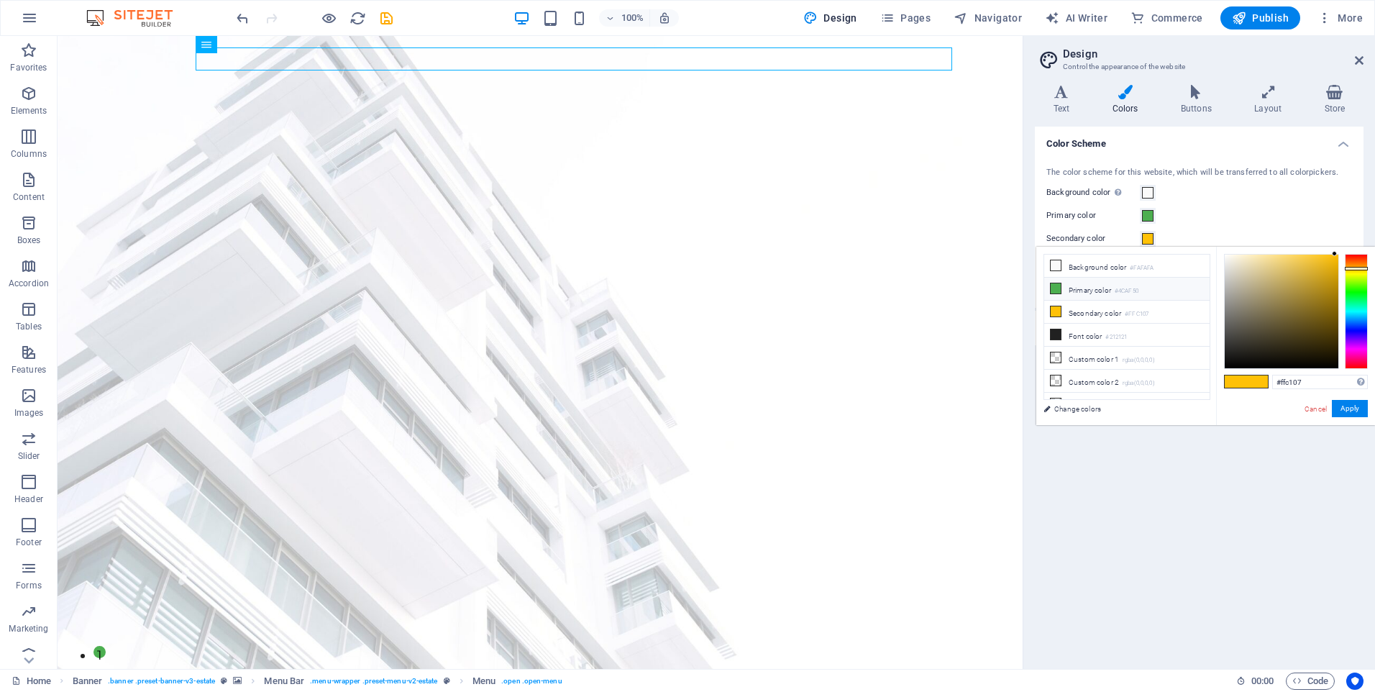
click at [1086, 293] on li "Primary color #4CAF50" at bounding box center [1126, 288] width 165 height 23
type input "#4caf50"
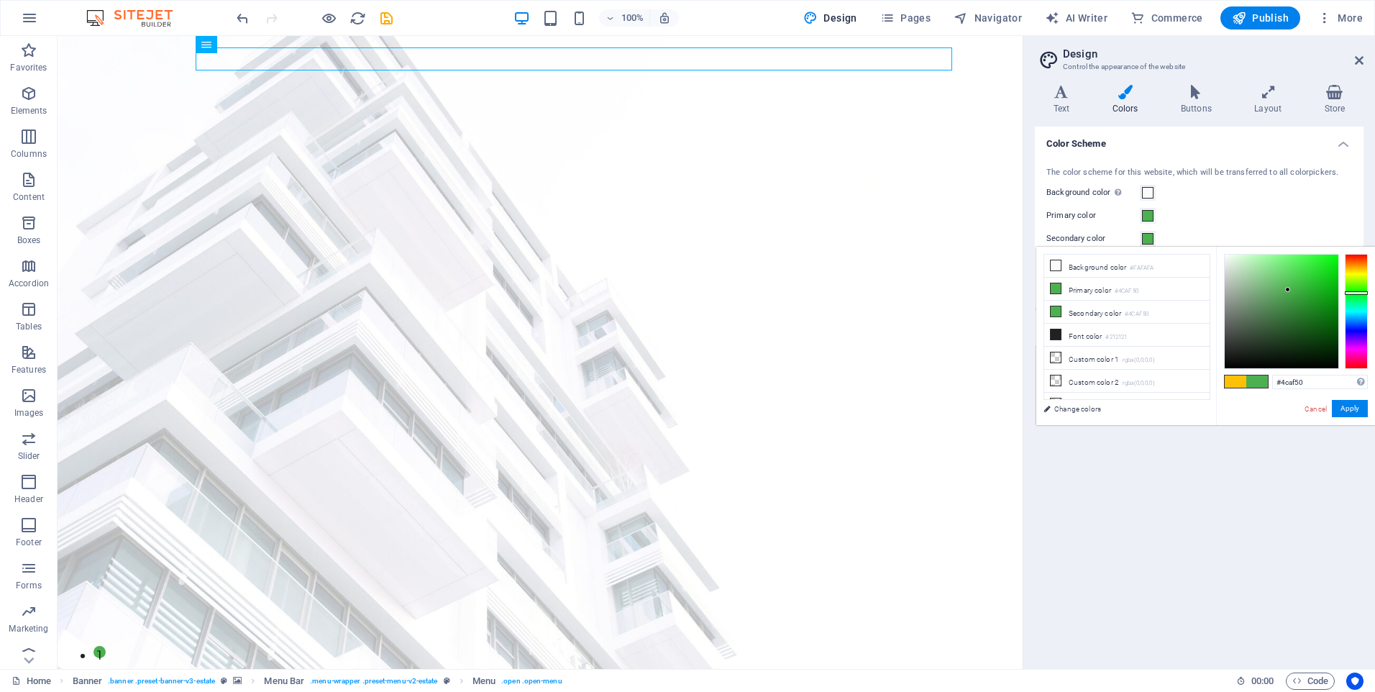
click at [1086, 293] on li "Primary color #4CAF50" at bounding box center [1126, 288] width 165 height 23
click at [1091, 308] on li "Secondary color #4CAF50" at bounding box center [1126, 312] width 165 height 23
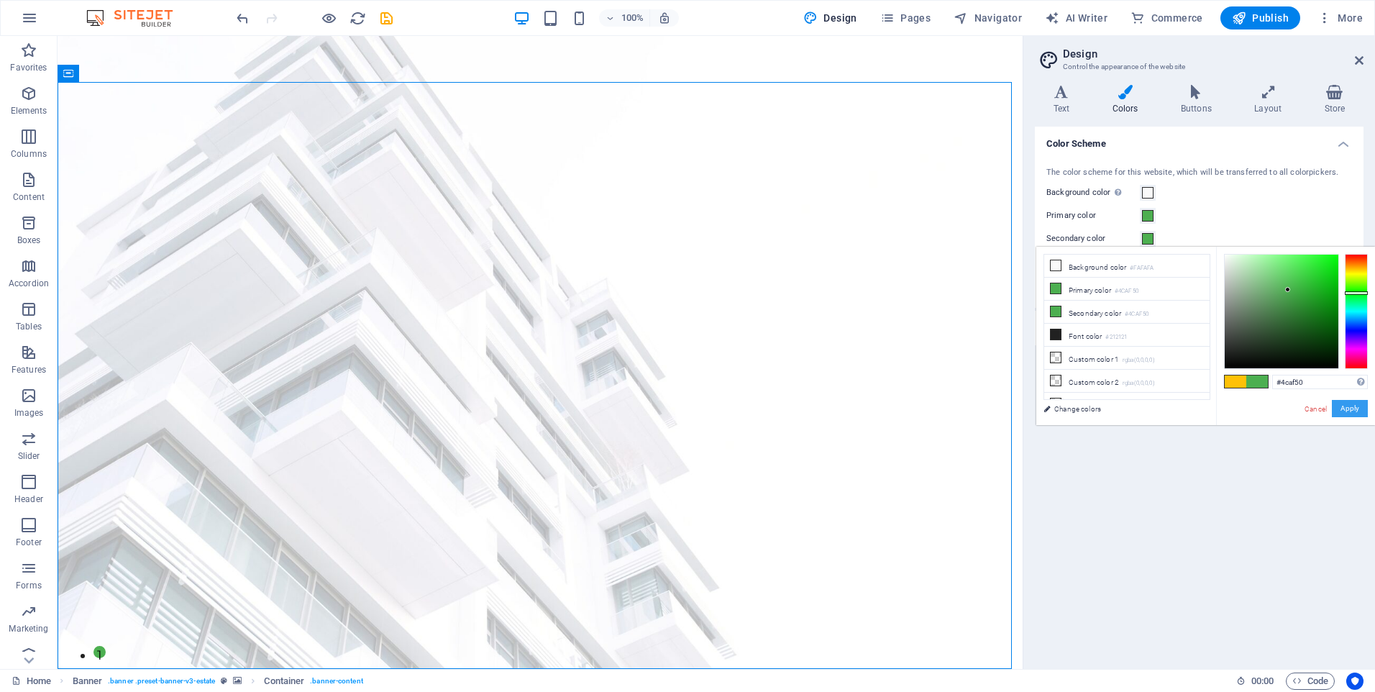
click at [1355, 405] on button "Apply" at bounding box center [1349, 408] width 36 height 17
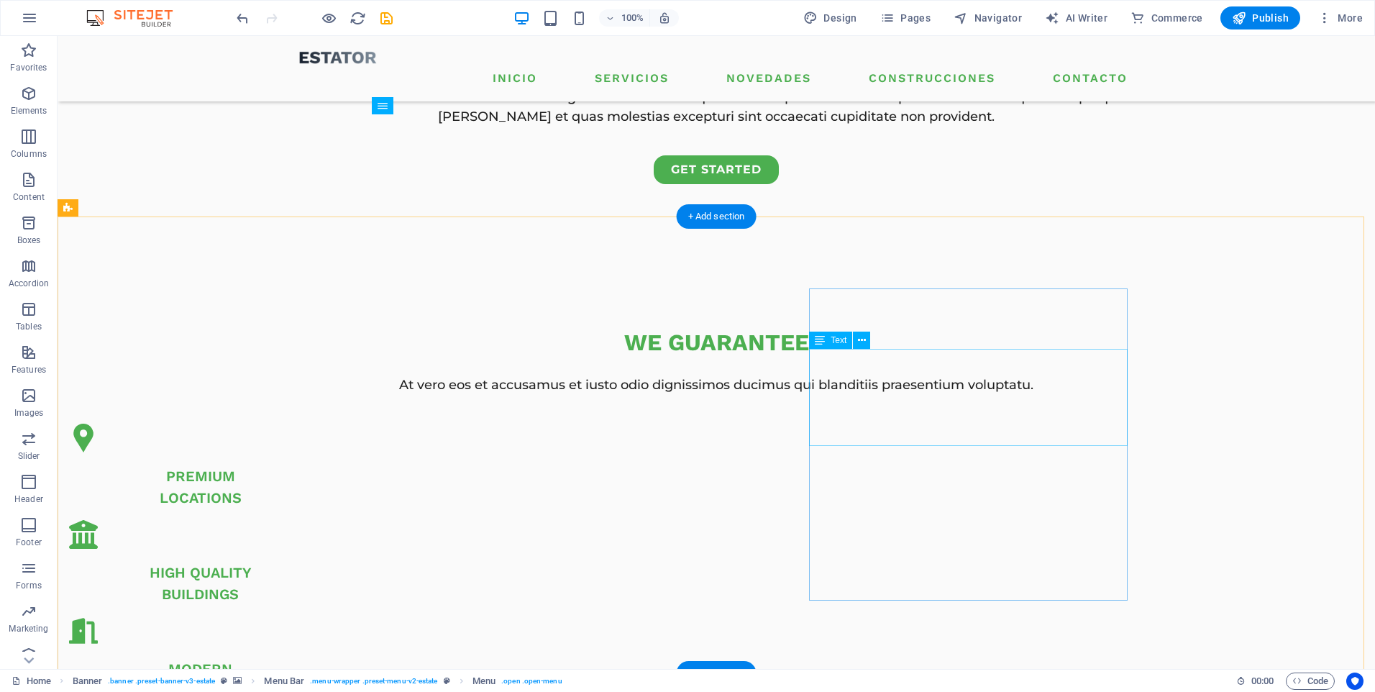
scroll to position [575, 0]
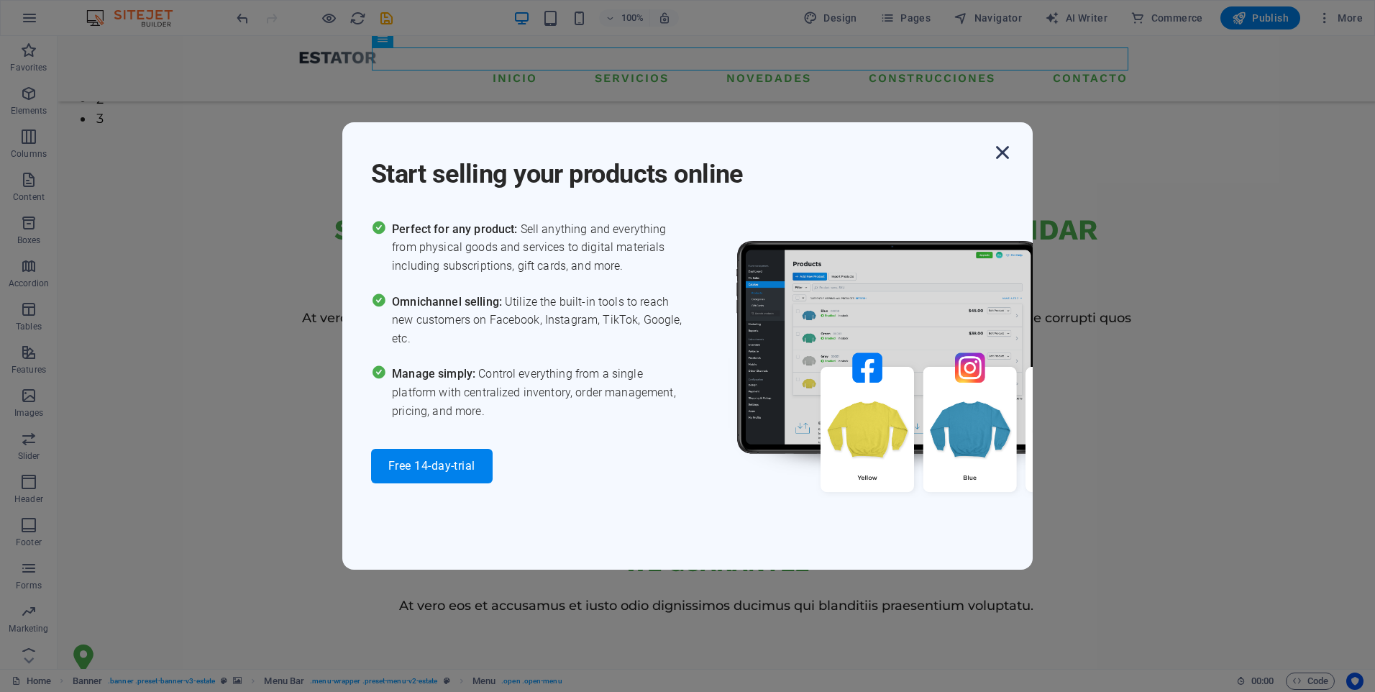
click at [1000, 150] on icon "button" at bounding box center [1002, 152] width 26 height 26
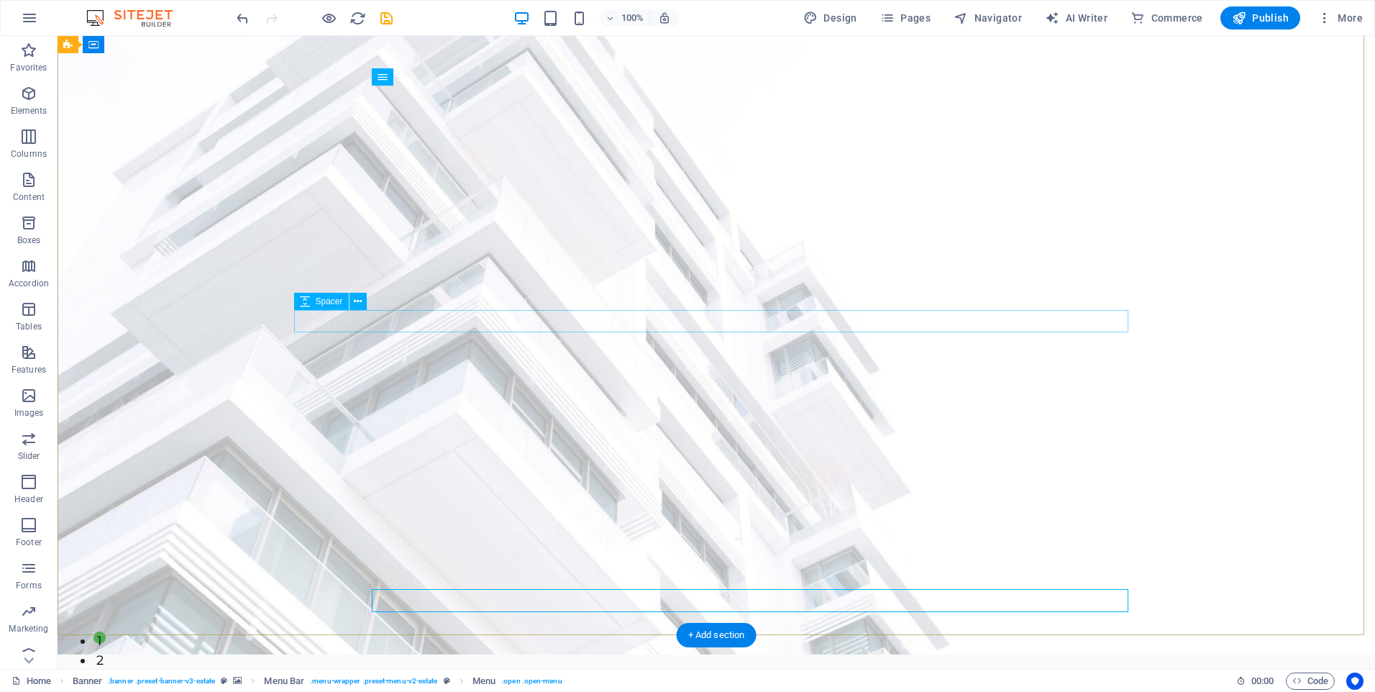
scroll to position [0, 0]
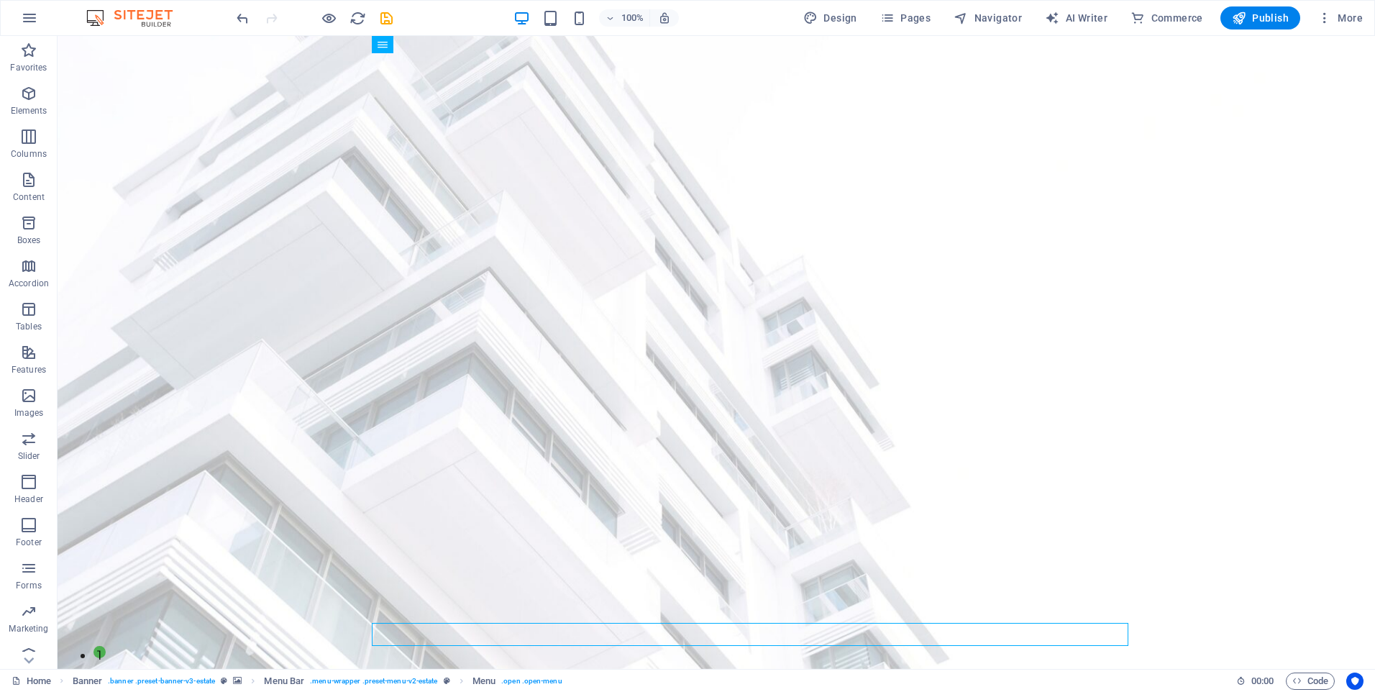
click at [146, 11] on img at bounding box center [137, 17] width 108 height 17
click at [36, 24] on icon "button" at bounding box center [29, 17] width 17 height 17
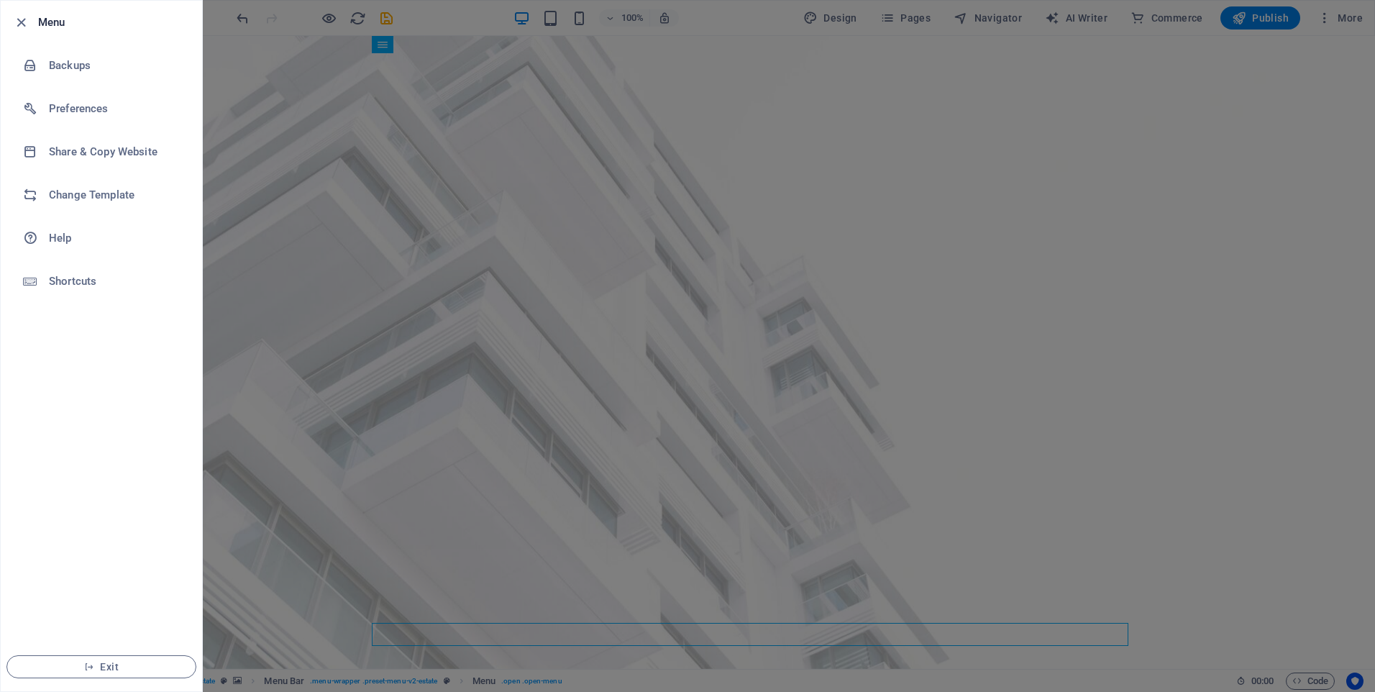
click at [395, 207] on div at bounding box center [687, 346] width 1375 height 692
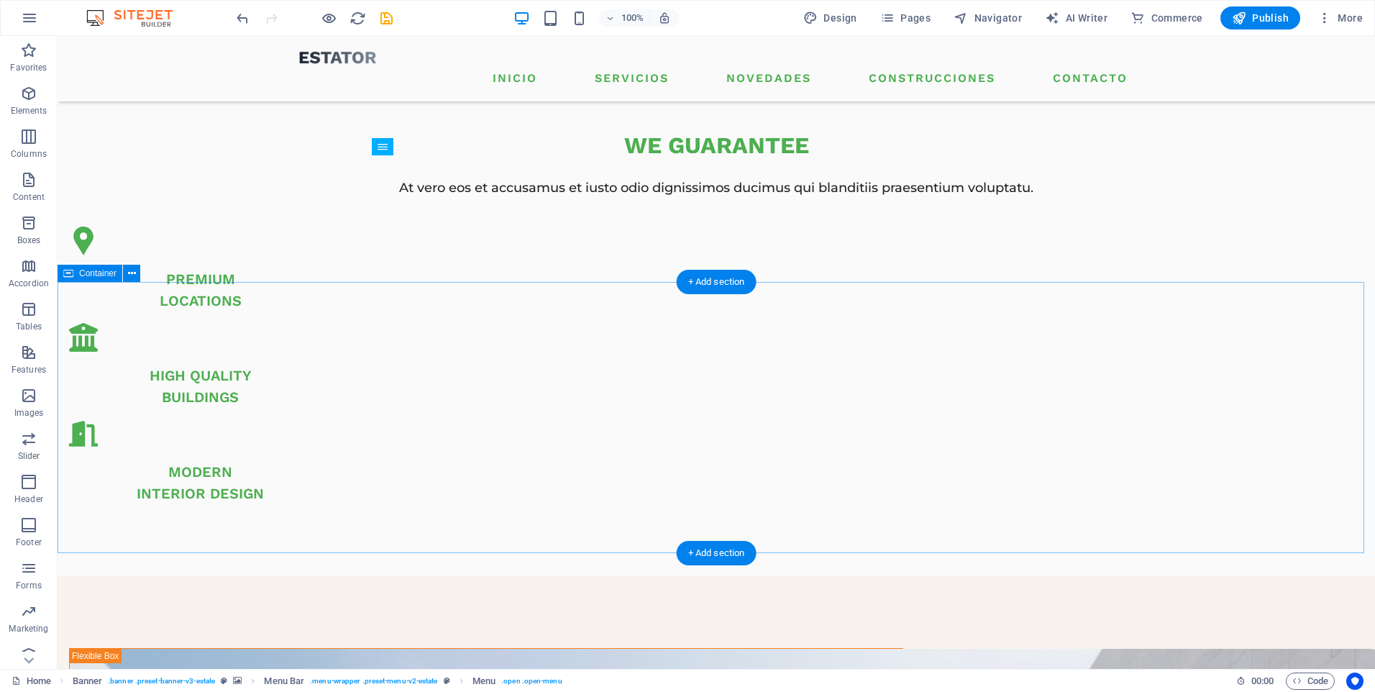
scroll to position [935, 0]
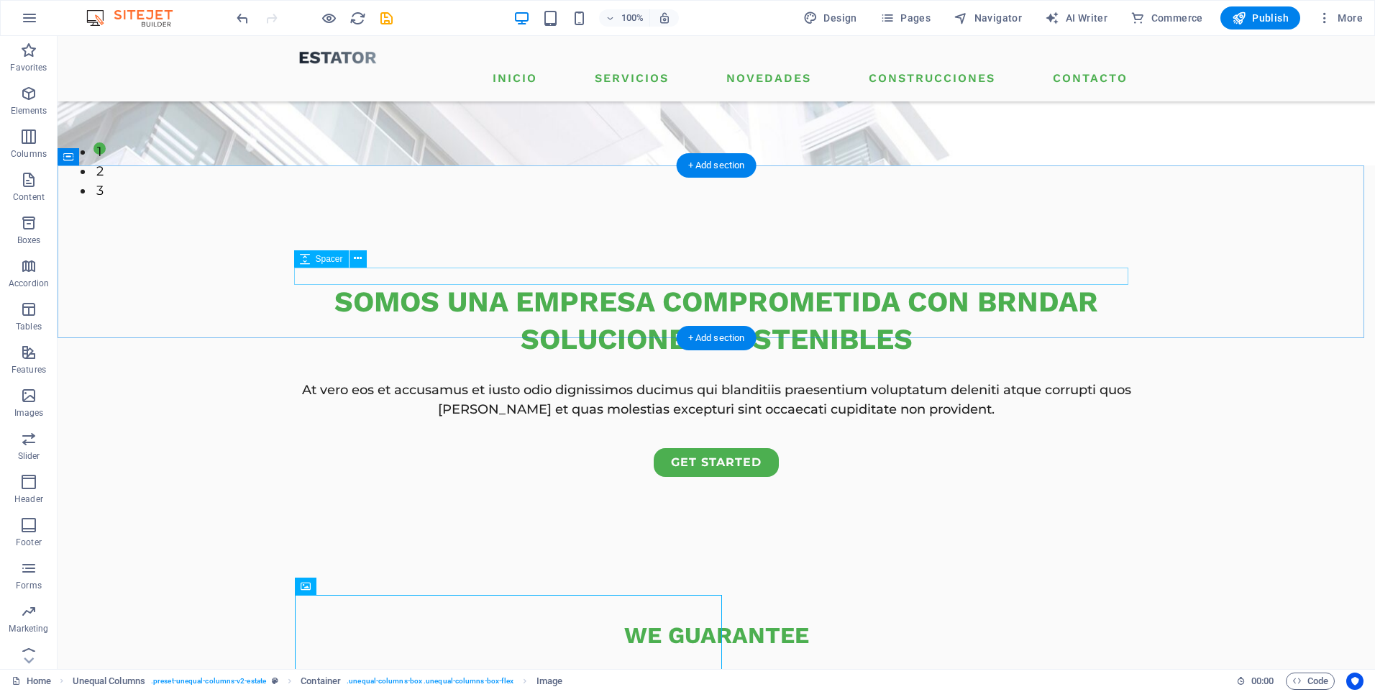
scroll to position [0, 0]
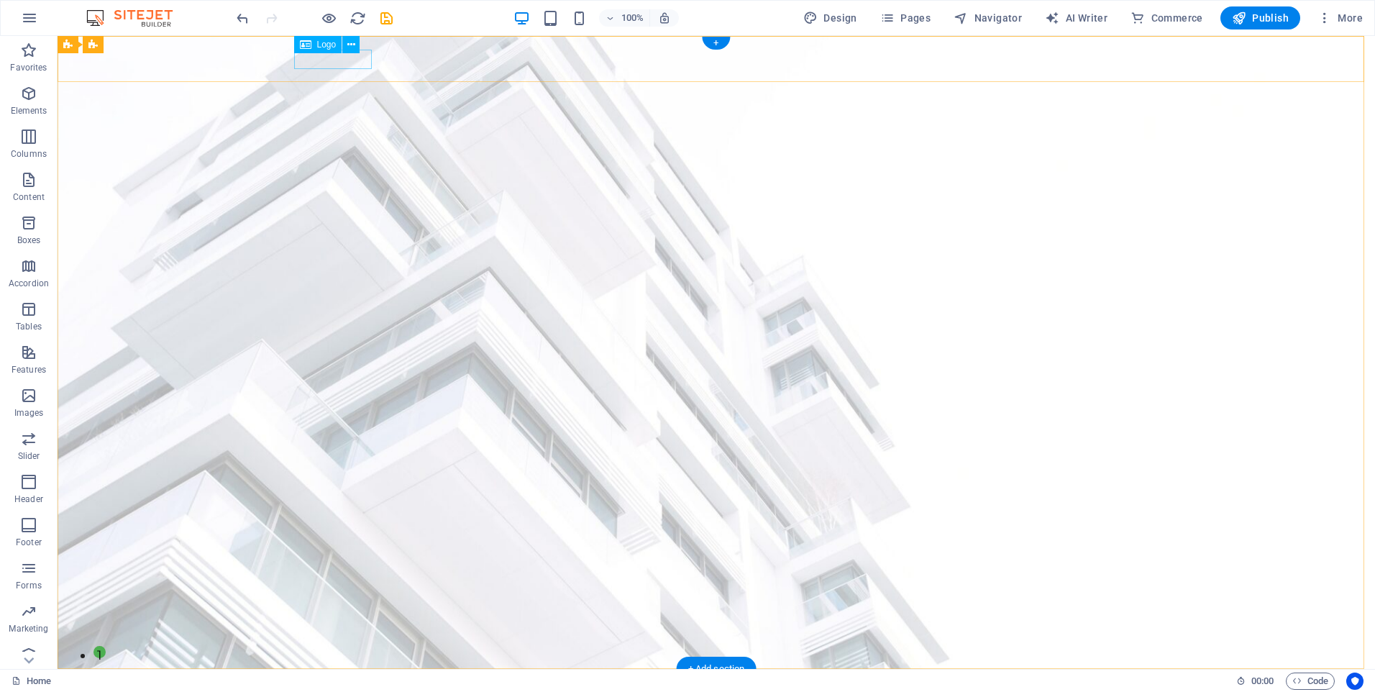
click at [332, 680] on div at bounding box center [716, 689] width 834 height 19
click at [345, 48] on button at bounding box center [350, 44] width 17 height 17
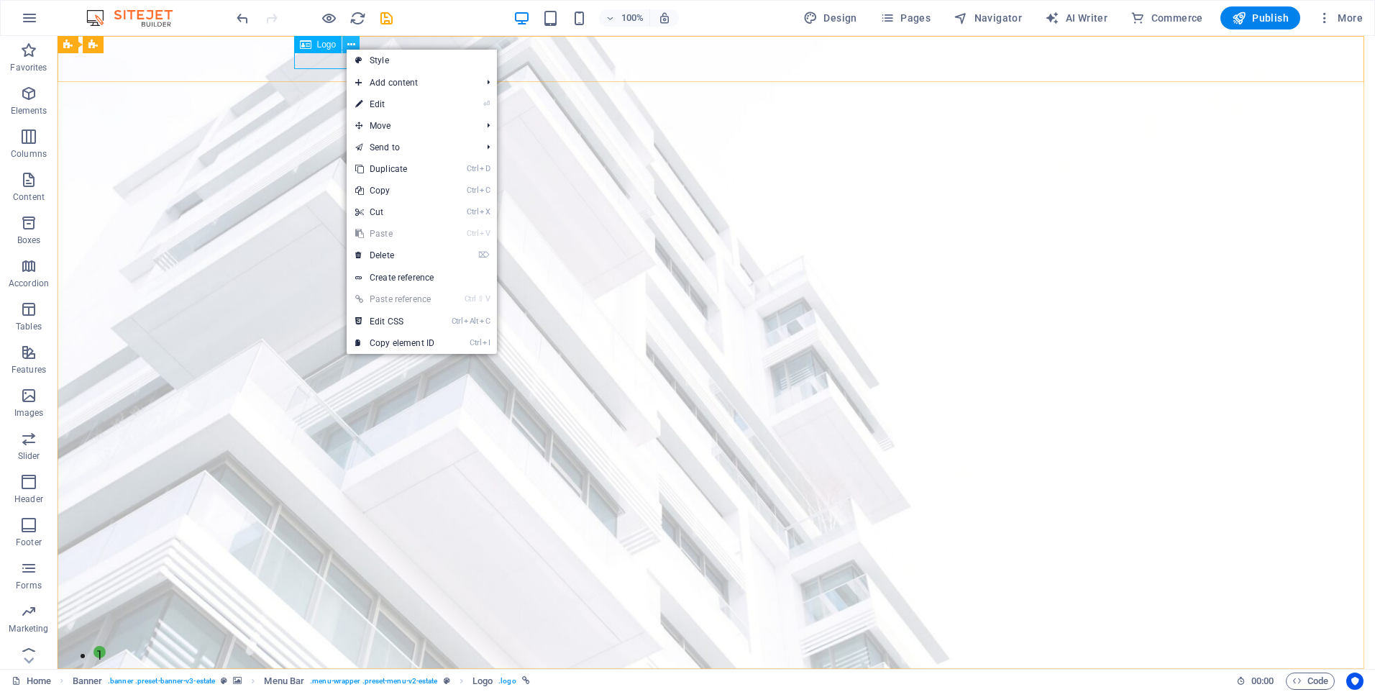
click at [348, 47] on icon at bounding box center [351, 44] width 8 height 15
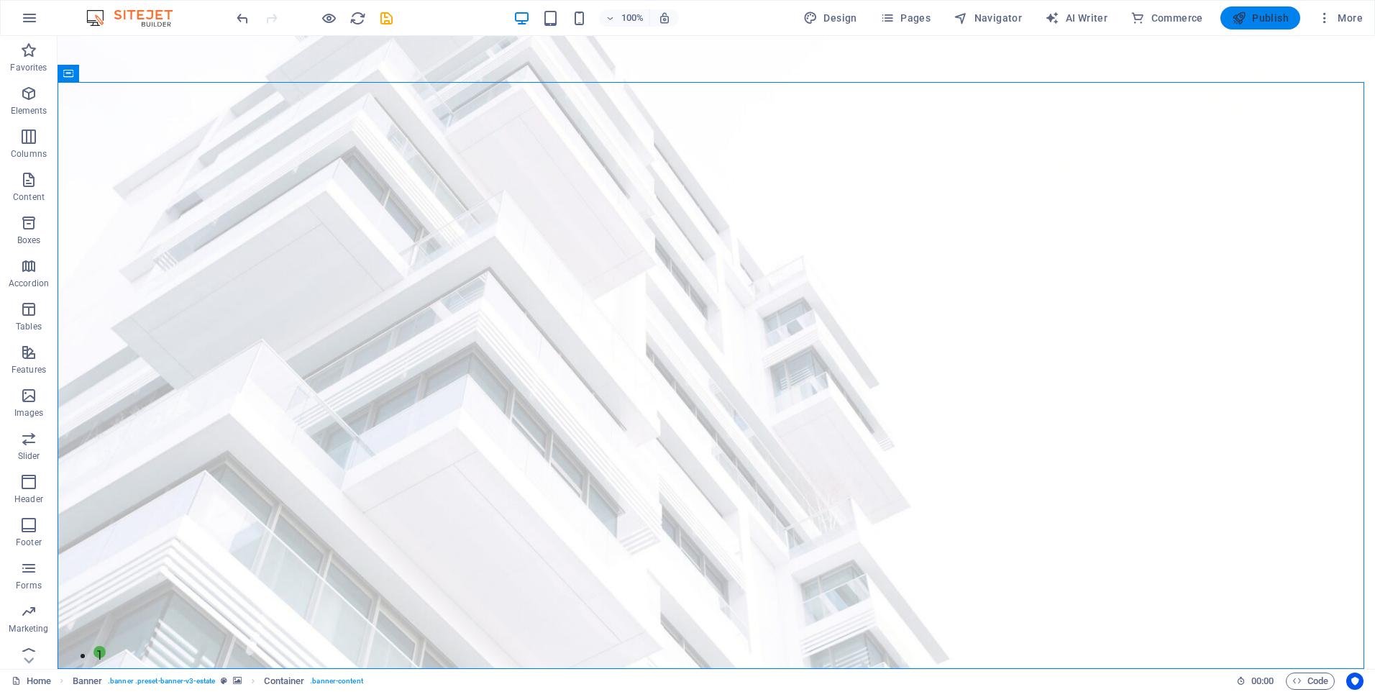
click at [1254, 17] on span "Publish" at bounding box center [1259, 18] width 57 height 14
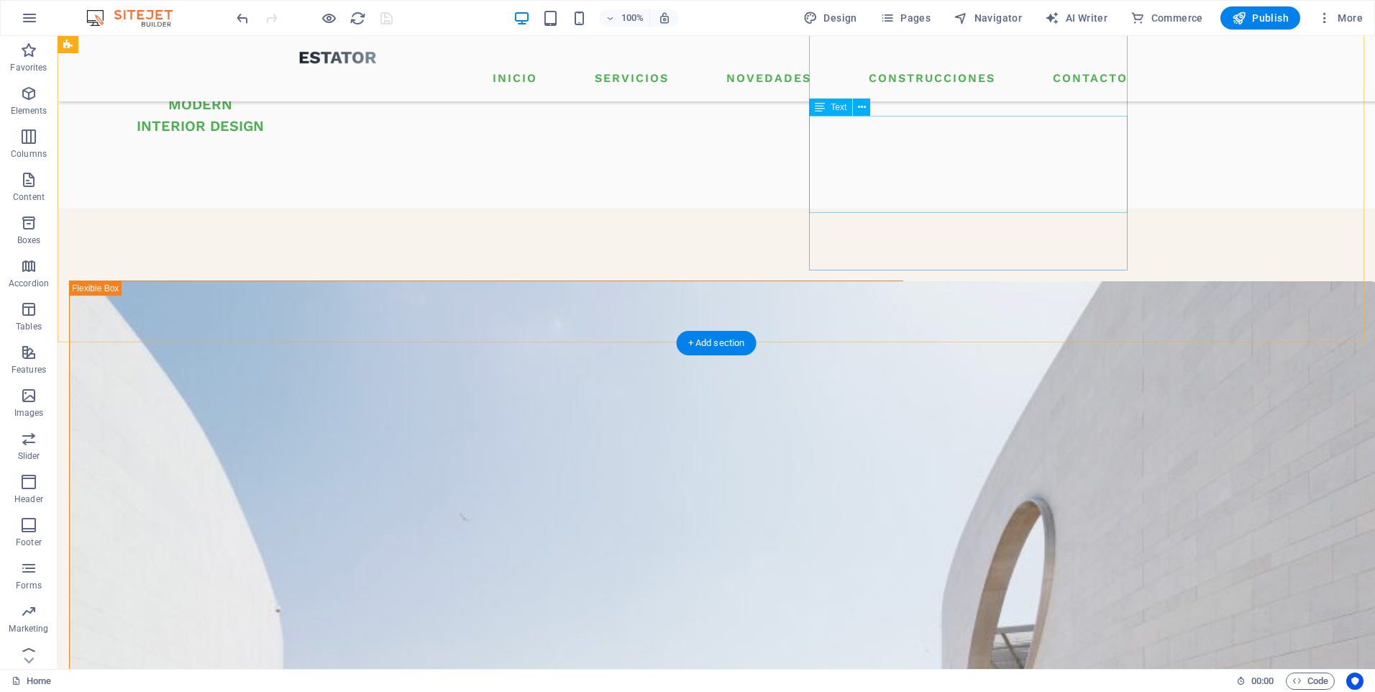
scroll to position [1725, 0]
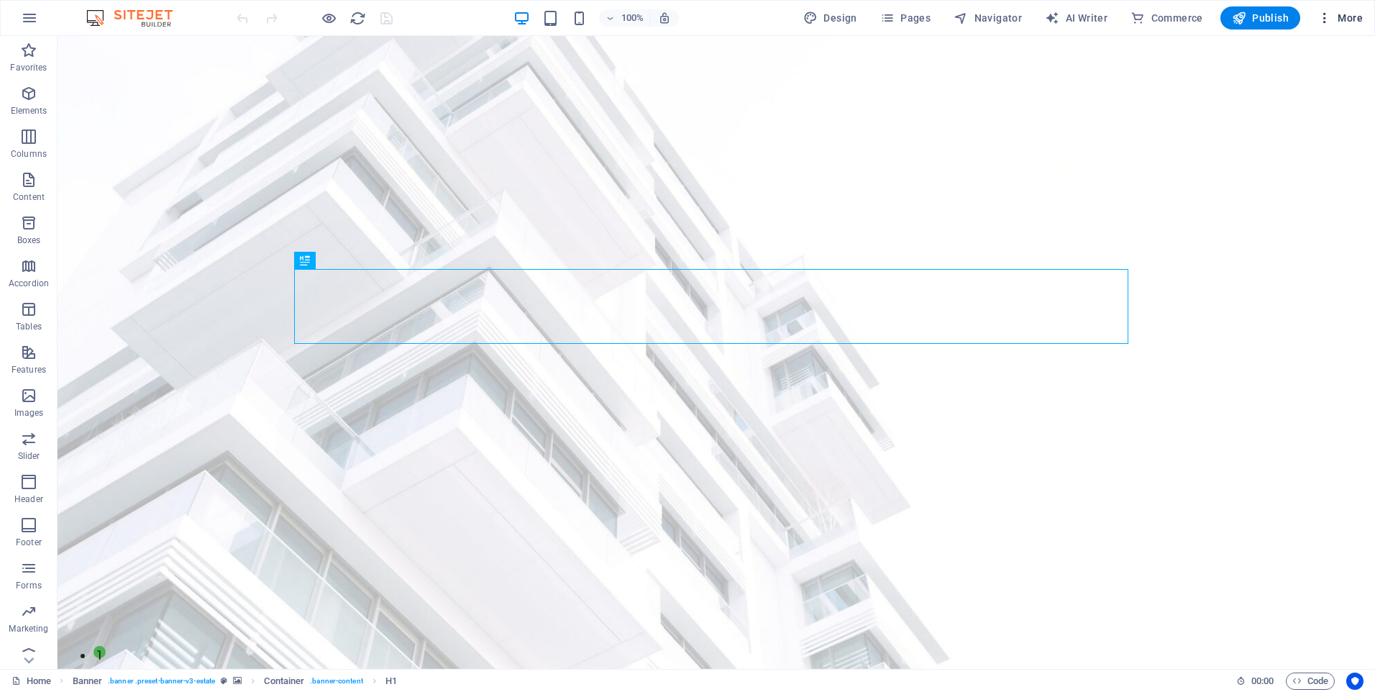
click at [1346, 25] on button "More" at bounding box center [1339, 17] width 57 height 23
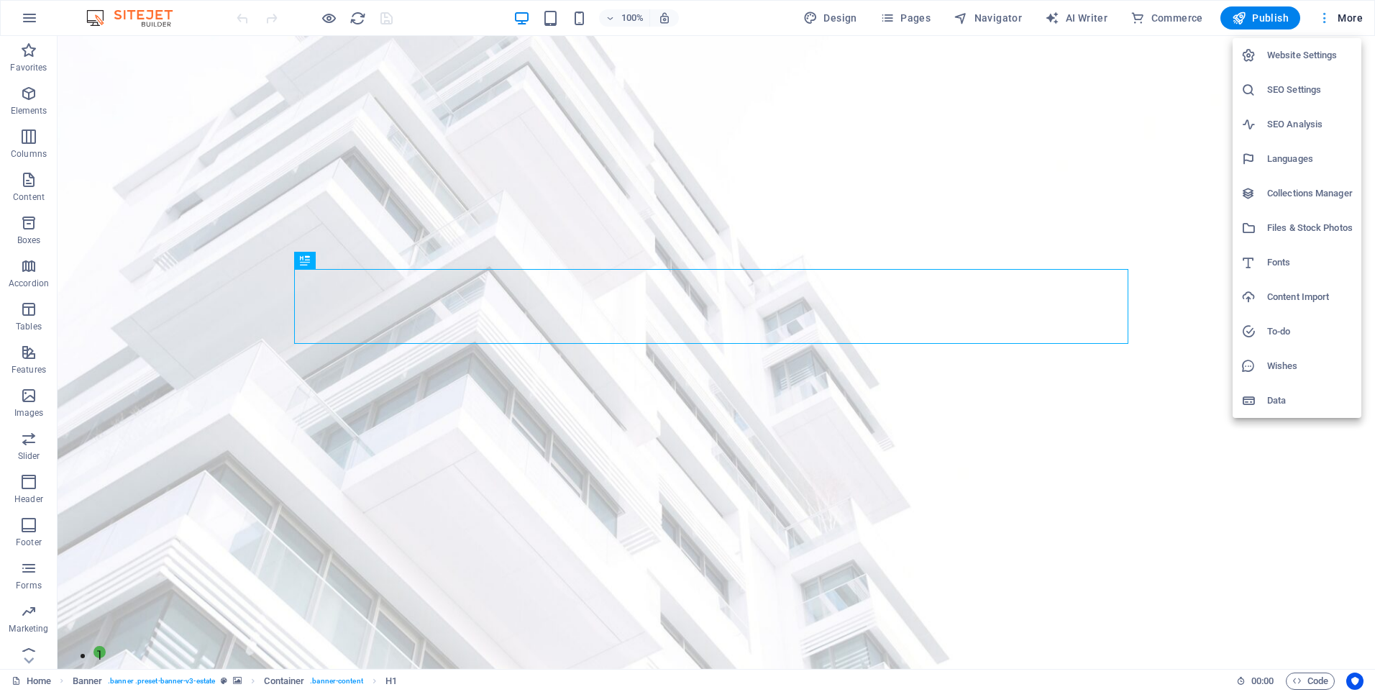
click at [1346, 25] on div at bounding box center [687, 346] width 1375 height 692
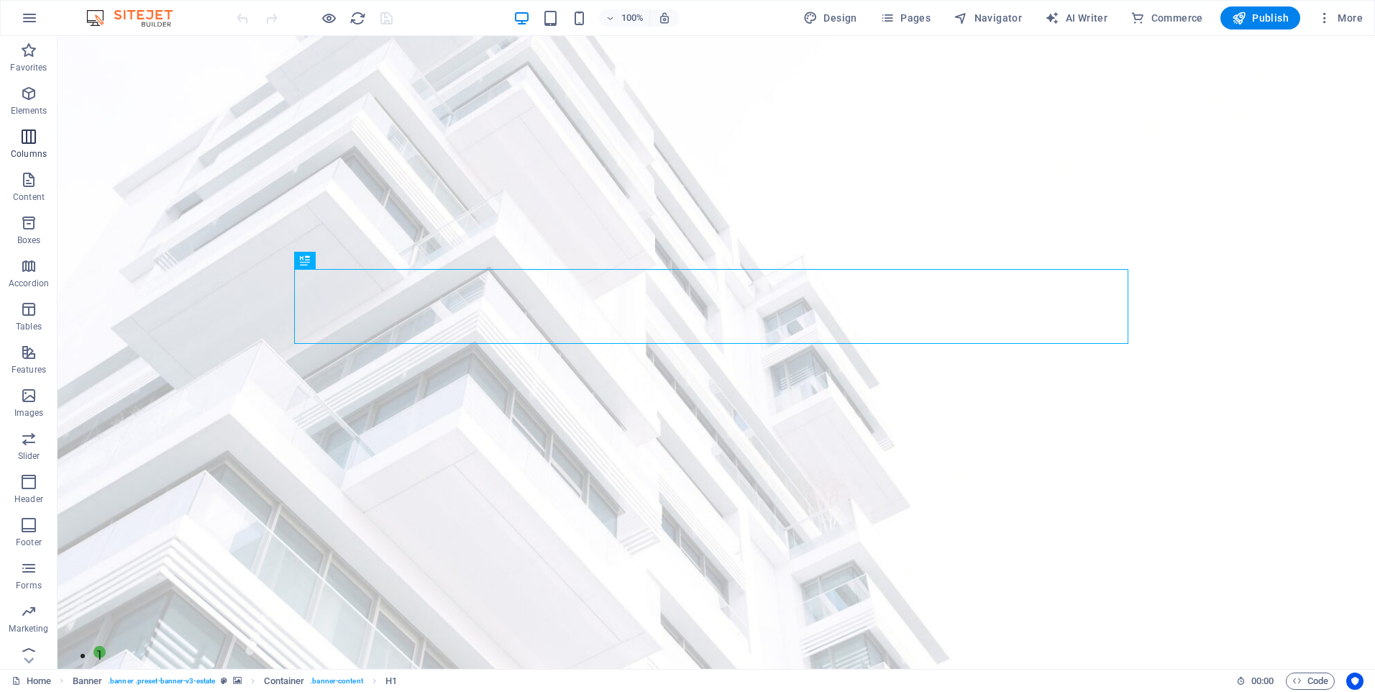
click at [39, 142] on span "Columns" at bounding box center [29, 145] width 58 height 35
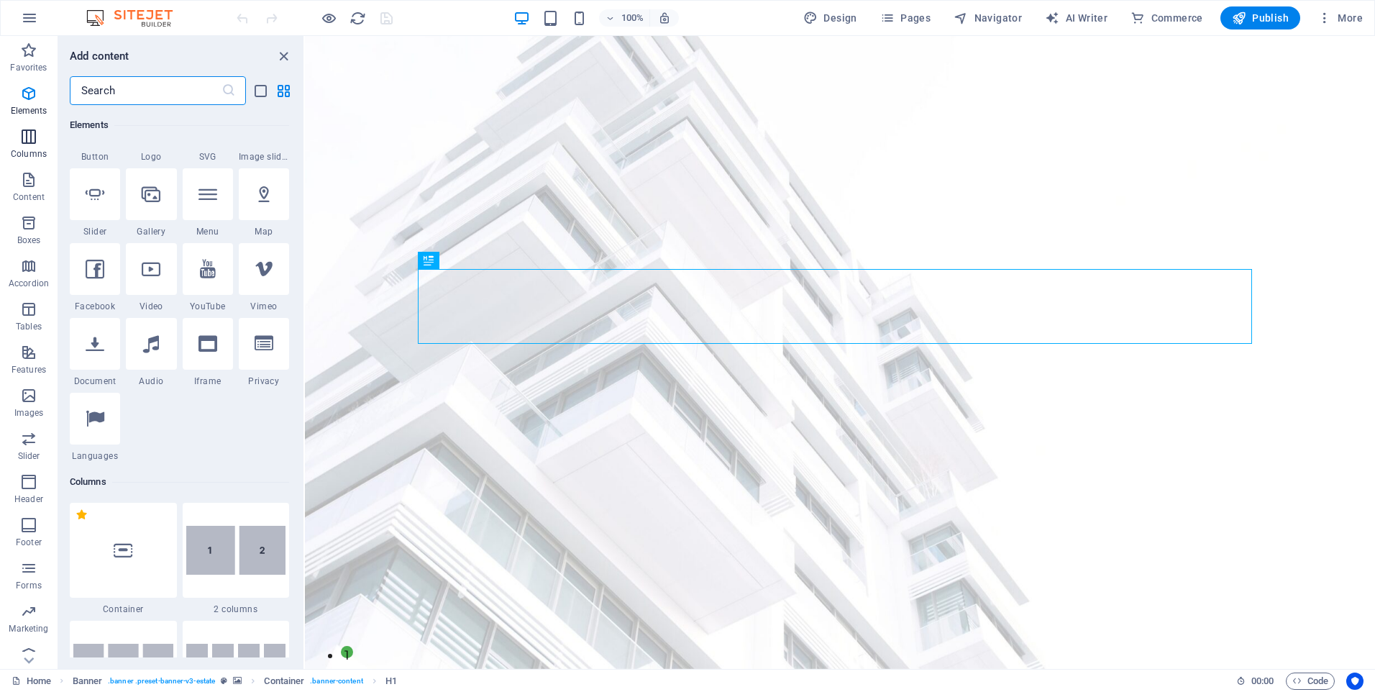
scroll to position [712, 0]
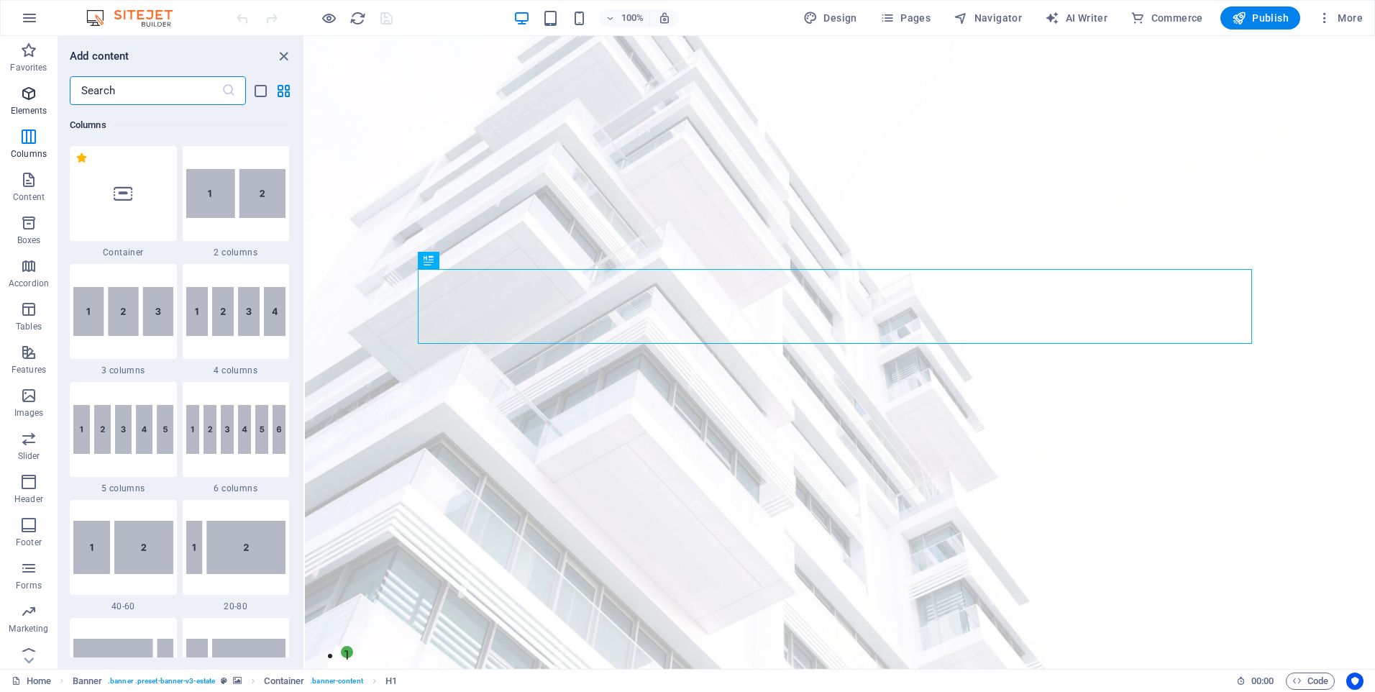
click at [37, 101] on icon "button" at bounding box center [28, 93] width 17 height 17
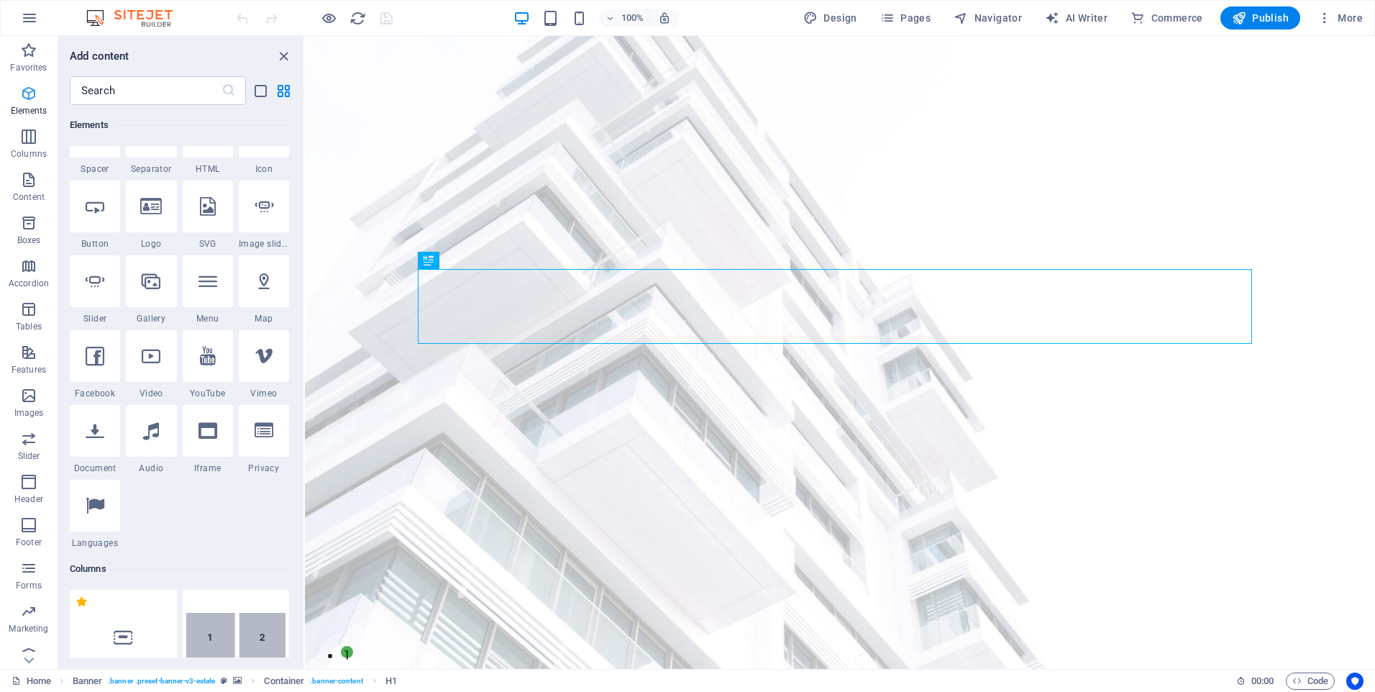
scroll to position [153, 0]
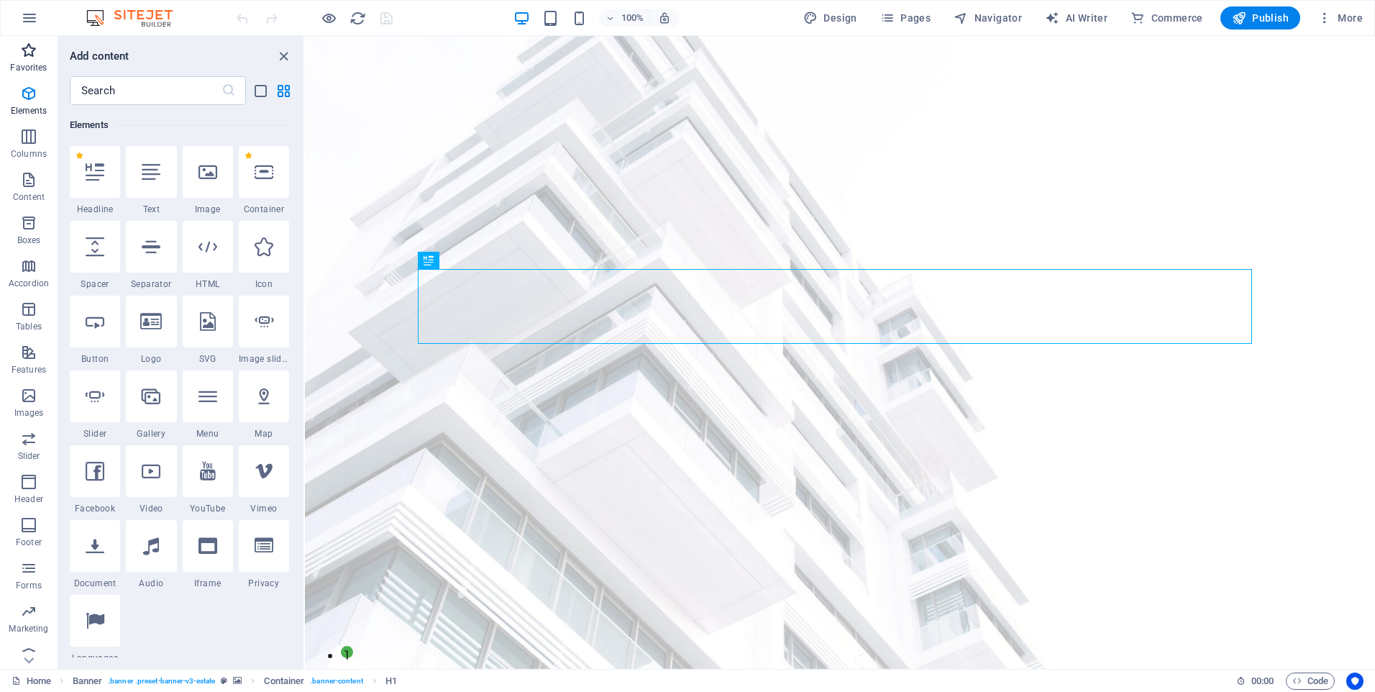
click at [26, 53] on icon "button" at bounding box center [28, 50] width 17 height 17
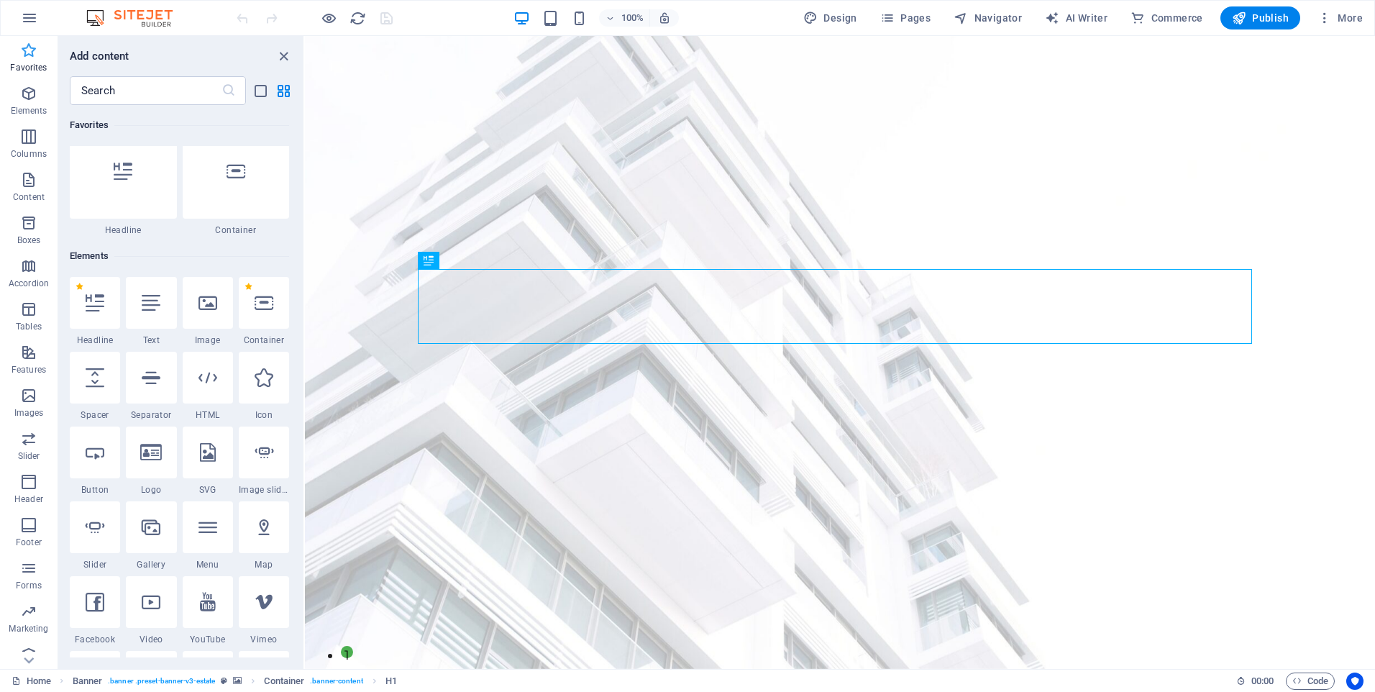
scroll to position [0, 0]
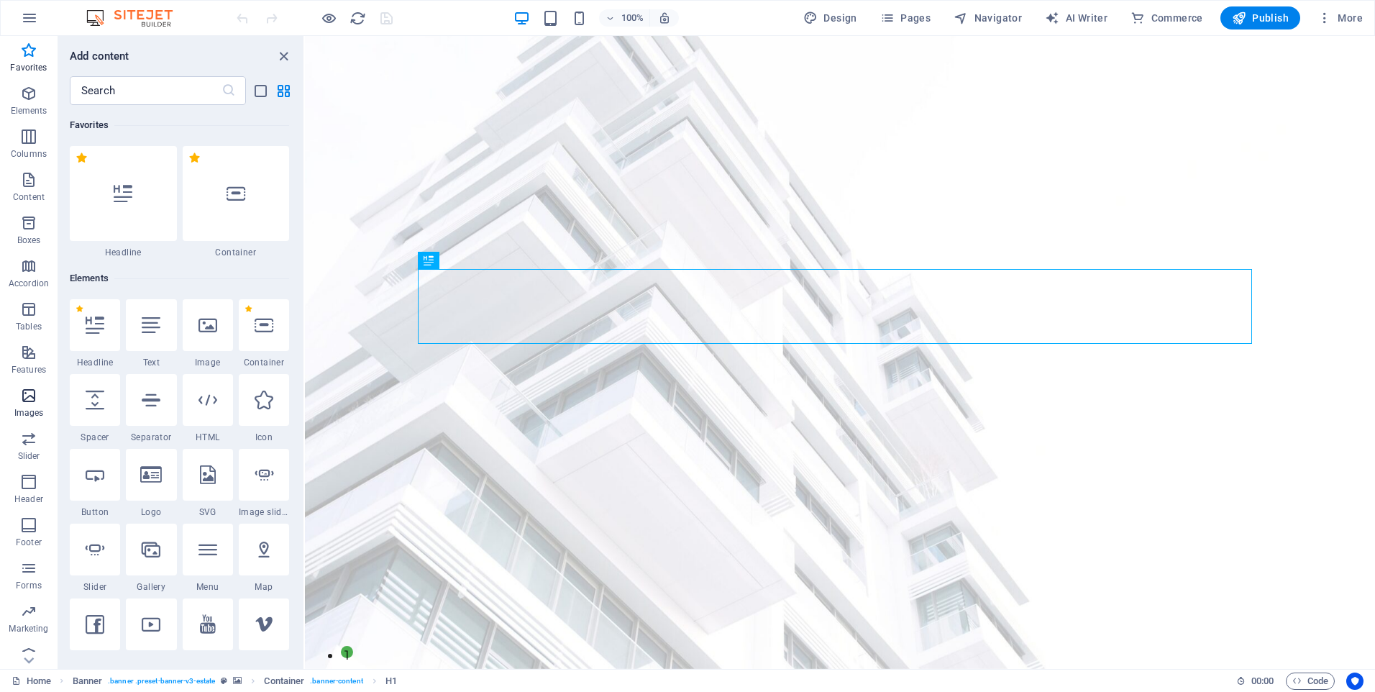
click at [27, 409] on p "Images" at bounding box center [28, 413] width 29 height 12
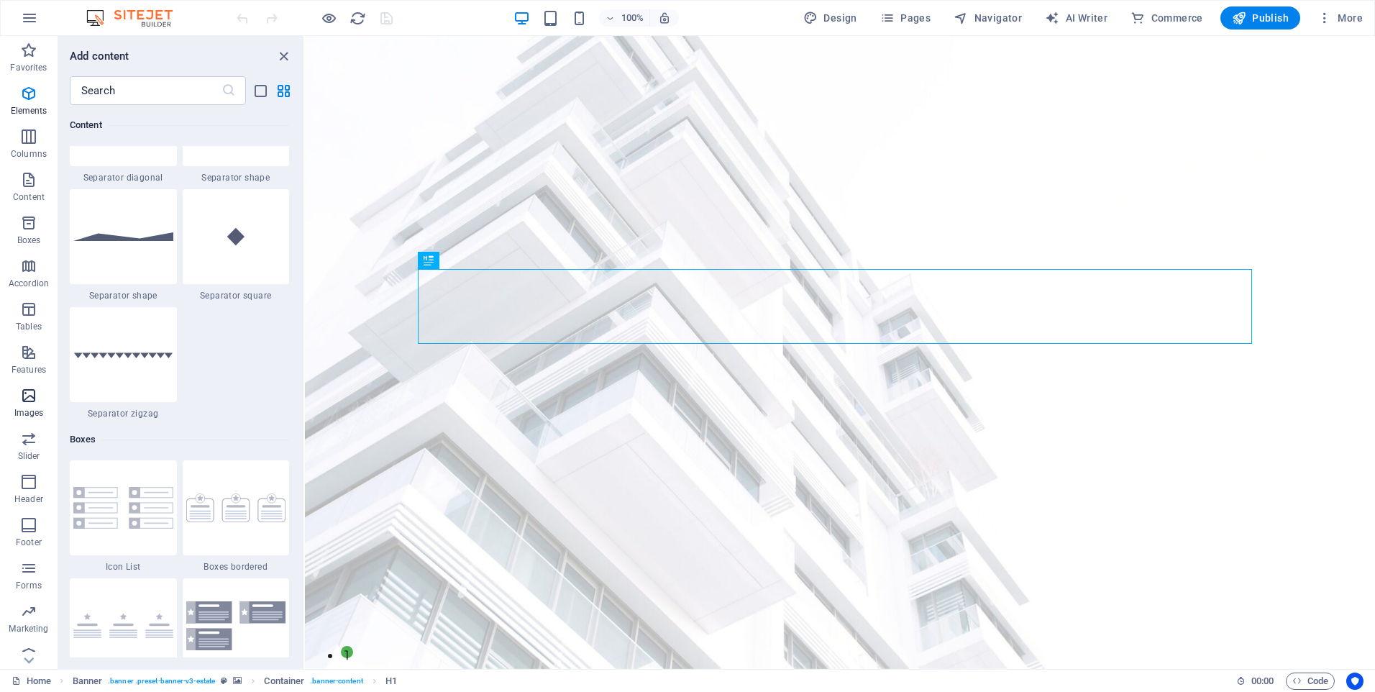
scroll to position [7290, 0]
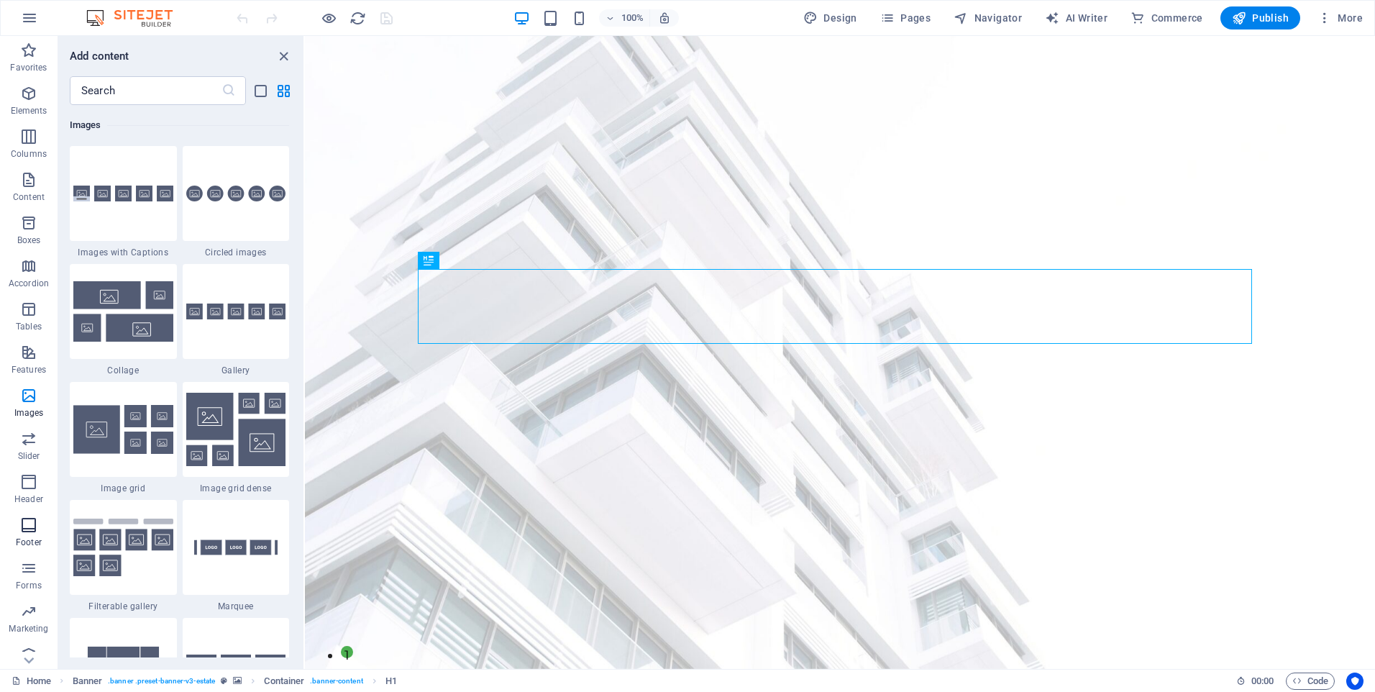
click at [32, 537] on p "Footer" at bounding box center [29, 542] width 26 height 12
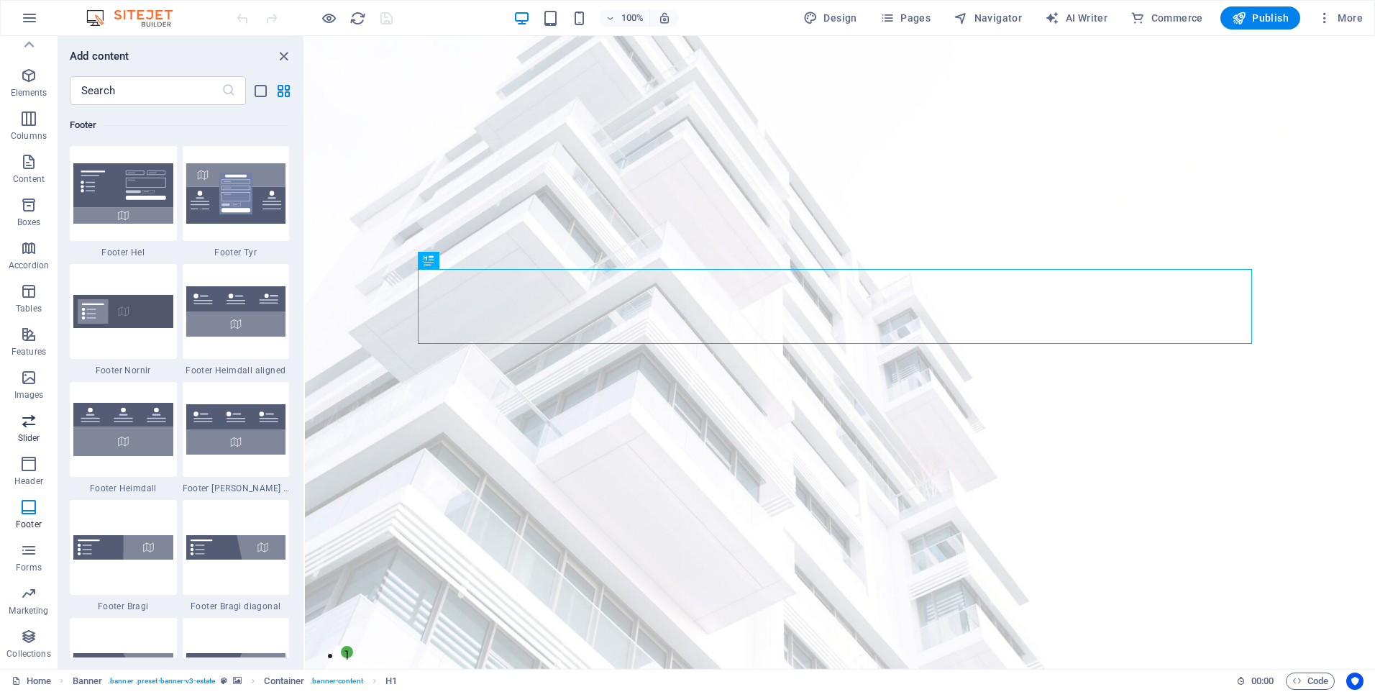
scroll to position [0, 0]
click at [40, 16] on button "button" at bounding box center [29, 18] width 35 height 35
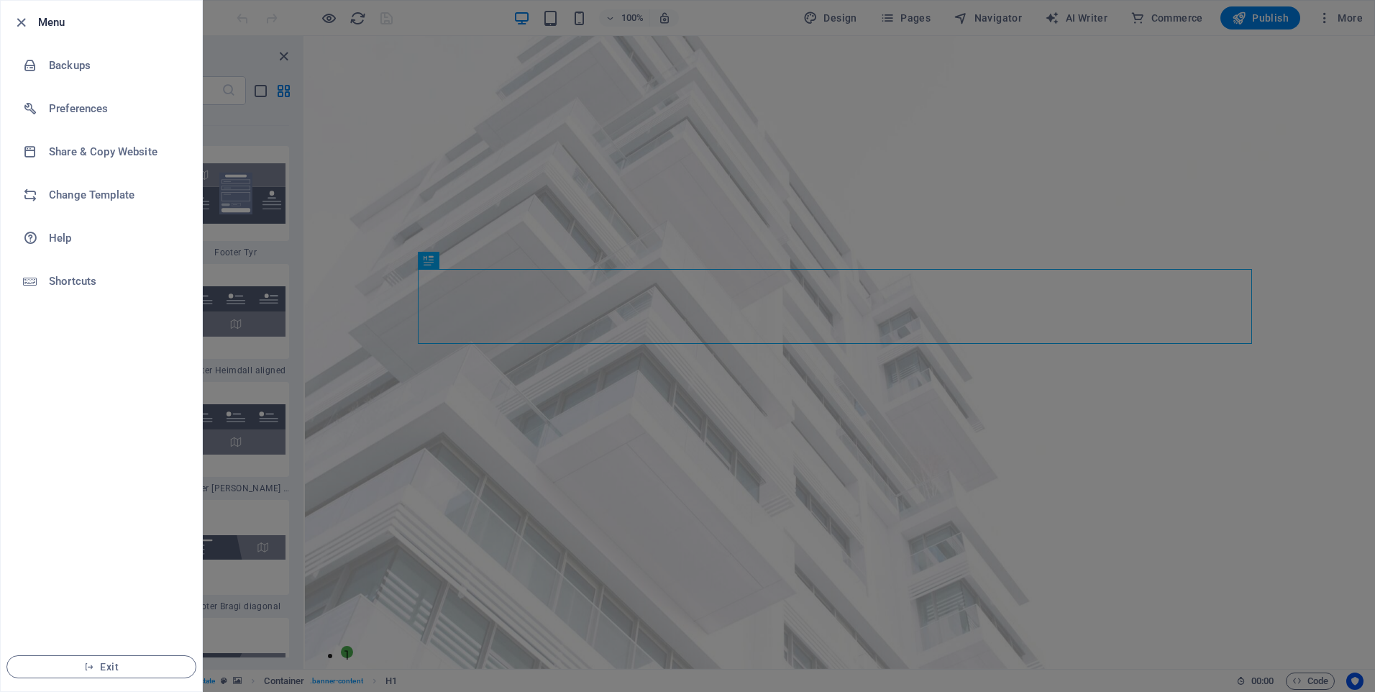
click at [12, 29] on li "Menu" at bounding box center [101, 22] width 201 height 43
click at [16, 23] on icon "button" at bounding box center [21, 22] width 17 height 17
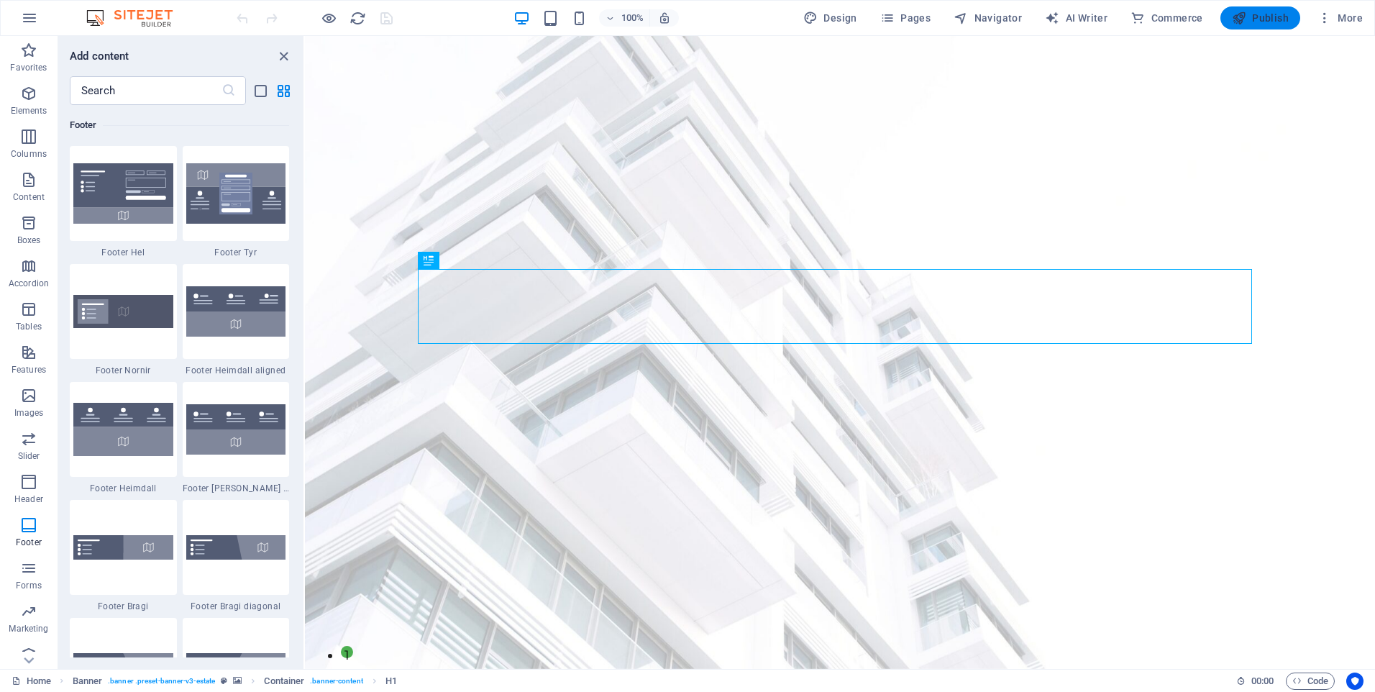
click at [1269, 18] on span "Publish" at bounding box center [1259, 18] width 57 height 14
